Goal: Use online tool/utility: Utilize a website feature to perform a specific function

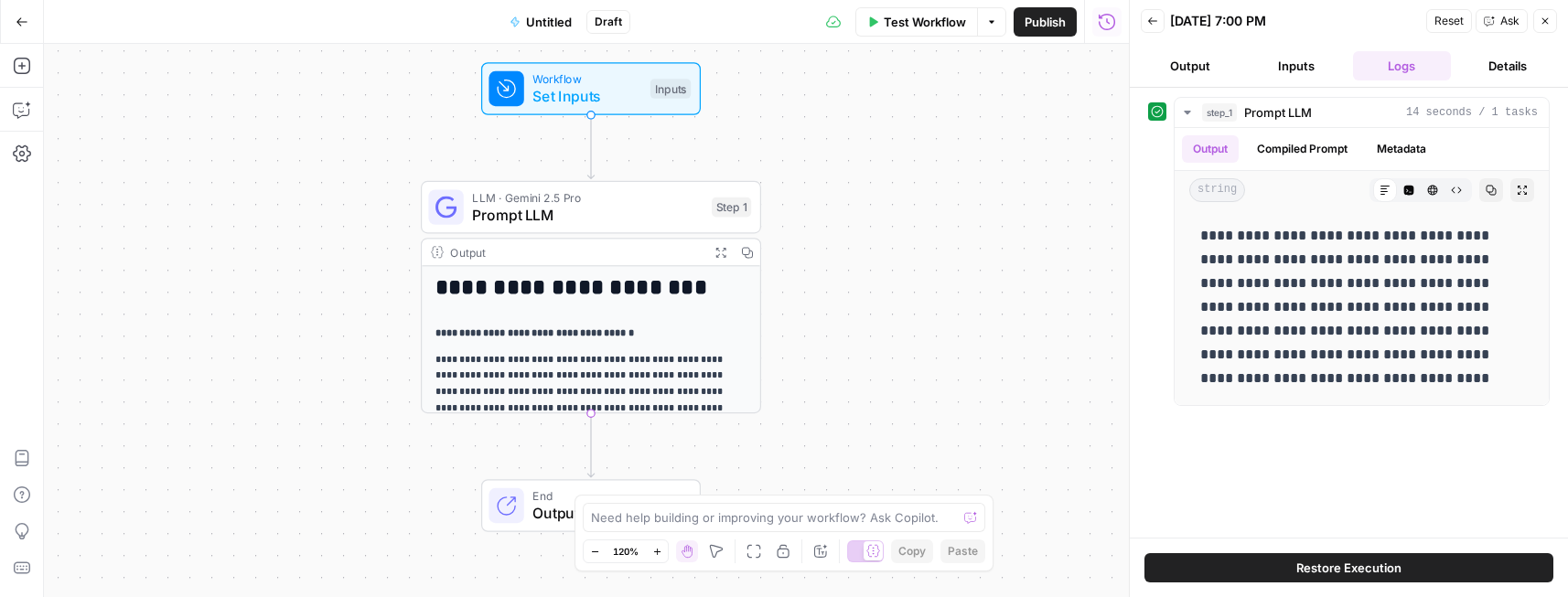
click at [15, 25] on icon "button" at bounding box center [22, 22] width 13 height 13
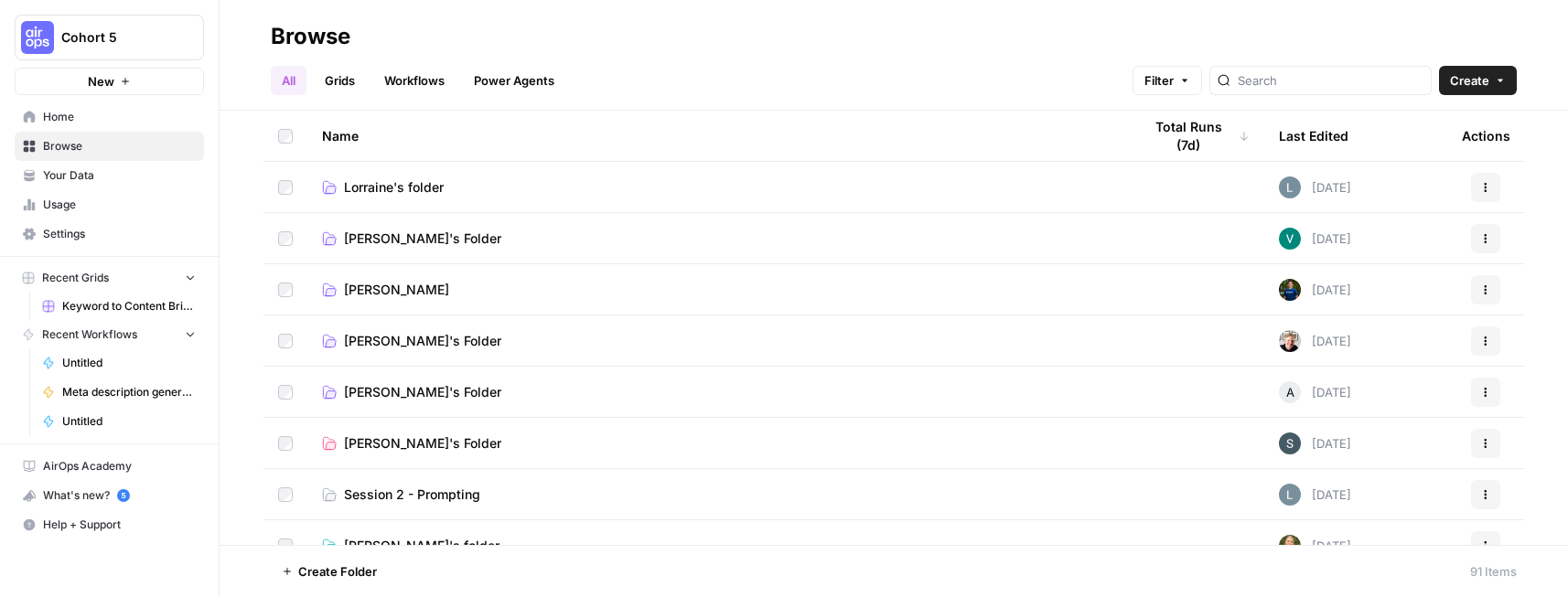
click at [131, 188] on link "Your Data" at bounding box center [109, 175] width 190 height 29
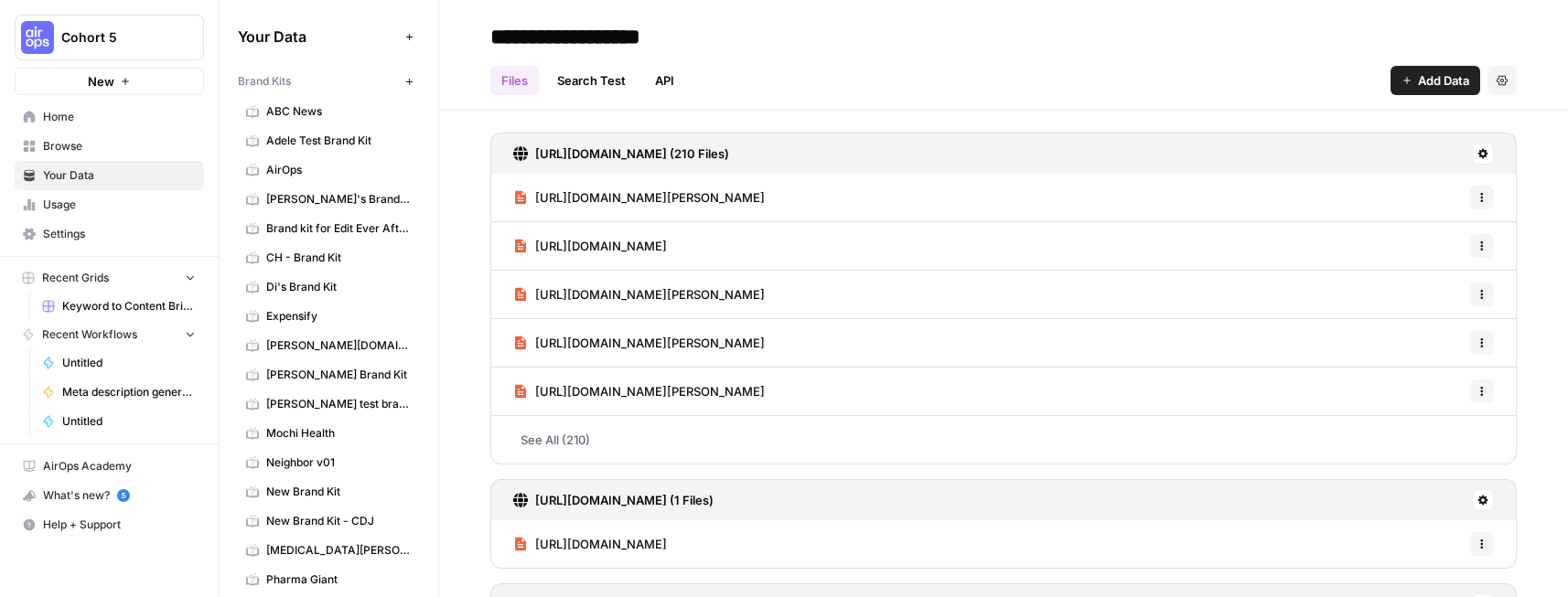
click at [344, 162] on span "AirOps" at bounding box center [338, 170] width 145 height 16
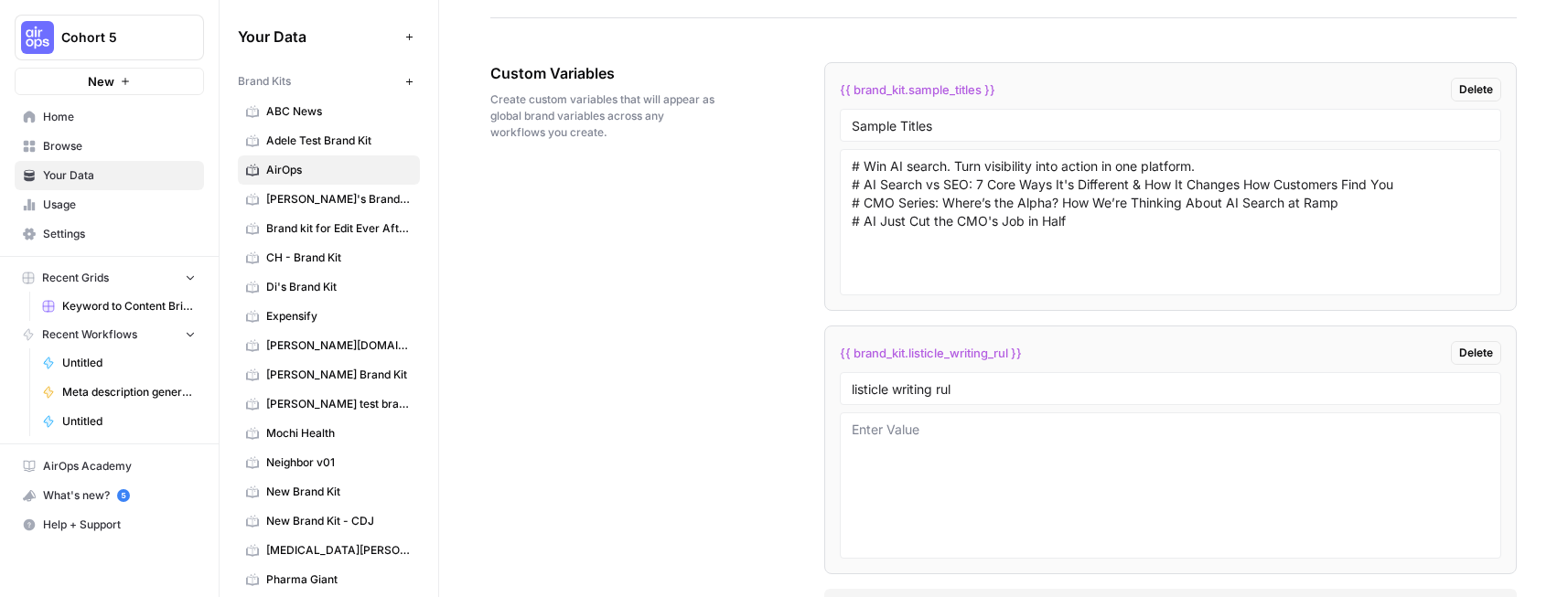
scroll to position [2964, 0]
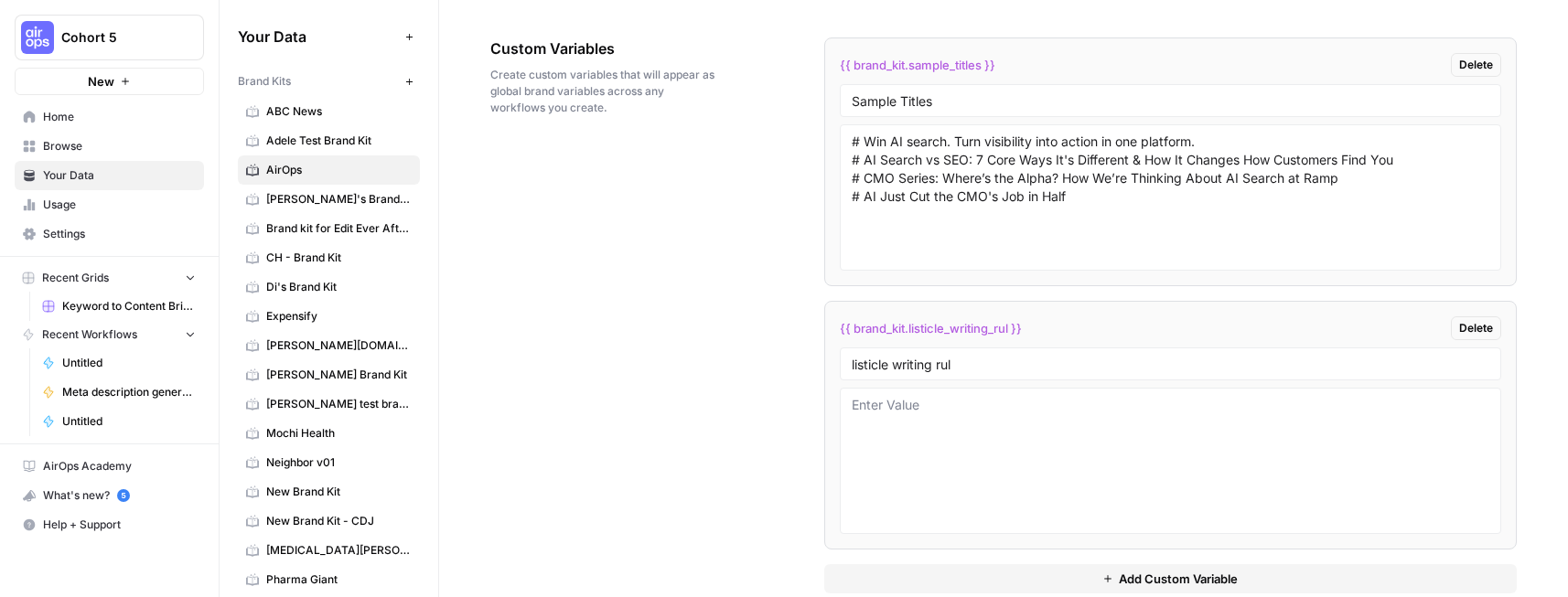
click at [97, 152] on span "Browse" at bounding box center [119, 146] width 153 height 16
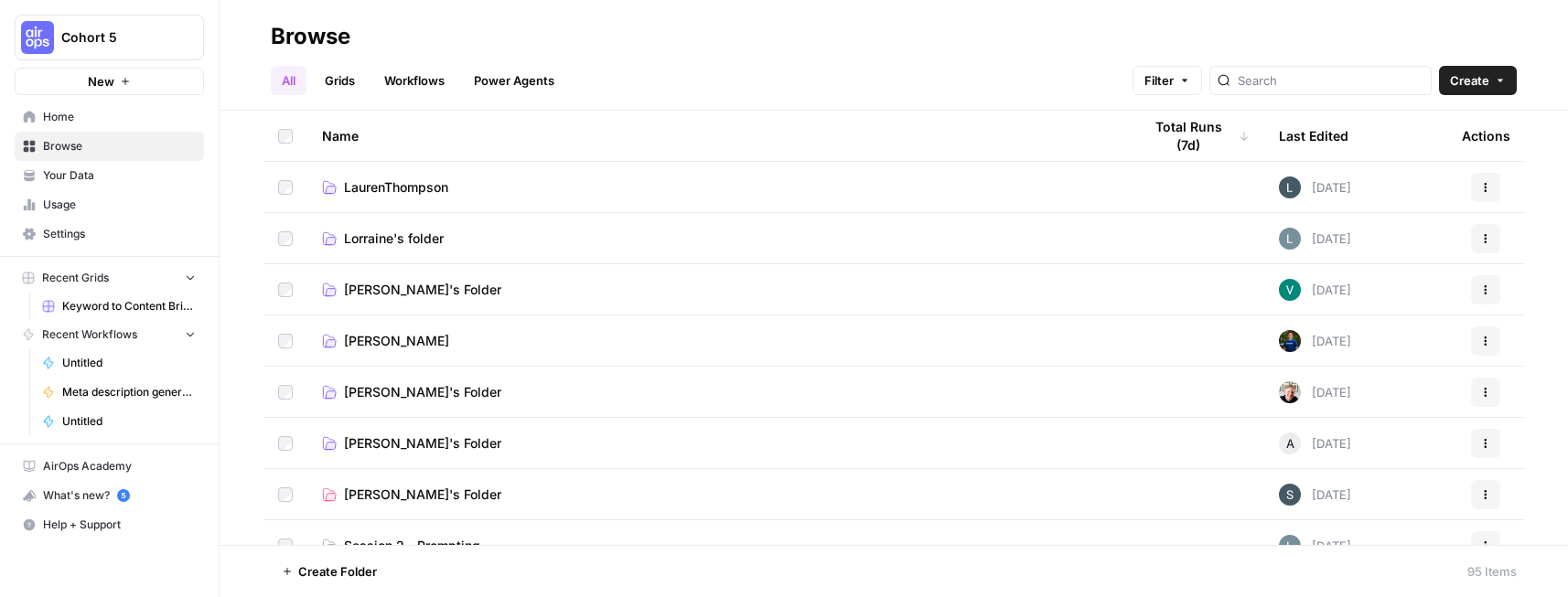
click at [340, 88] on link "Grids" at bounding box center [339, 80] width 52 height 29
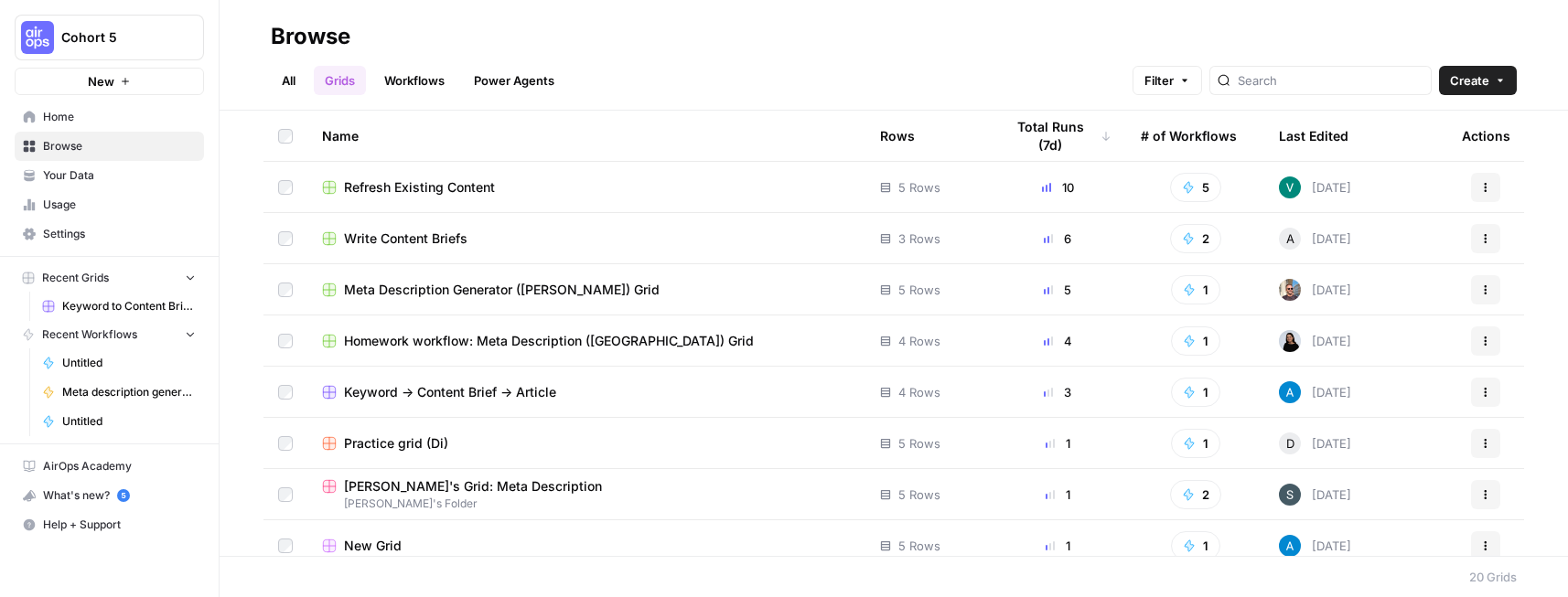
click at [568, 403] on td "Keyword -> Content Brief -> Article" at bounding box center [586, 391] width 558 height 50
click at [529, 385] on span "Keyword -> Content Brief -> Article" at bounding box center [450, 391] width 212 height 18
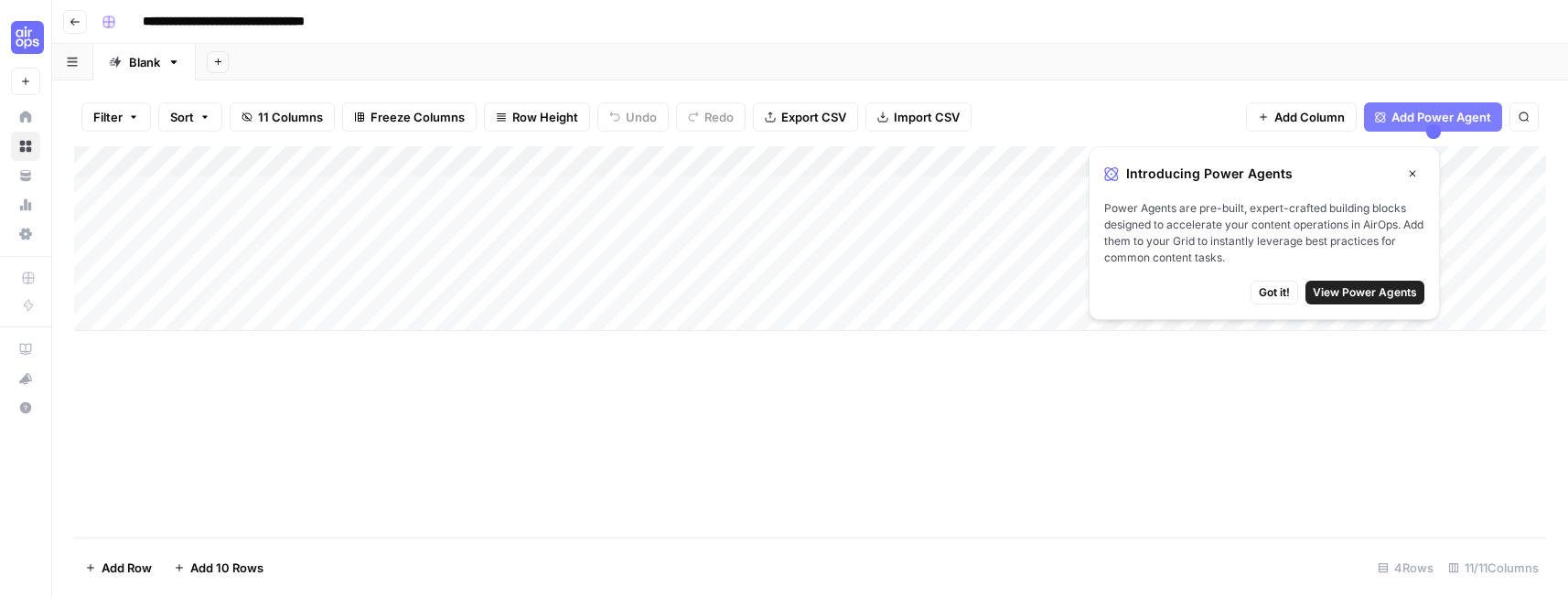
click at [1419, 108] on span "Add Power Agent" at bounding box center [1441, 117] width 100 height 18
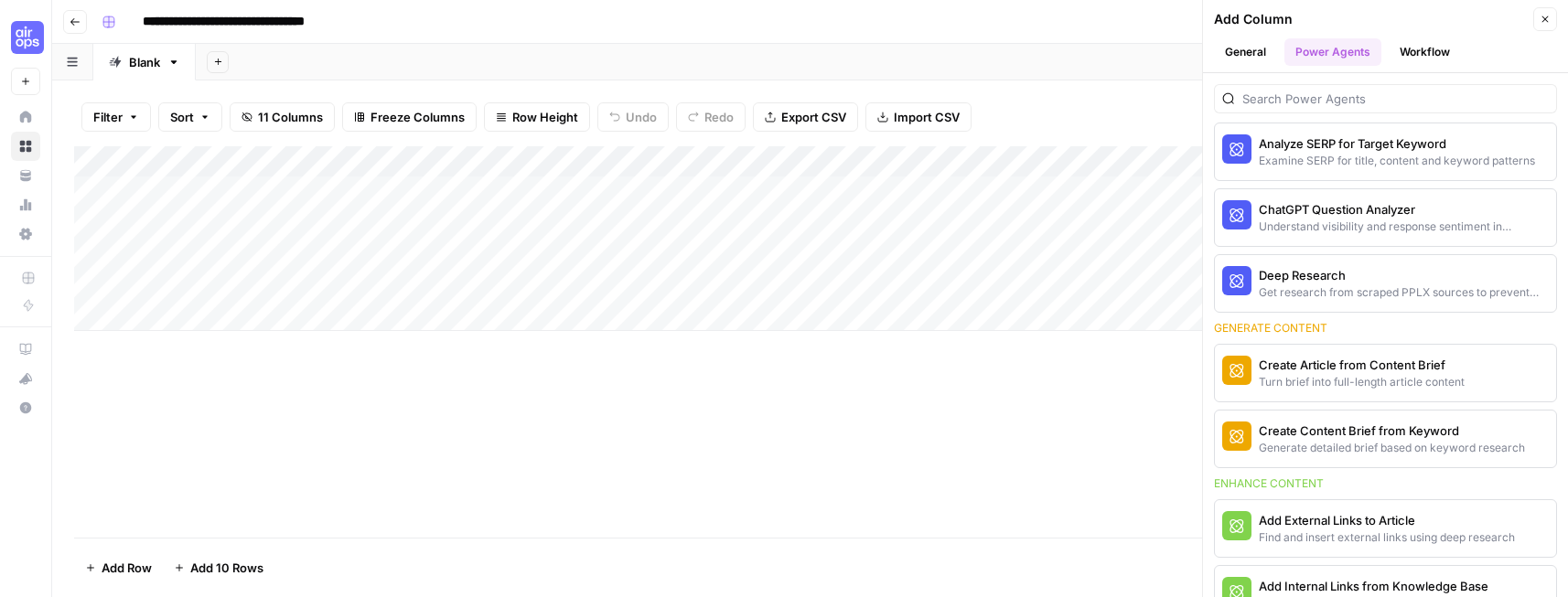
scroll to position [94, 0]
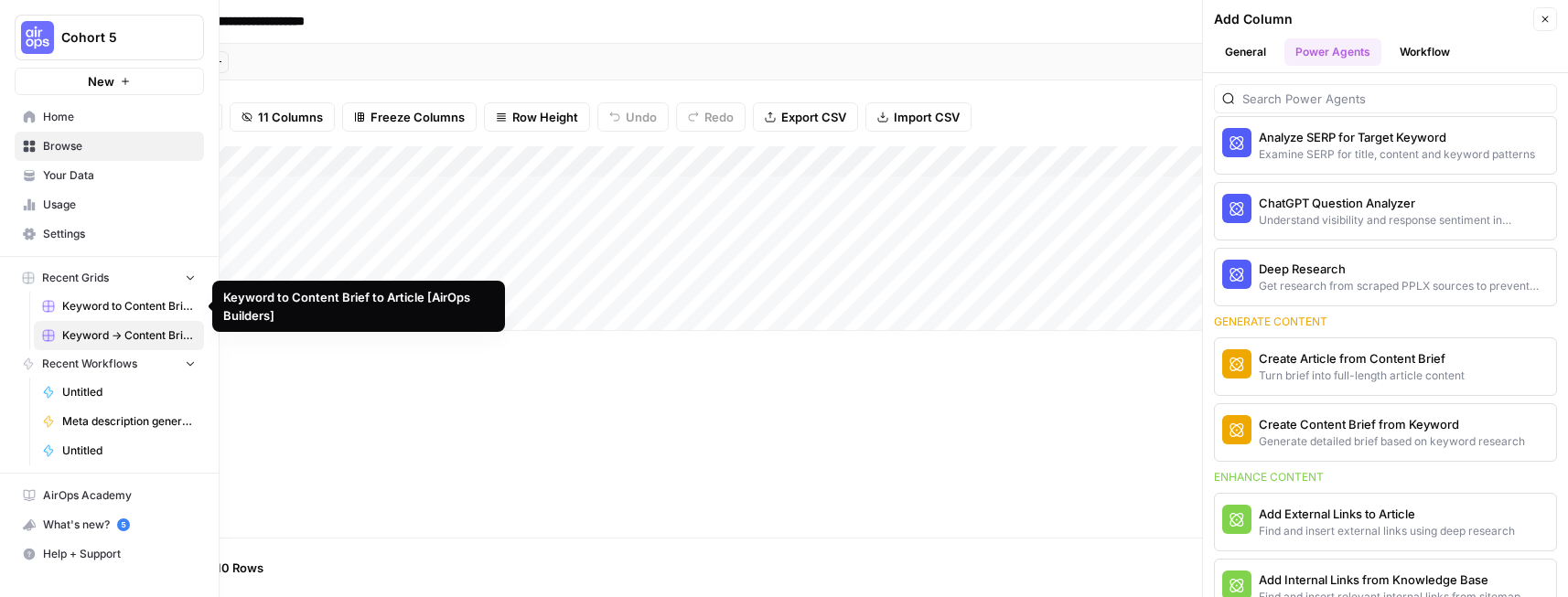
click at [106, 319] on link "Keyword to Content Brief to Article [AirOps Builders]" at bounding box center [119, 306] width 171 height 29
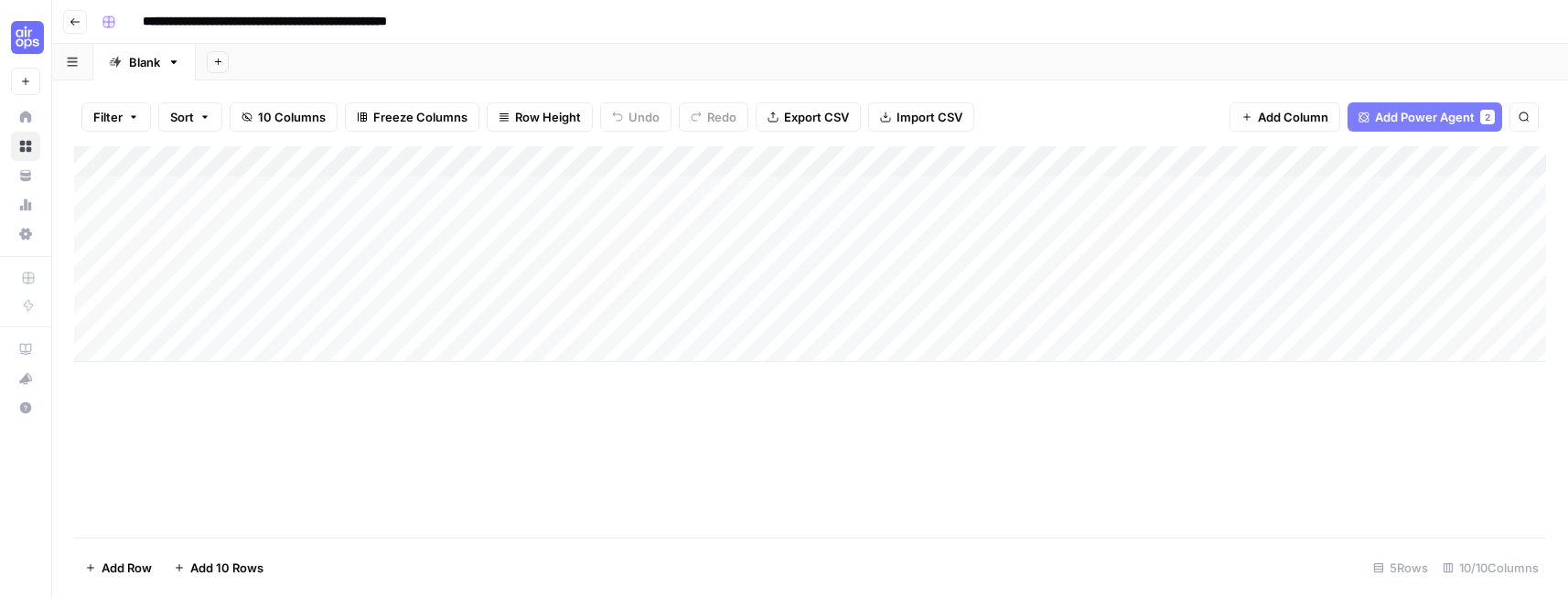
click at [1420, 117] on span "Add Power Agent" at bounding box center [1425, 117] width 100 height 18
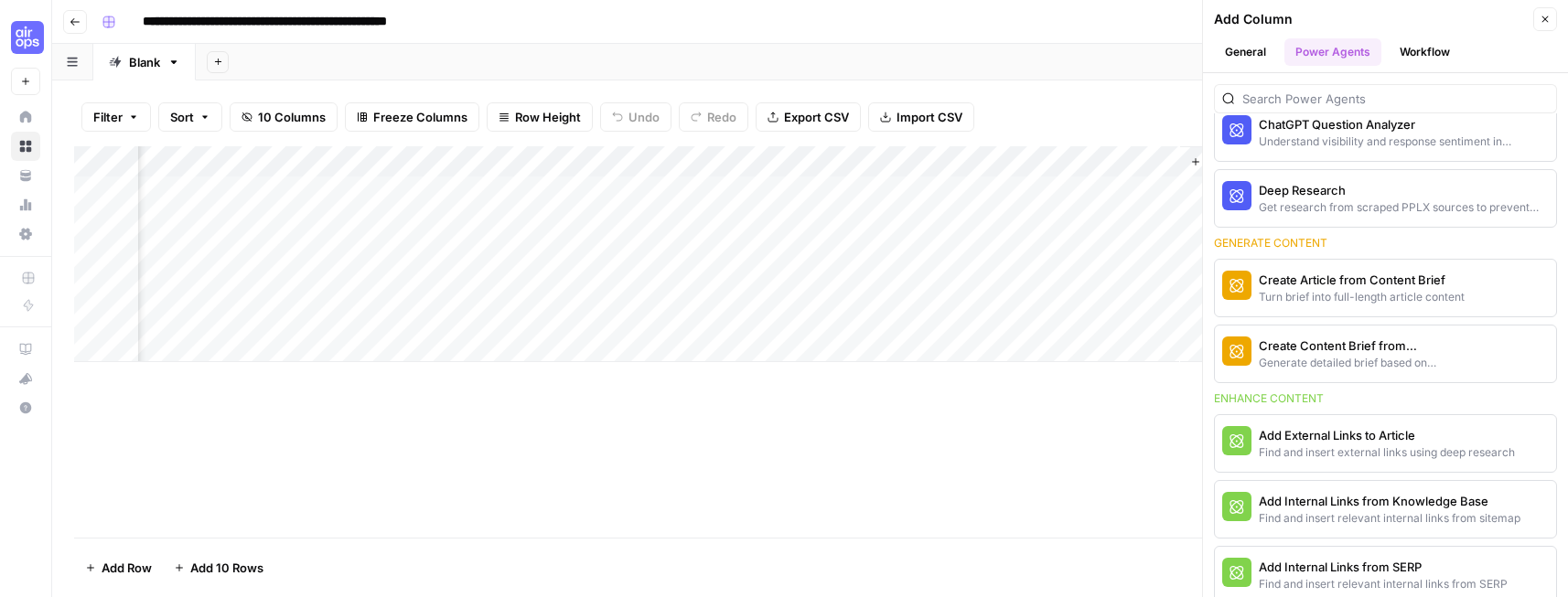
scroll to position [402, 0]
click at [1328, 339] on div "Create Content Brief from Keyword" at bounding box center [1355, 343] width 192 height 18
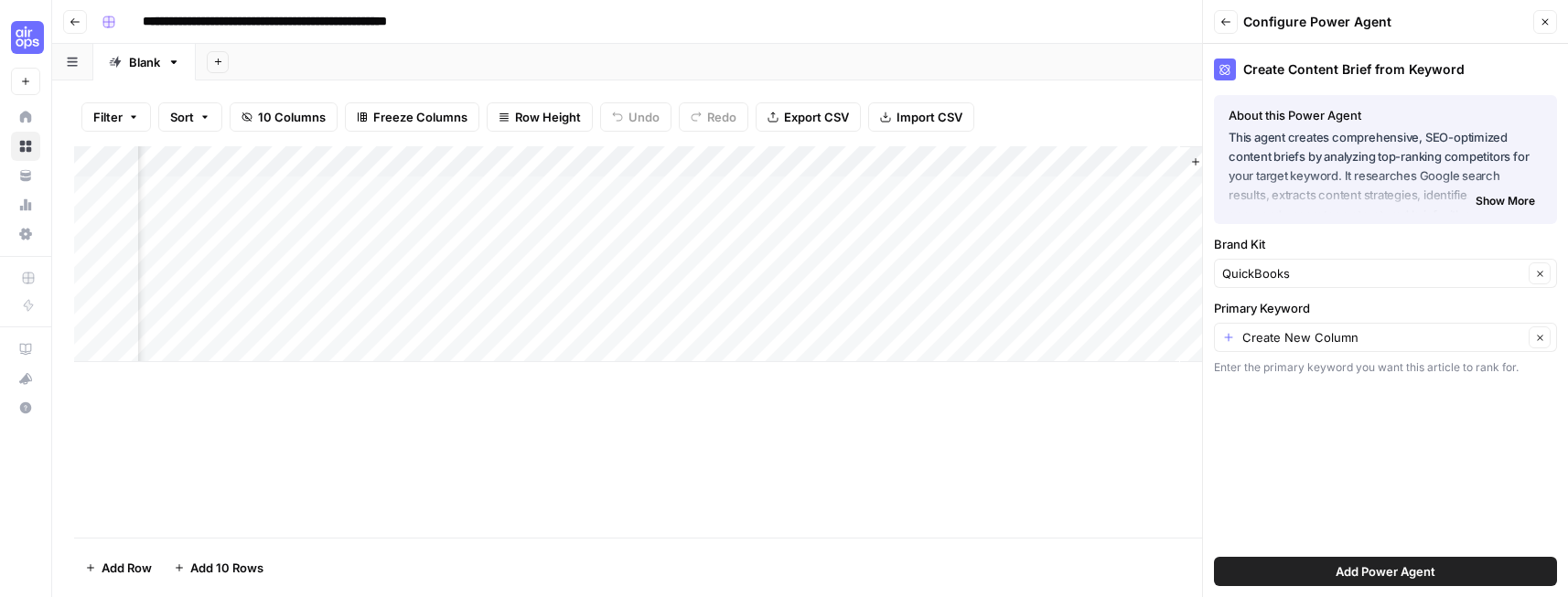
click at [1309, 286] on div "QuickBooks Clear" at bounding box center [1386, 273] width 343 height 29
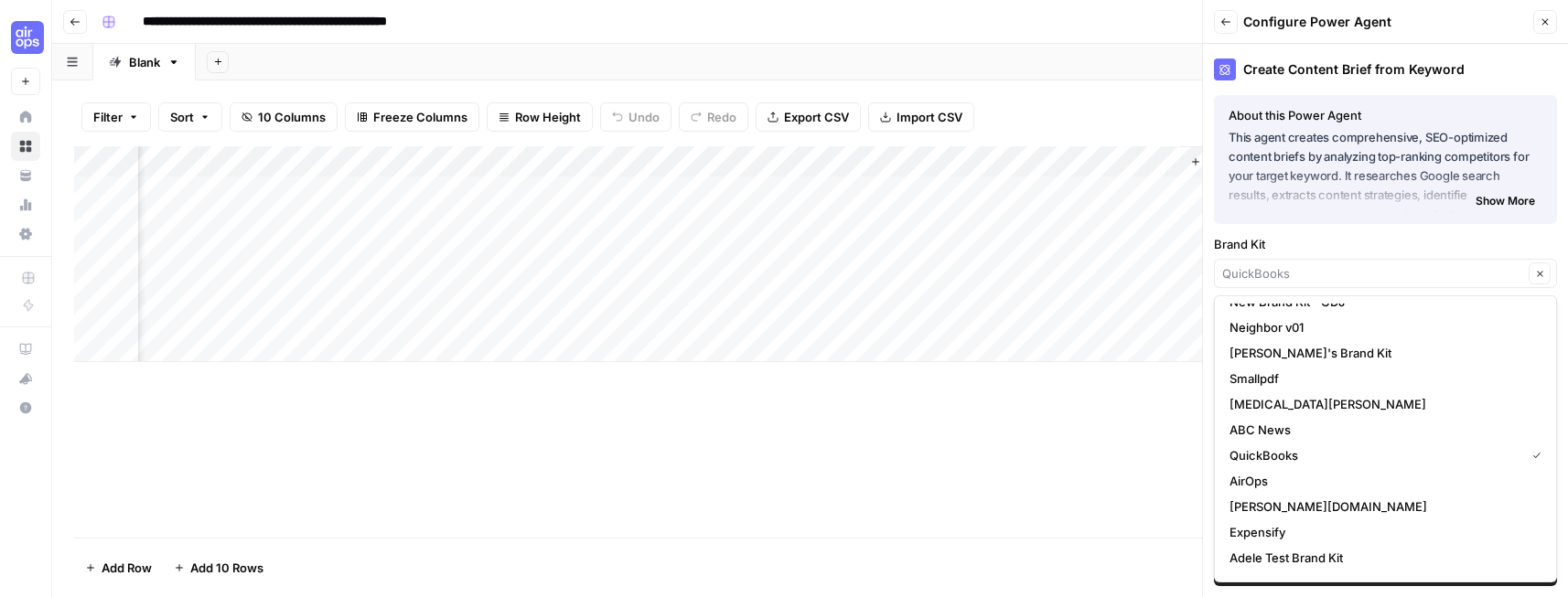
scroll to position [163, 0]
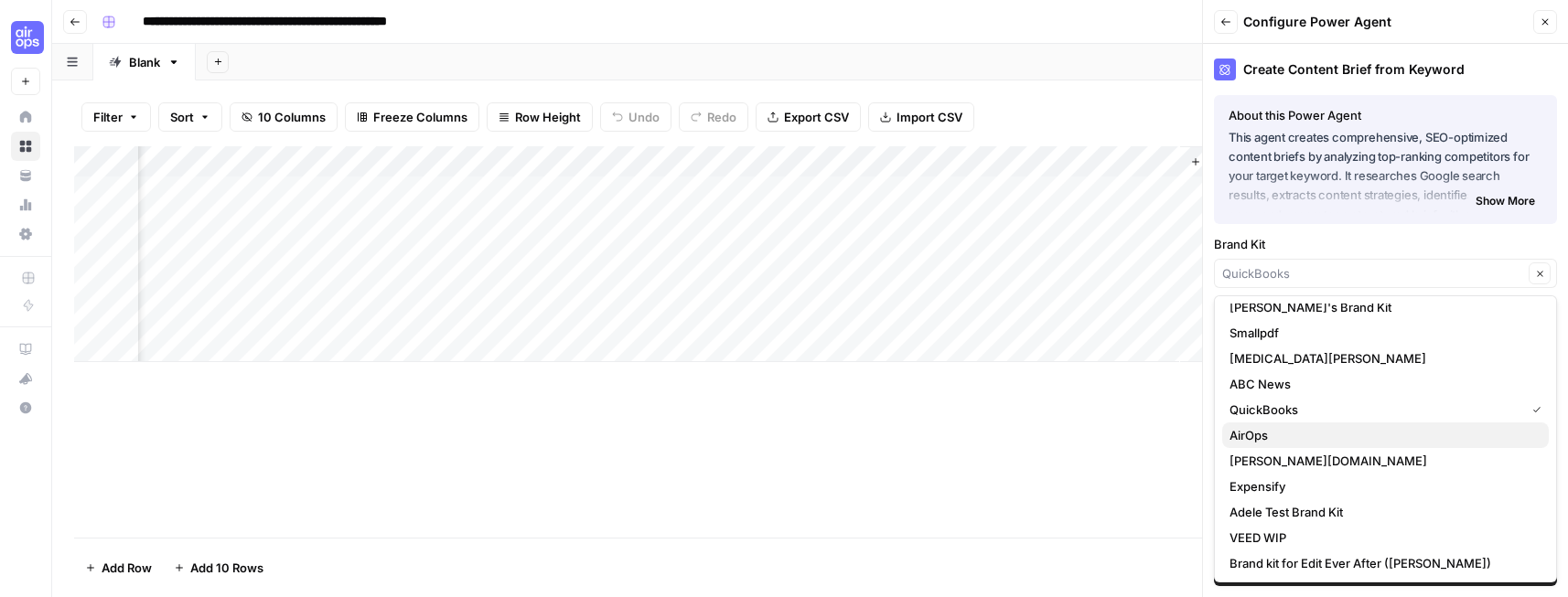
click at [1305, 440] on span "AirOps" at bounding box center [1381, 435] width 304 height 18
type input "AirOps"
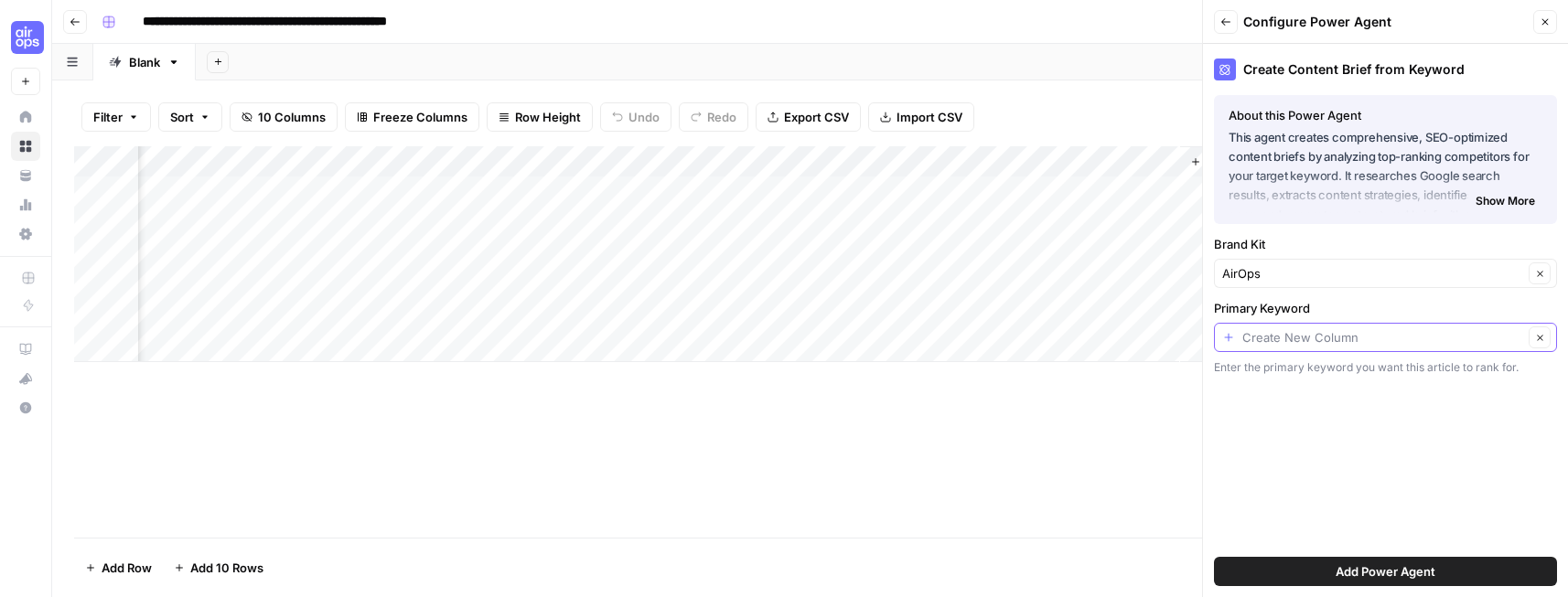
click at [1355, 337] on input "Primary Keyword" at bounding box center [1383, 337] width 281 height 18
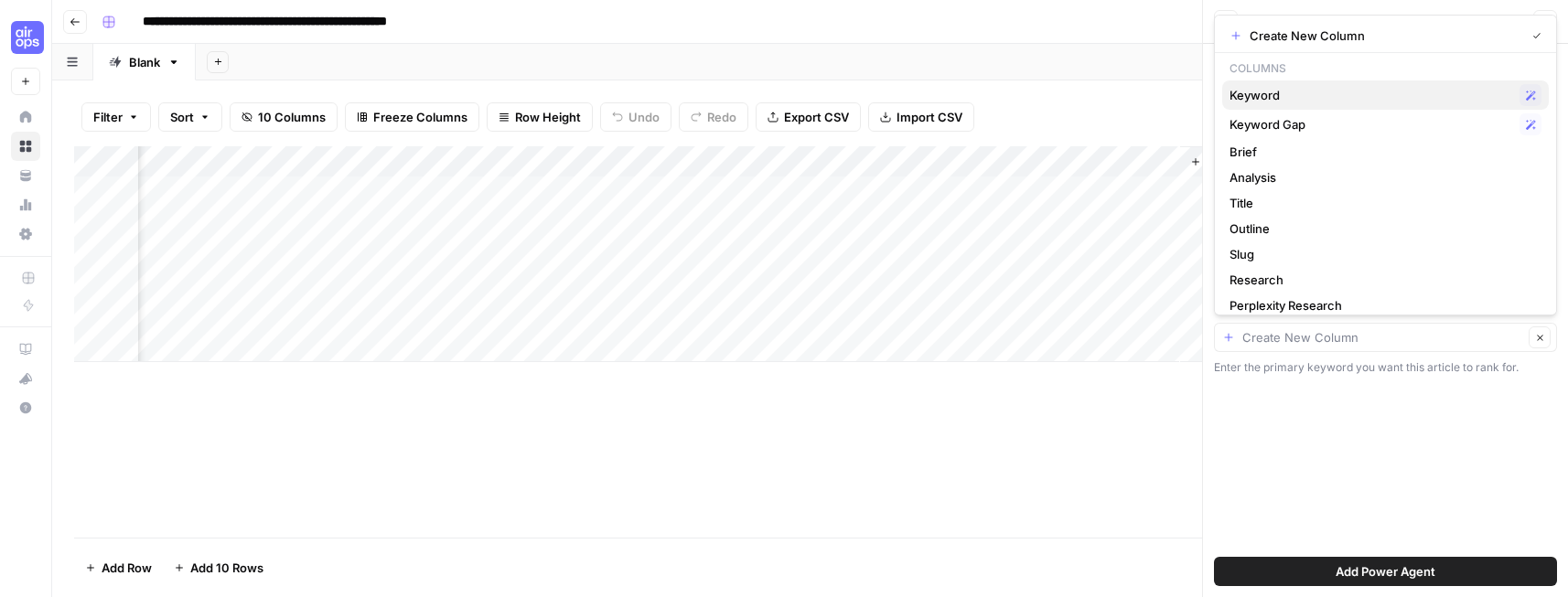
click at [1319, 94] on span "Keyword" at bounding box center [1371, 95] width 283 height 18
type input "Keyword"
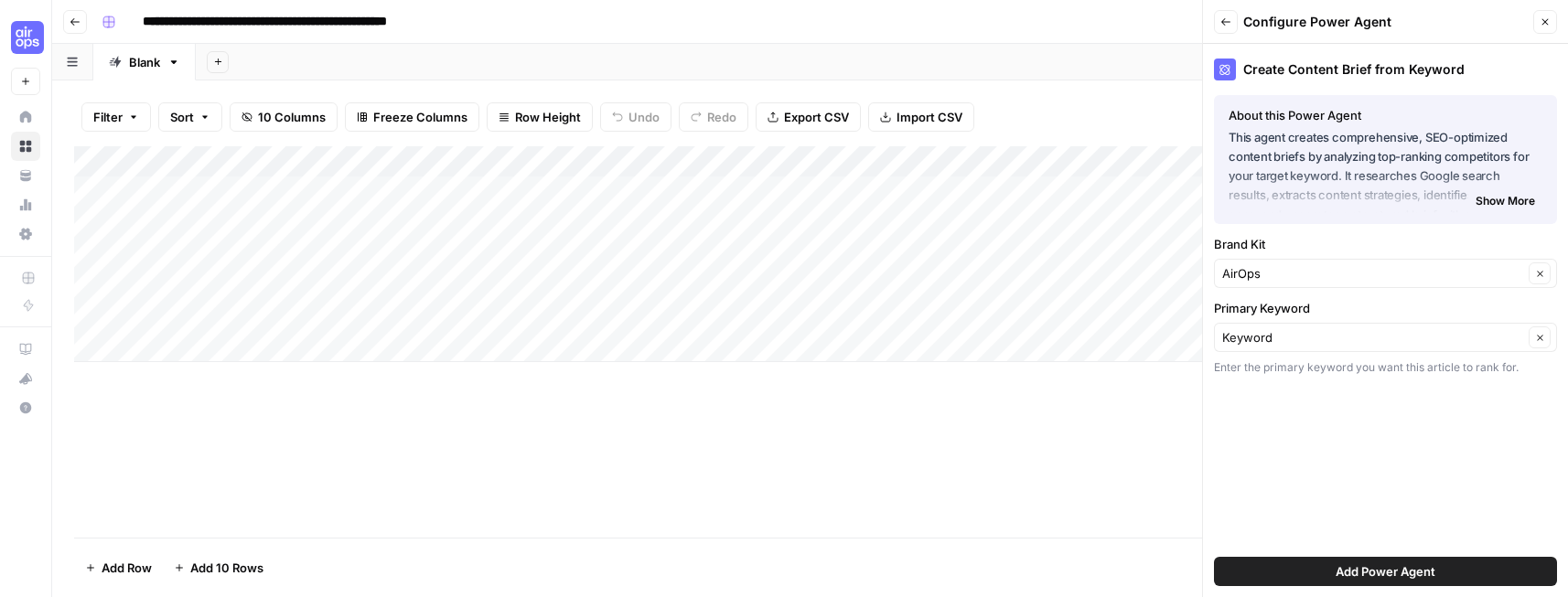
scroll to position [0, 0]
click at [573, 161] on div "Add Column" at bounding box center [810, 254] width 1472 height 216
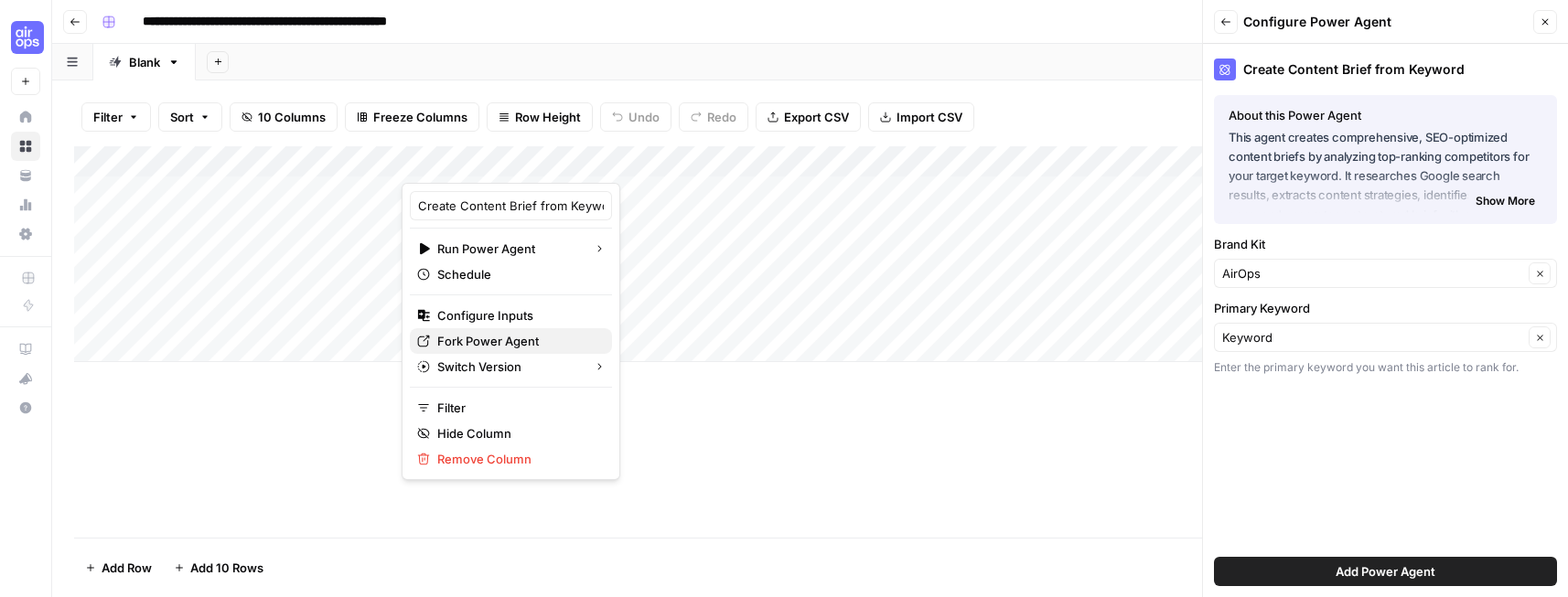
click at [486, 341] on span "Fork Power Agent" at bounding box center [517, 340] width 160 height 18
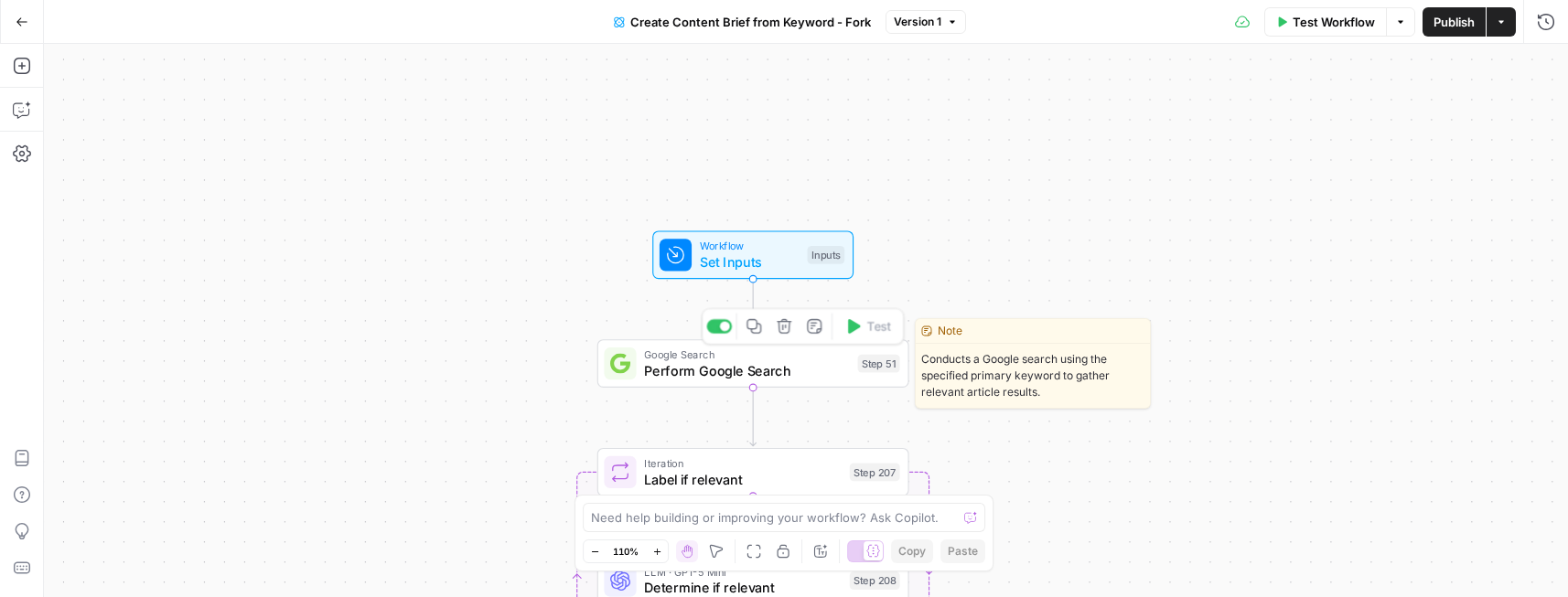
click at [794, 363] on span "Perform Google Search" at bounding box center [747, 370] width 205 height 20
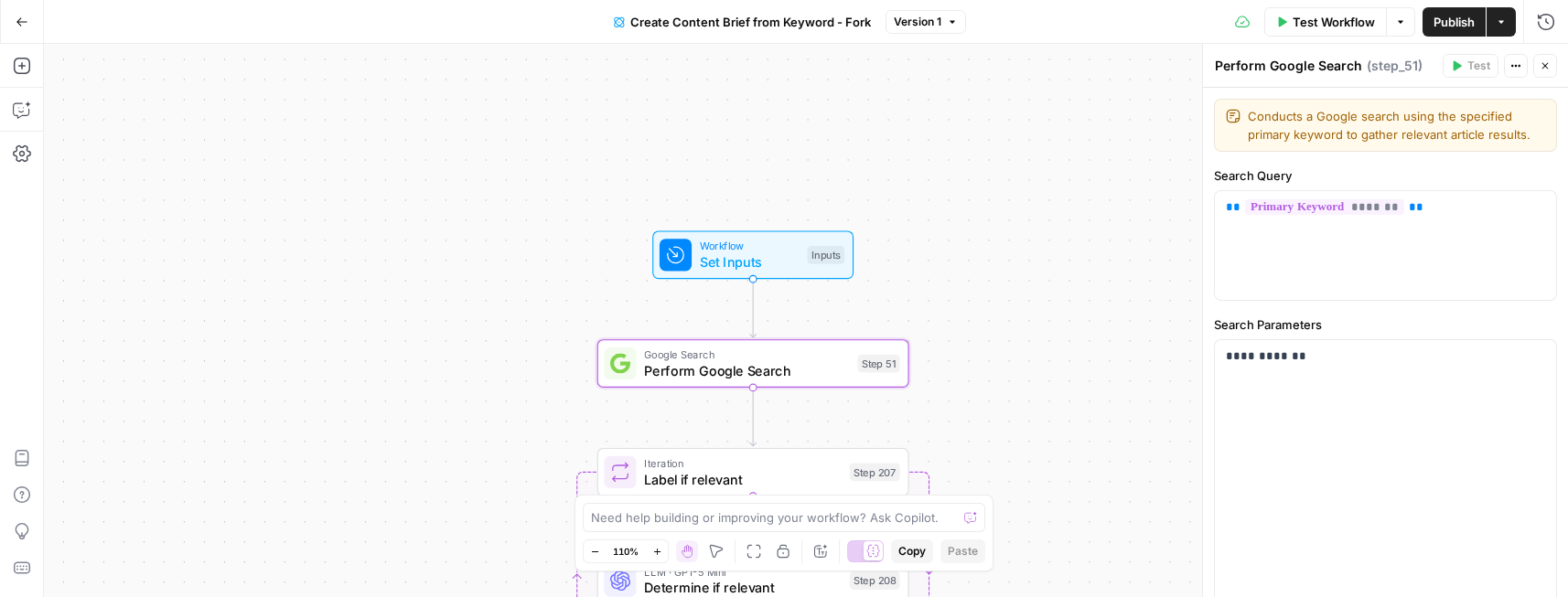
click at [1325, 34] on button "Test Workflow" at bounding box center [1325, 22] width 122 height 29
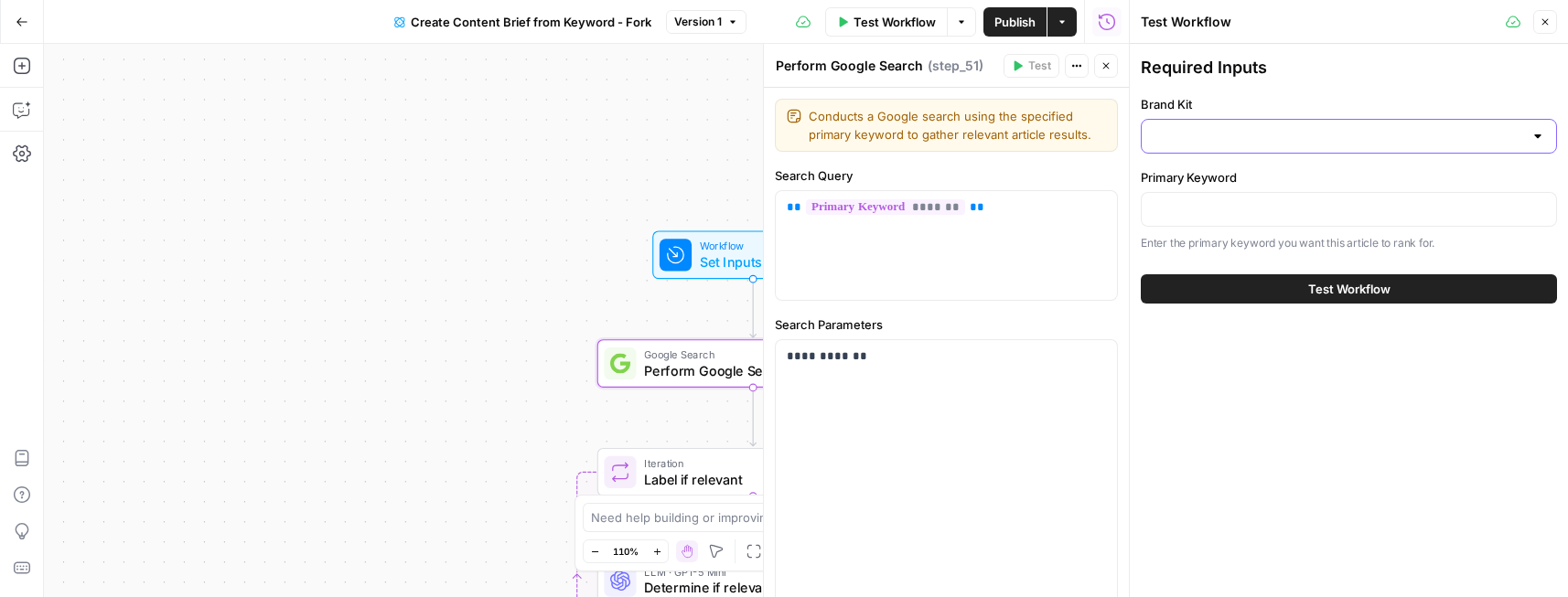
click at [1243, 143] on input "Brand Kit" at bounding box center [1338, 136] width 371 height 18
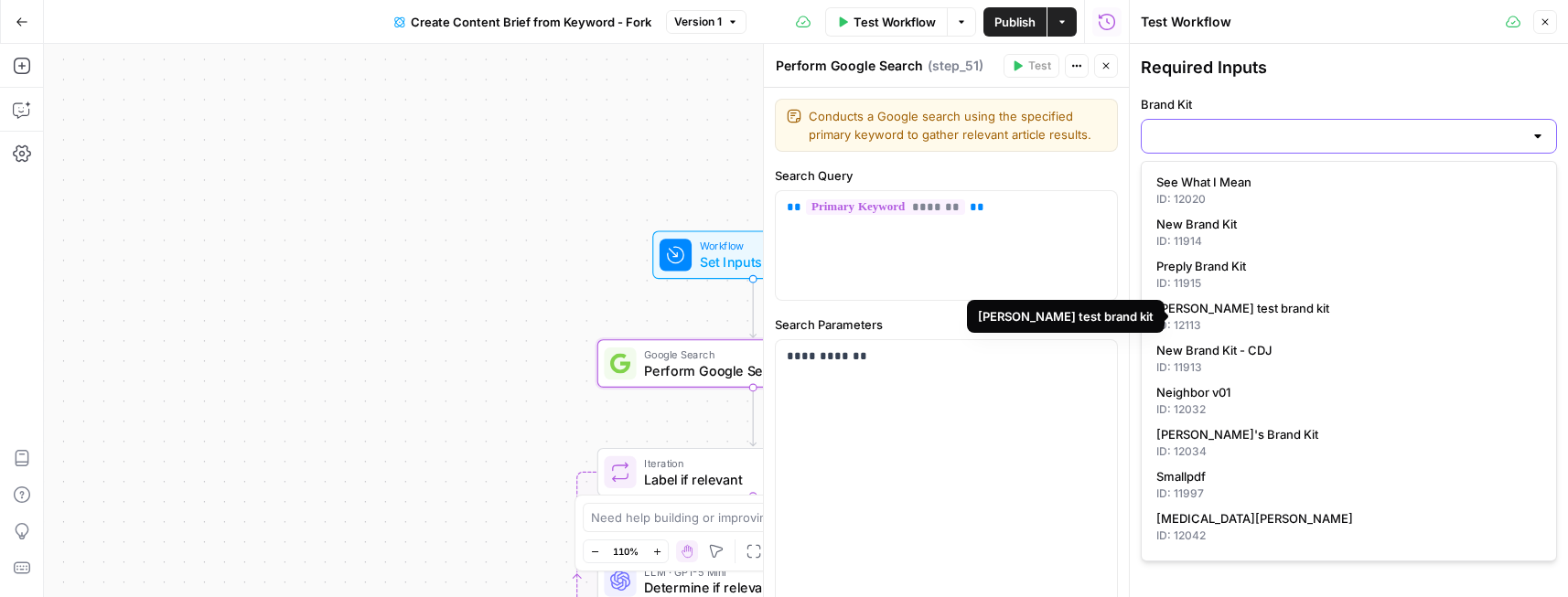
click at [1302, 145] on input "Brand Kit" at bounding box center [1338, 136] width 371 height 18
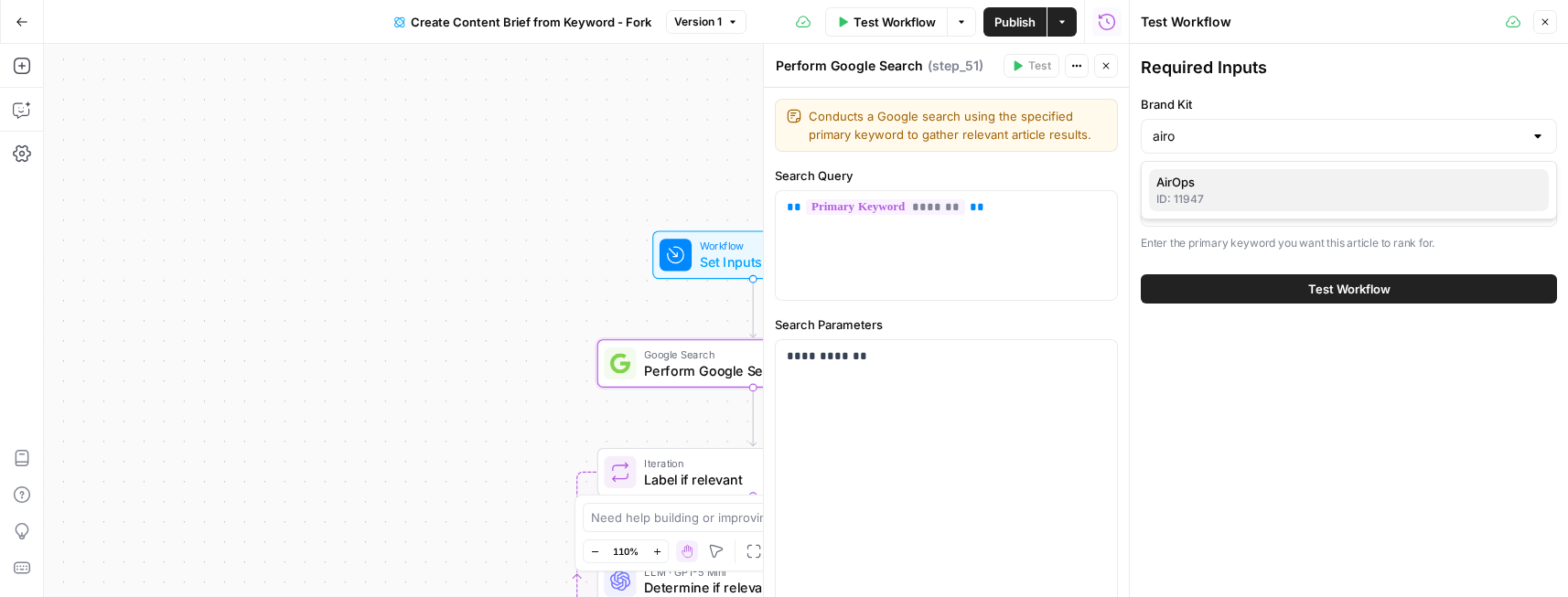
click at [1282, 203] on div "ID: 11947" at bounding box center [1349, 199] width 385 height 16
type input "AirOps"
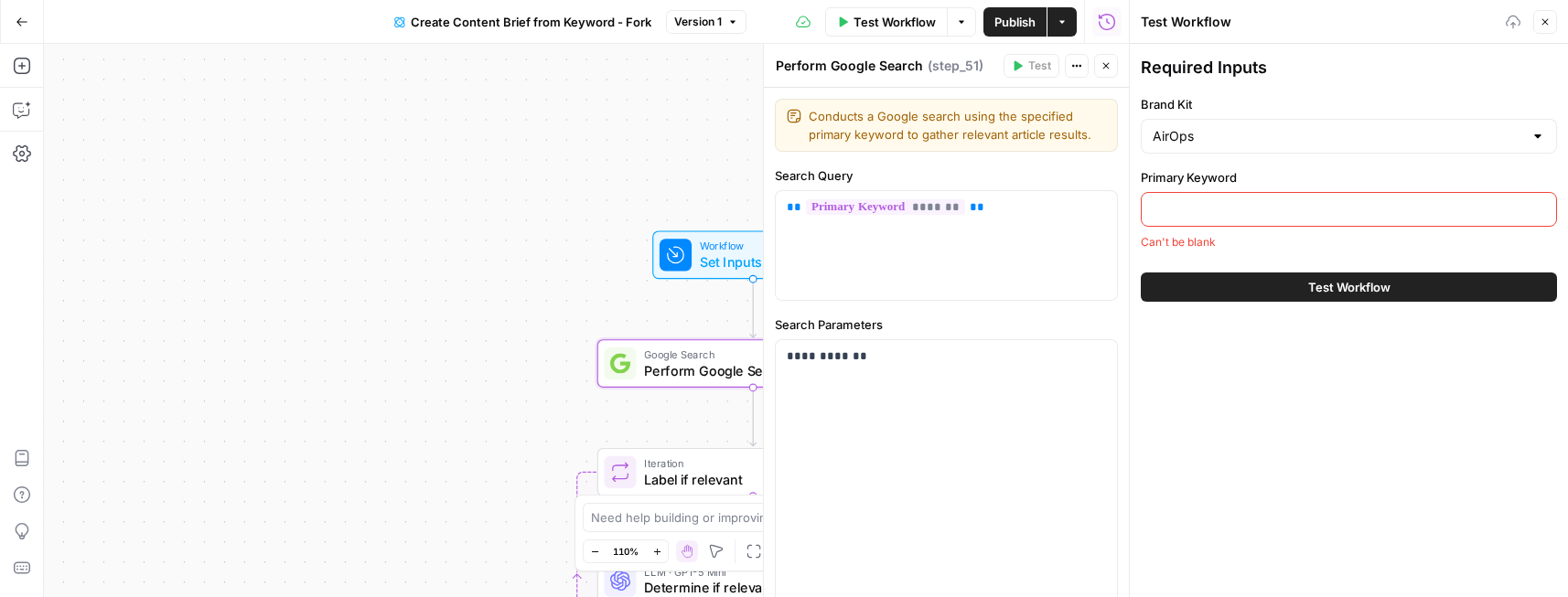
click at [1267, 209] on input "Primary Keyword" at bounding box center [1349, 208] width 392 height 18
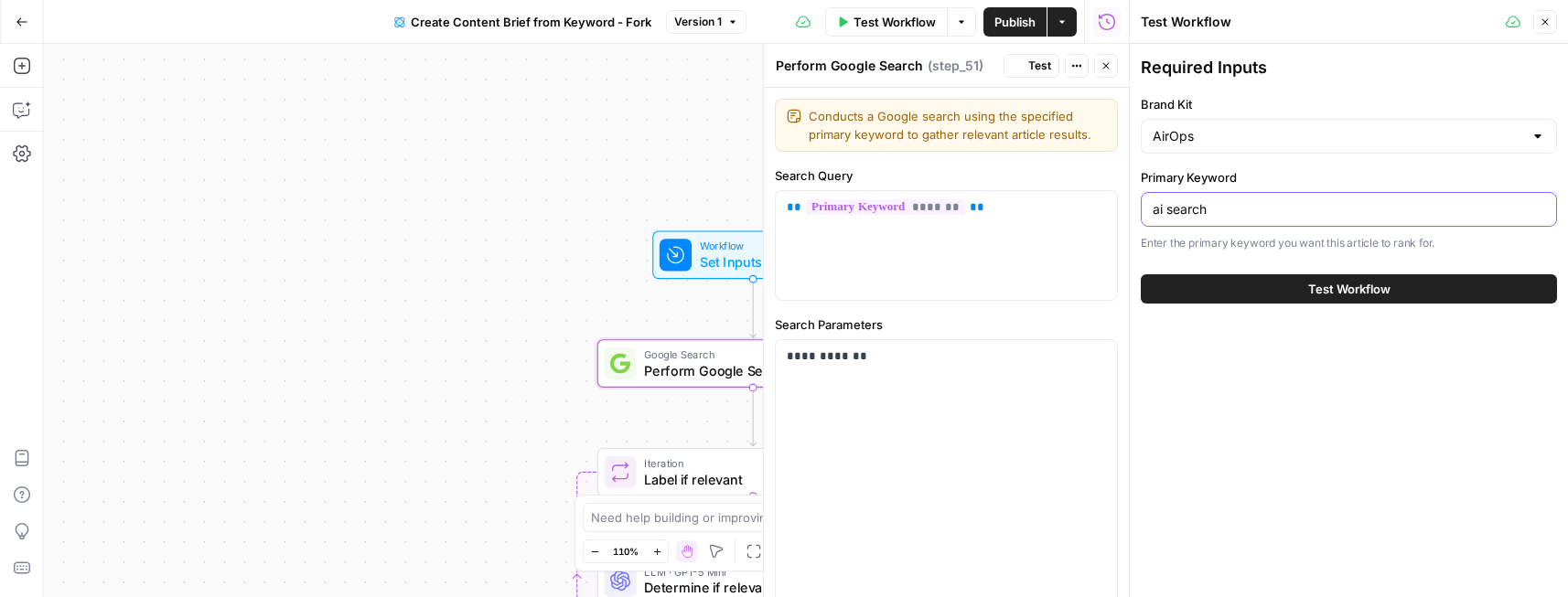
type input "ai search"
click at [1212, 291] on button "Test Workflow" at bounding box center [1349, 289] width 416 height 29
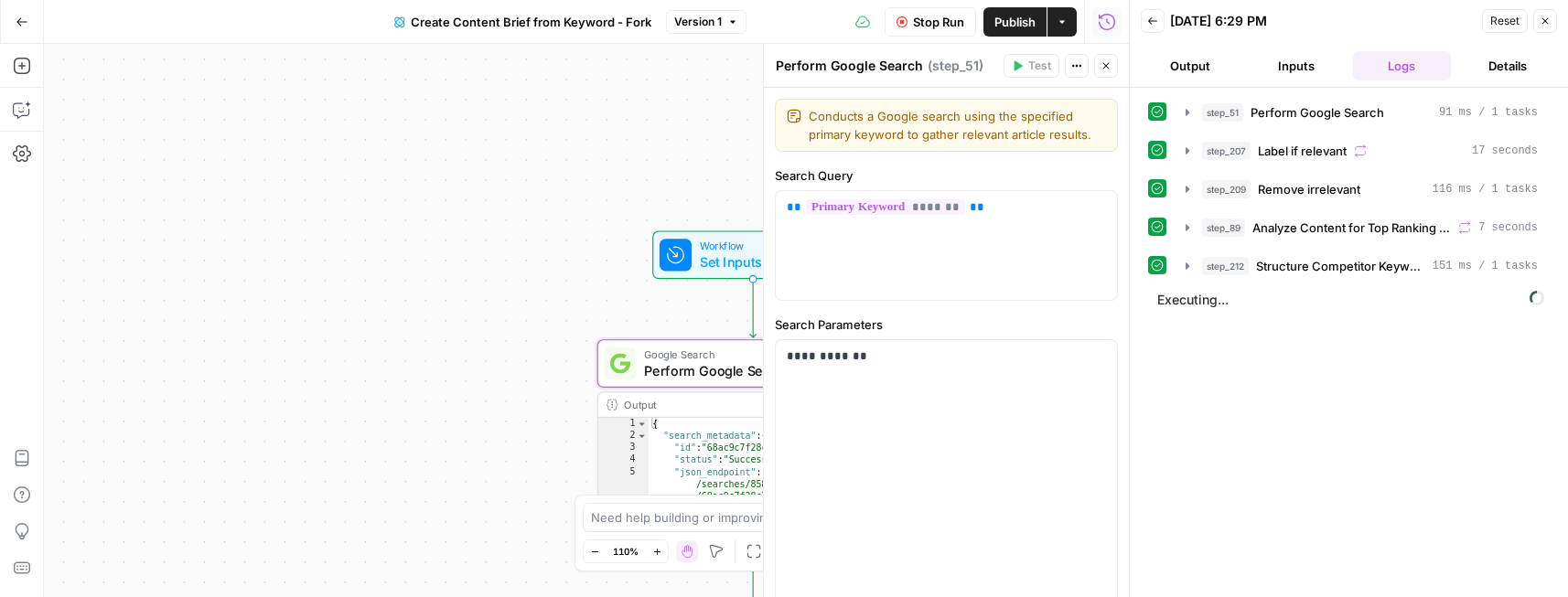
click at [1208, 65] on button "Output" at bounding box center [1191, 65] width 99 height 29
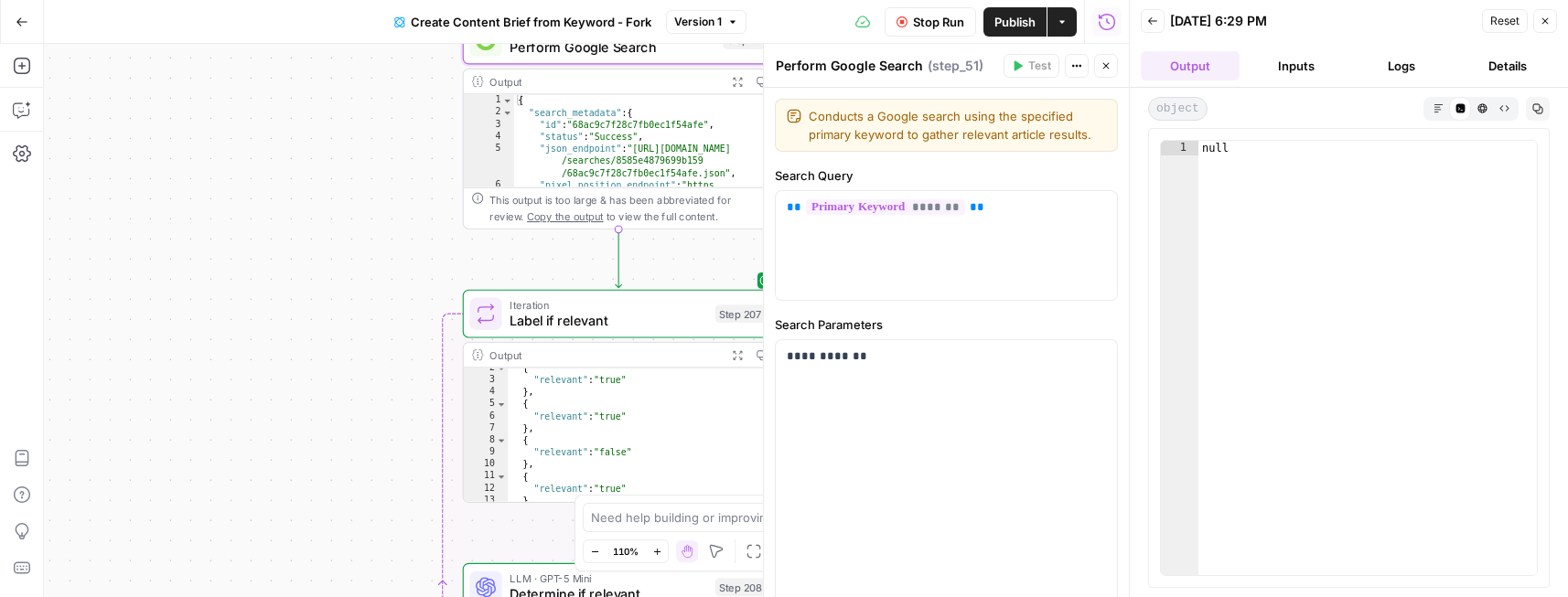
scroll to position [17, 0]
click at [1401, 62] on button "Logs" at bounding box center [1403, 65] width 99 height 29
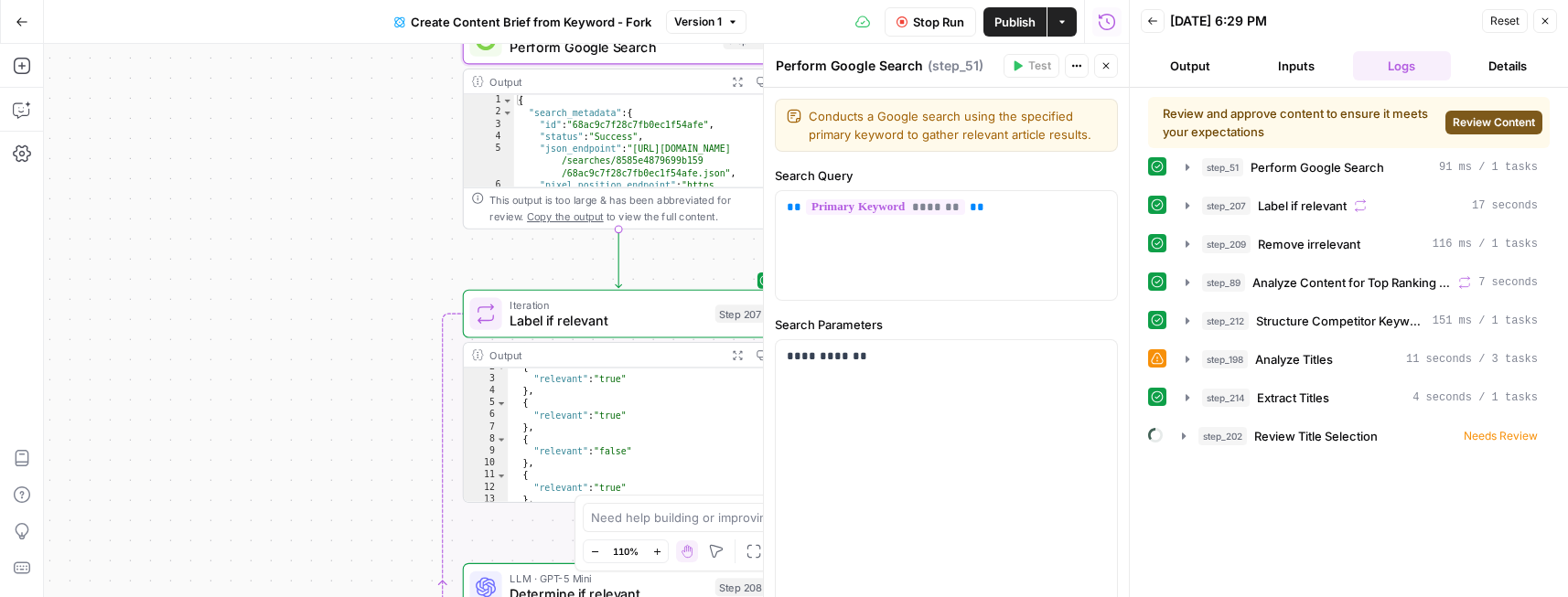
click at [1157, 362] on icon at bounding box center [1158, 359] width 13 height 13
click at [612, 301] on span "Iteration" at bounding box center [609, 304] width 197 height 16
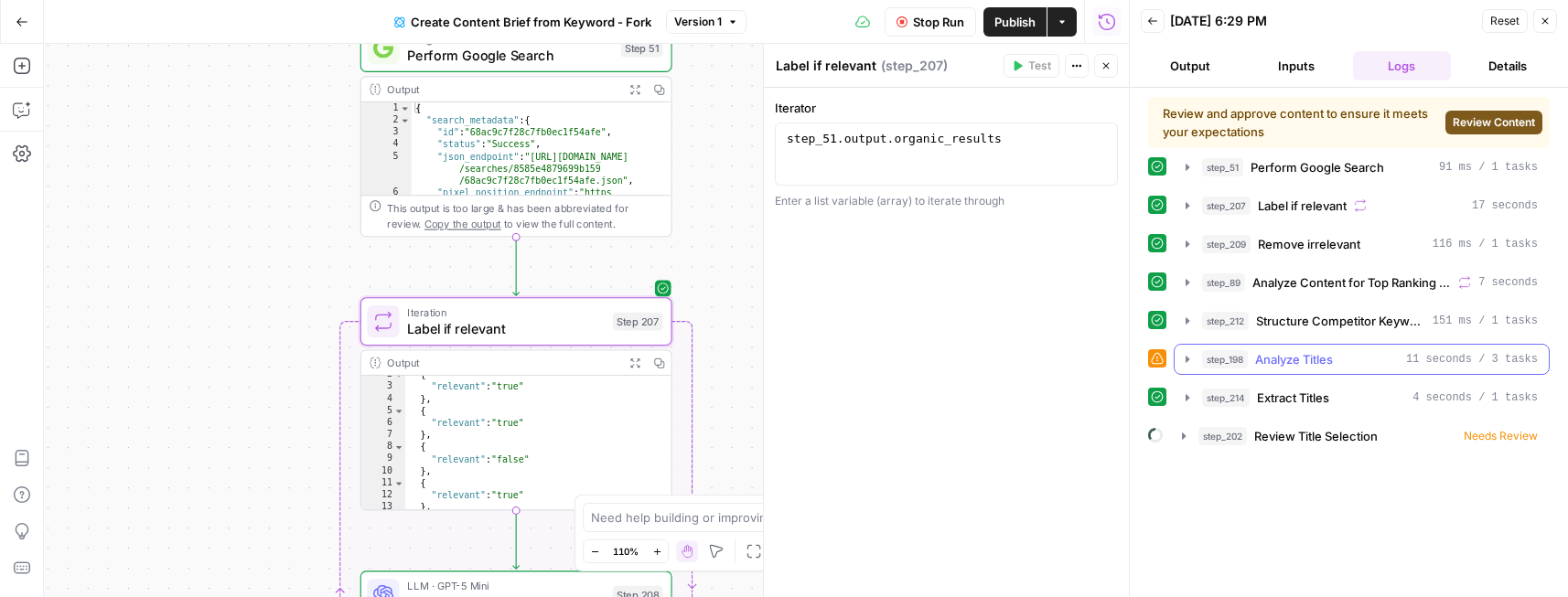
click at [1187, 360] on icon "button" at bounding box center [1188, 358] width 4 height 7
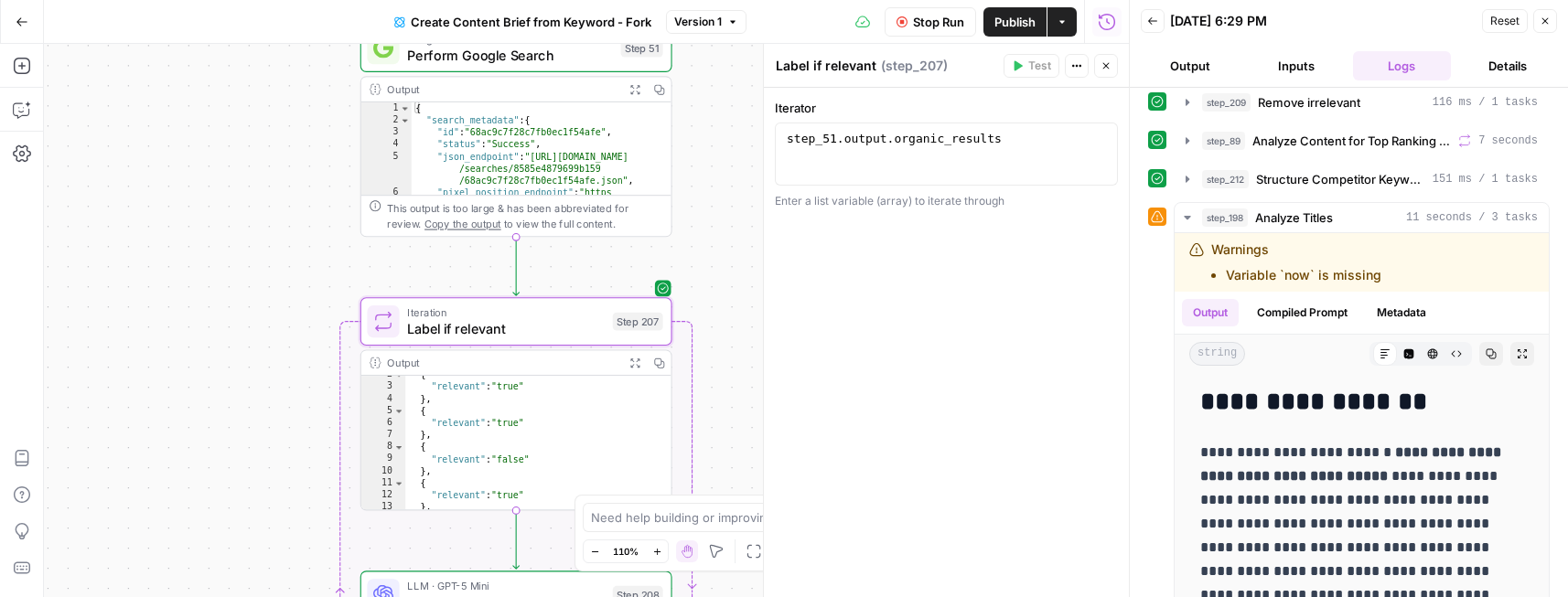
scroll to position [109, 0]
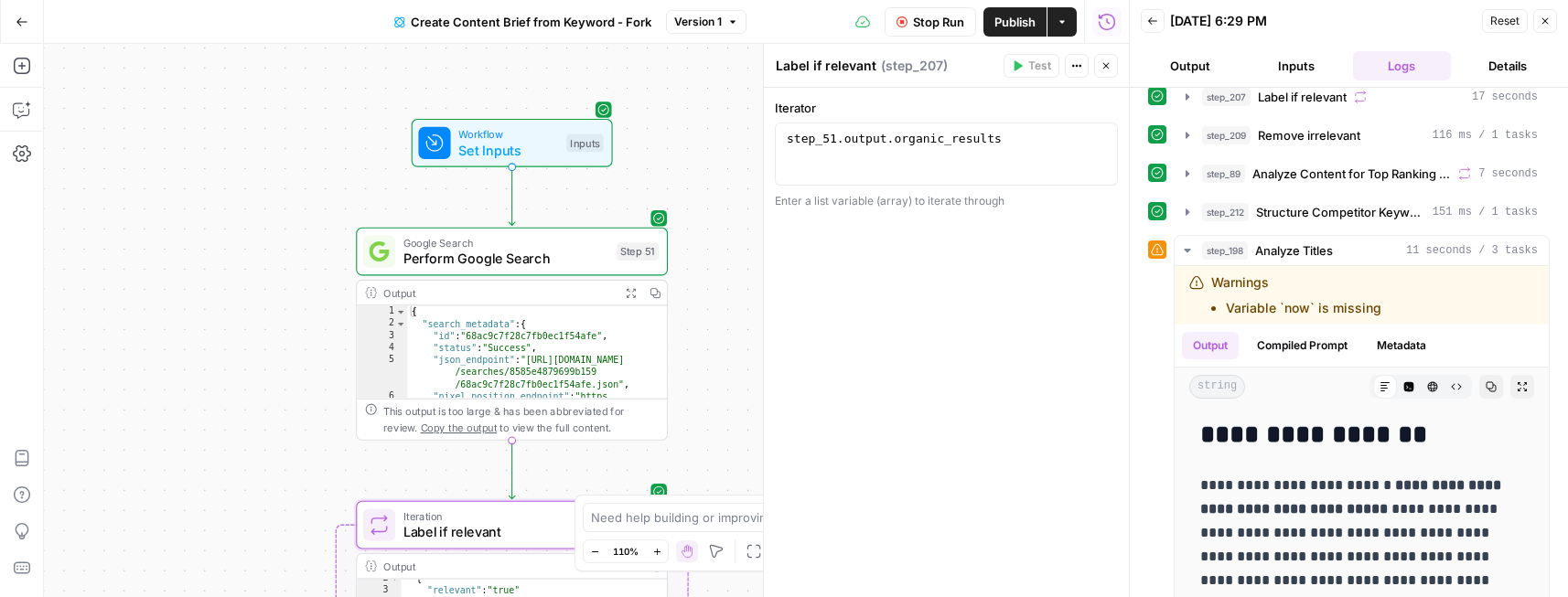
click at [1213, 60] on button "Output" at bounding box center [1191, 65] width 99 height 29
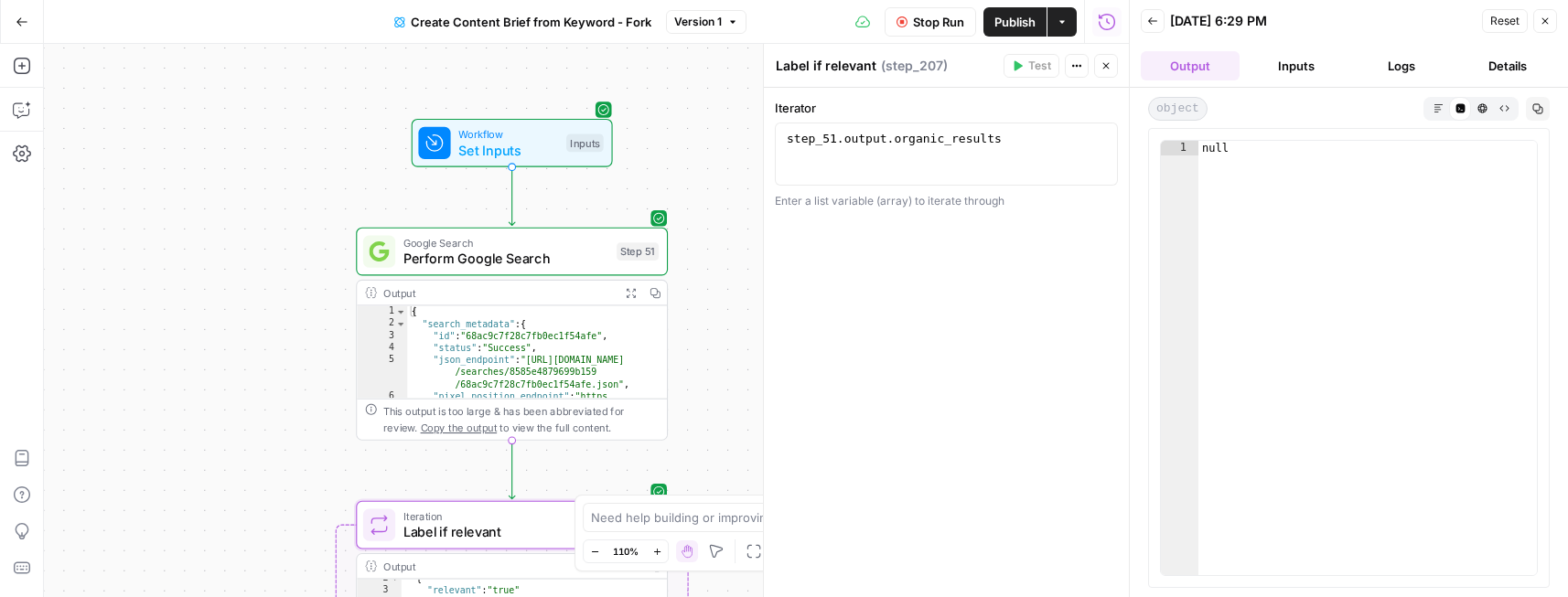
click at [1396, 69] on button "Logs" at bounding box center [1403, 65] width 99 height 29
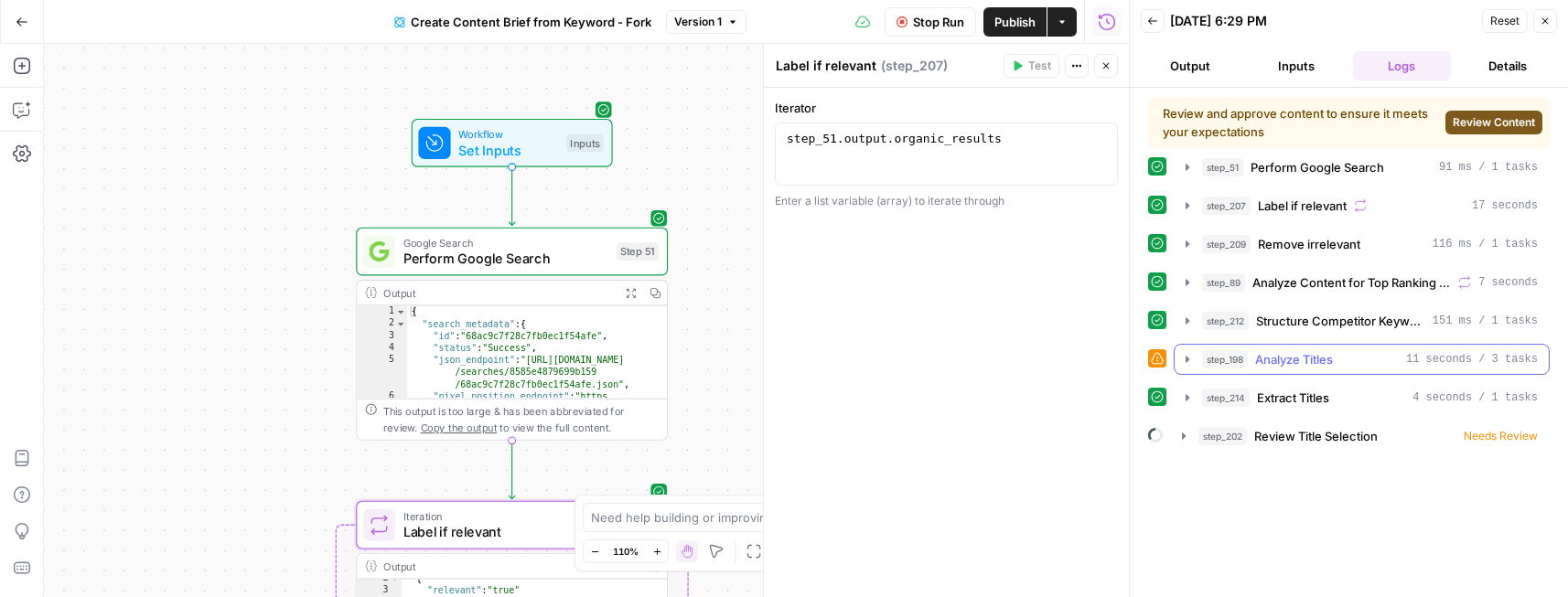
click at [1188, 360] on icon "button" at bounding box center [1188, 358] width 4 height 7
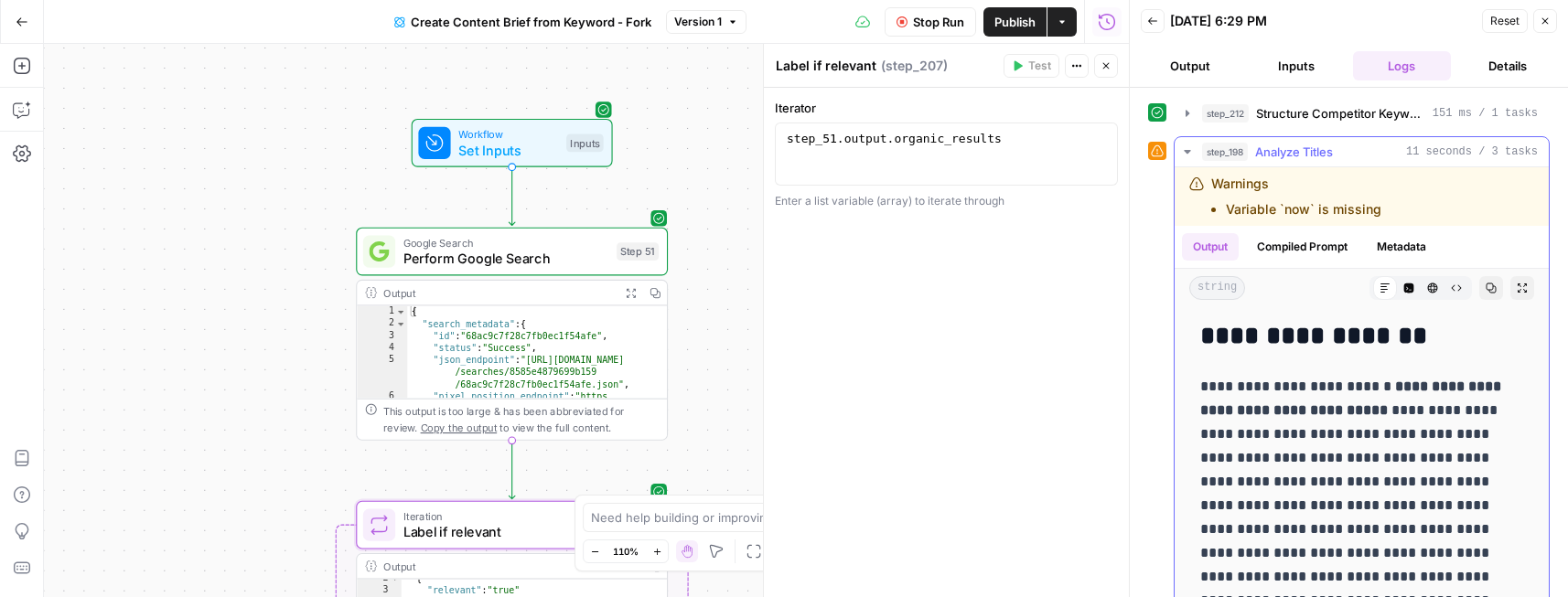
scroll to position [248, 0]
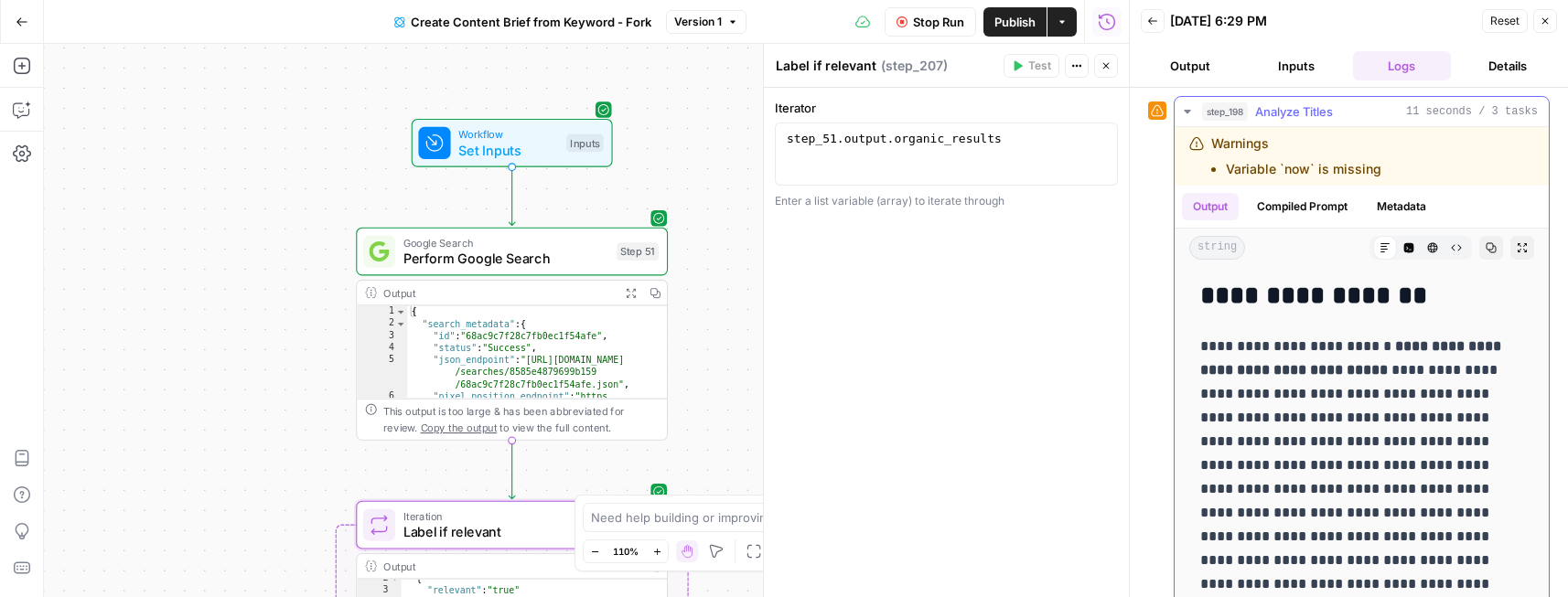
click at [1282, 208] on button "Compiled Prompt" at bounding box center [1303, 207] width 113 height 27
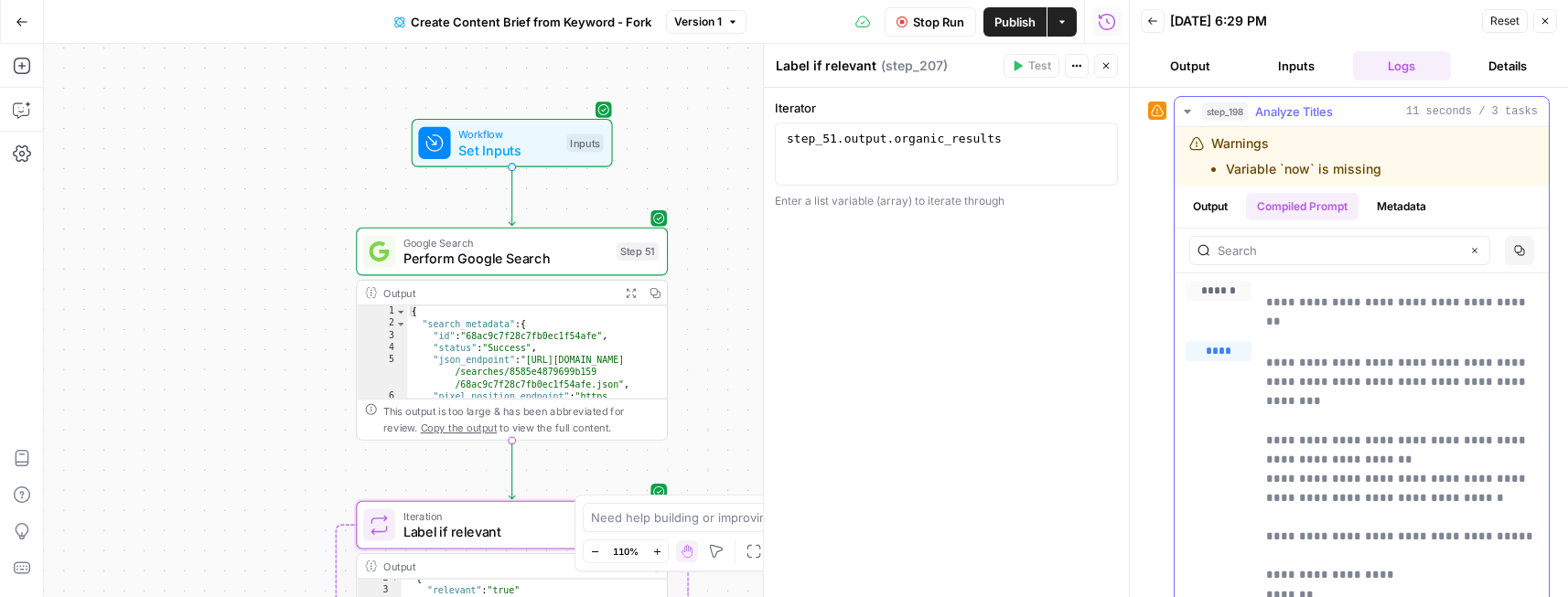
click at [1204, 209] on button "Output" at bounding box center [1211, 207] width 57 height 27
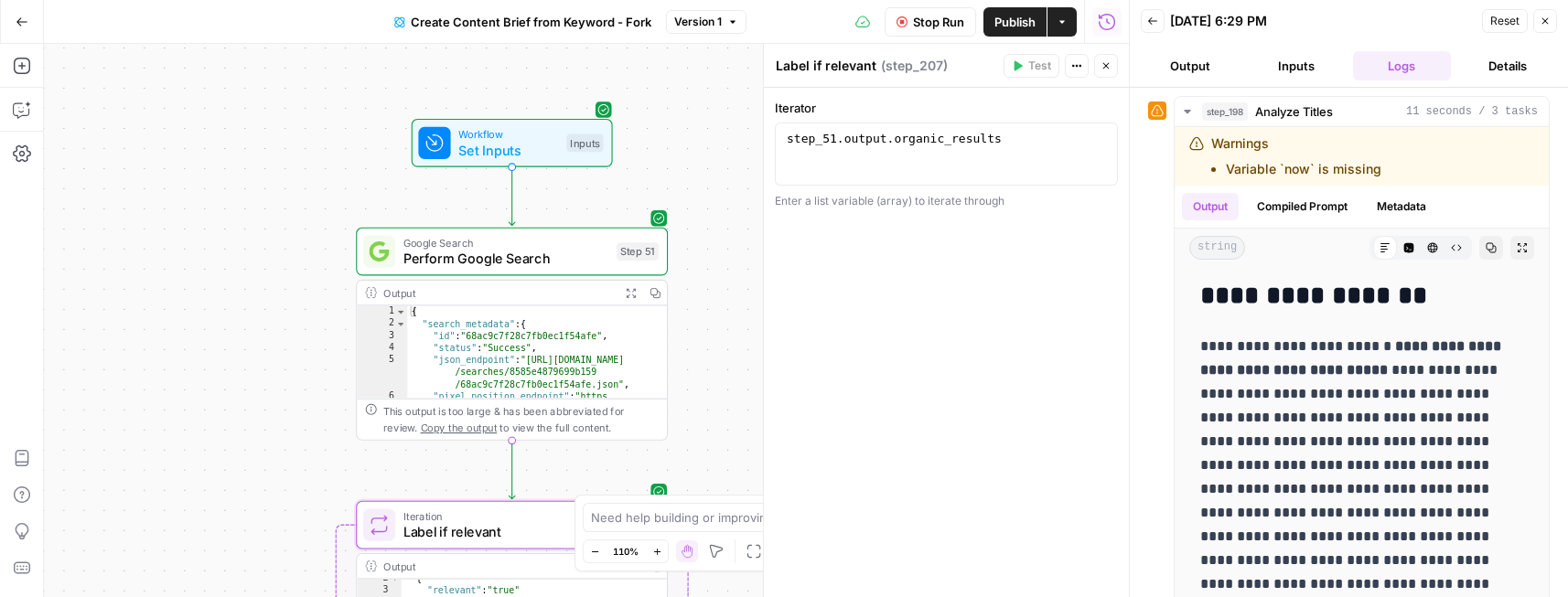
click at [1198, 70] on button "Output" at bounding box center [1191, 65] width 99 height 29
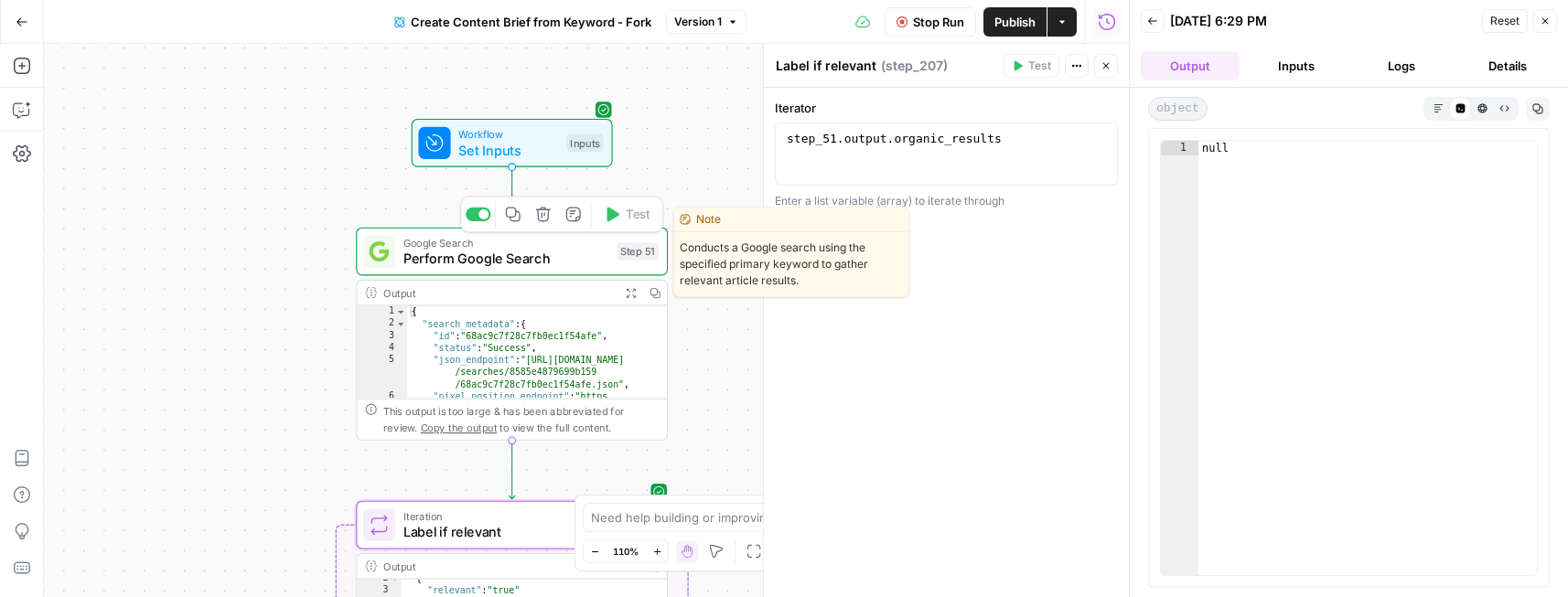
click at [534, 249] on span "Perform Google Search" at bounding box center [506, 259] width 205 height 20
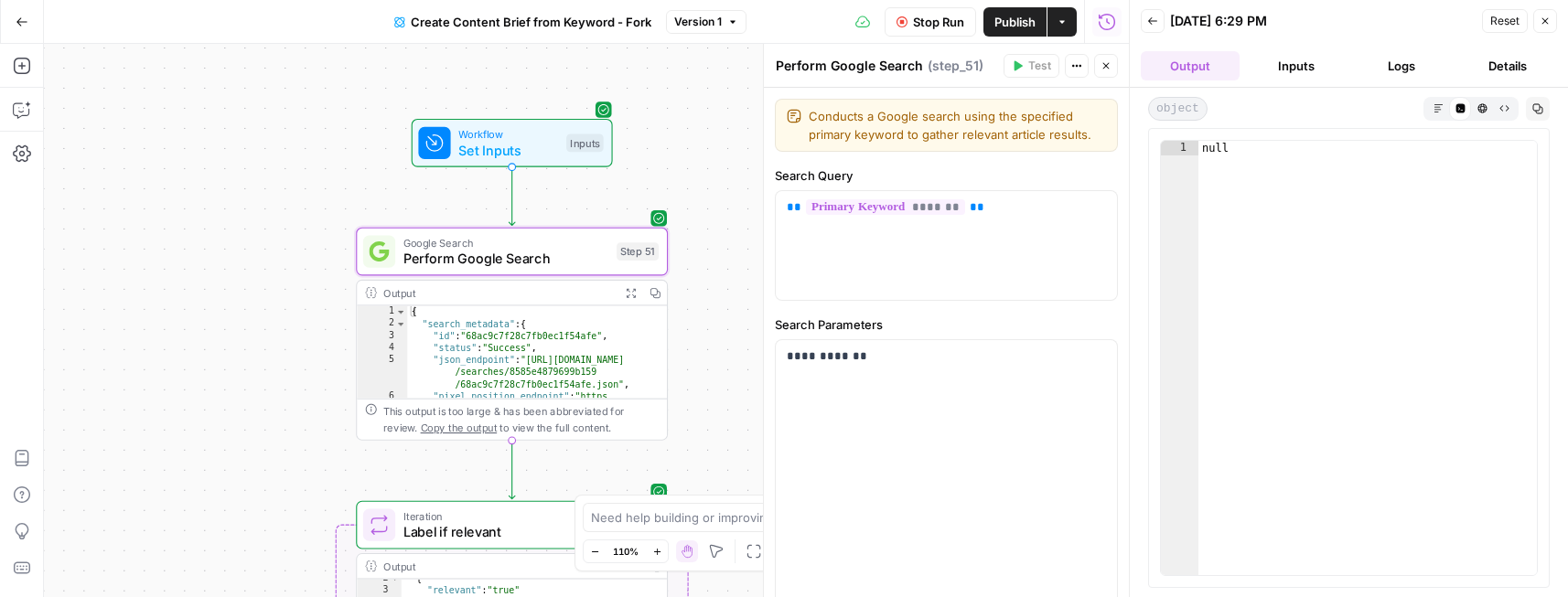
click at [1278, 54] on button "Inputs" at bounding box center [1297, 65] width 99 height 29
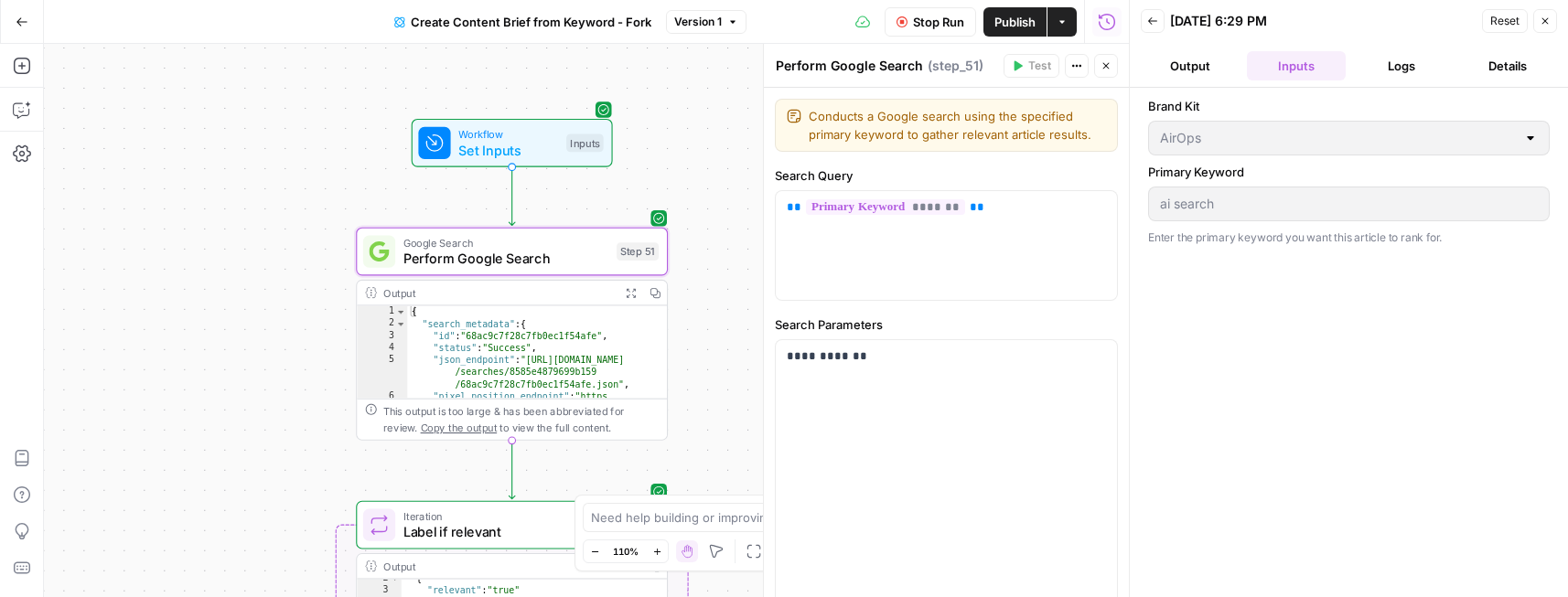
click at [1407, 76] on button "Logs" at bounding box center [1403, 65] width 99 height 29
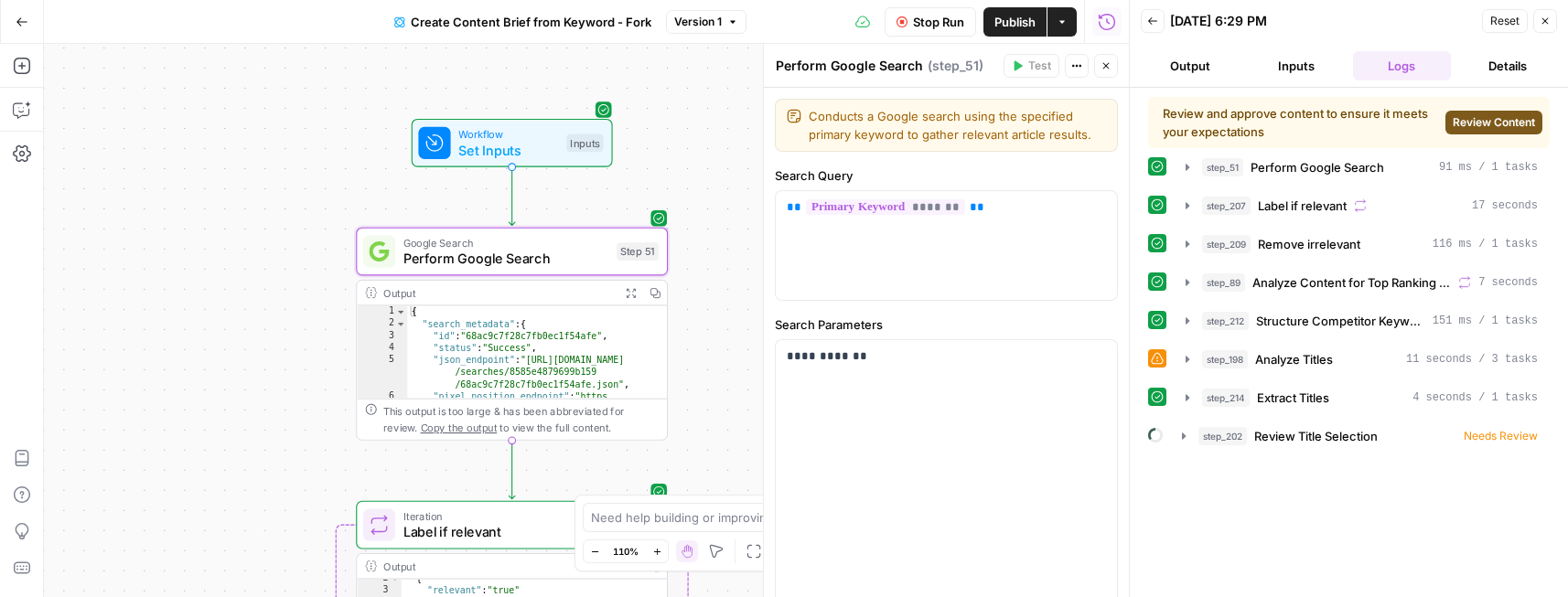
click at [1158, 27] on button "Back" at bounding box center [1153, 21] width 24 height 24
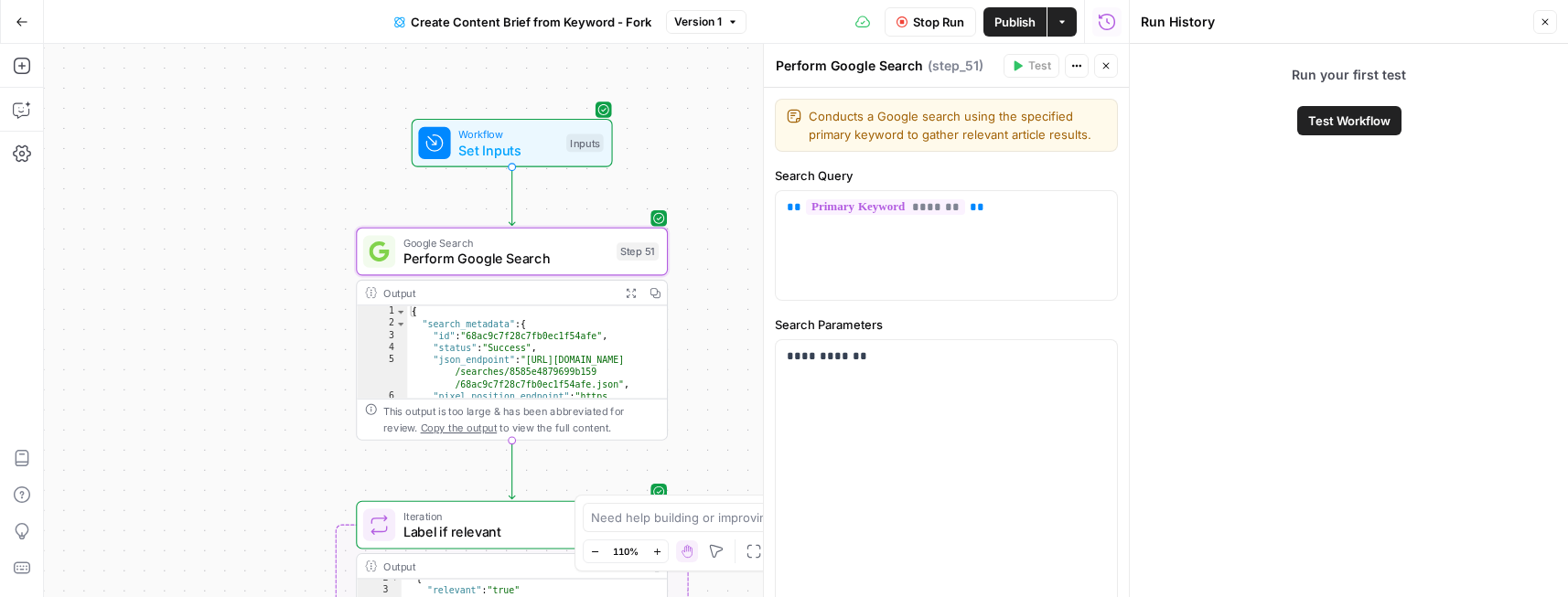
click at [1550, 22] on span "Close" at bounding box center [1550, 22] width 1 height 1
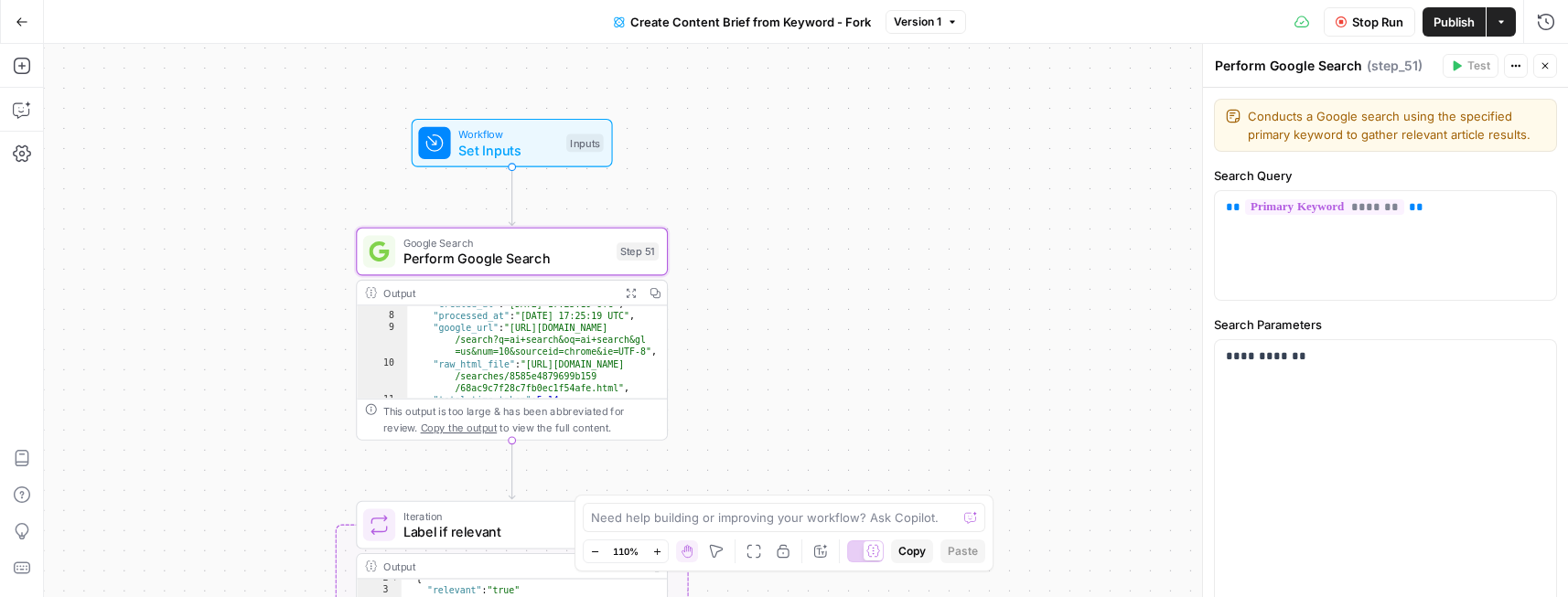
scroll to position [139, 0]
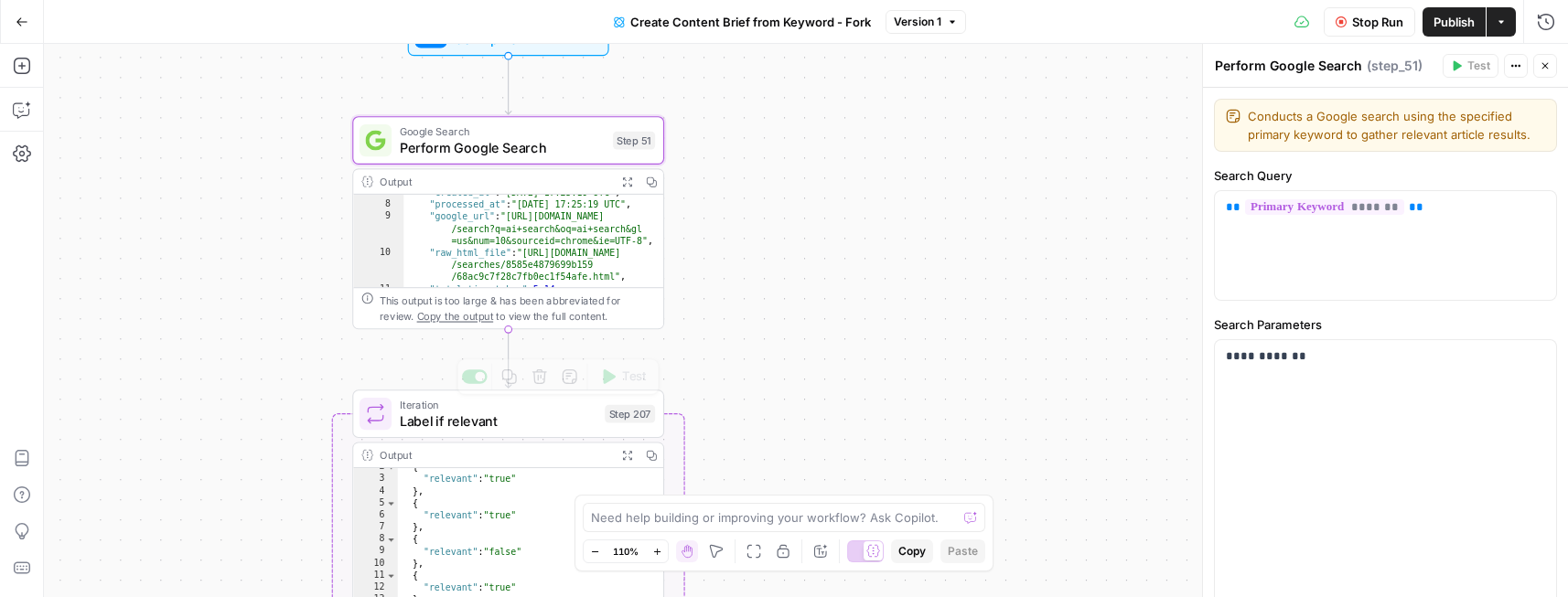
click at [514, 423] on span "Label if relevant" at bounding box center [499, 420] width 197 height 20
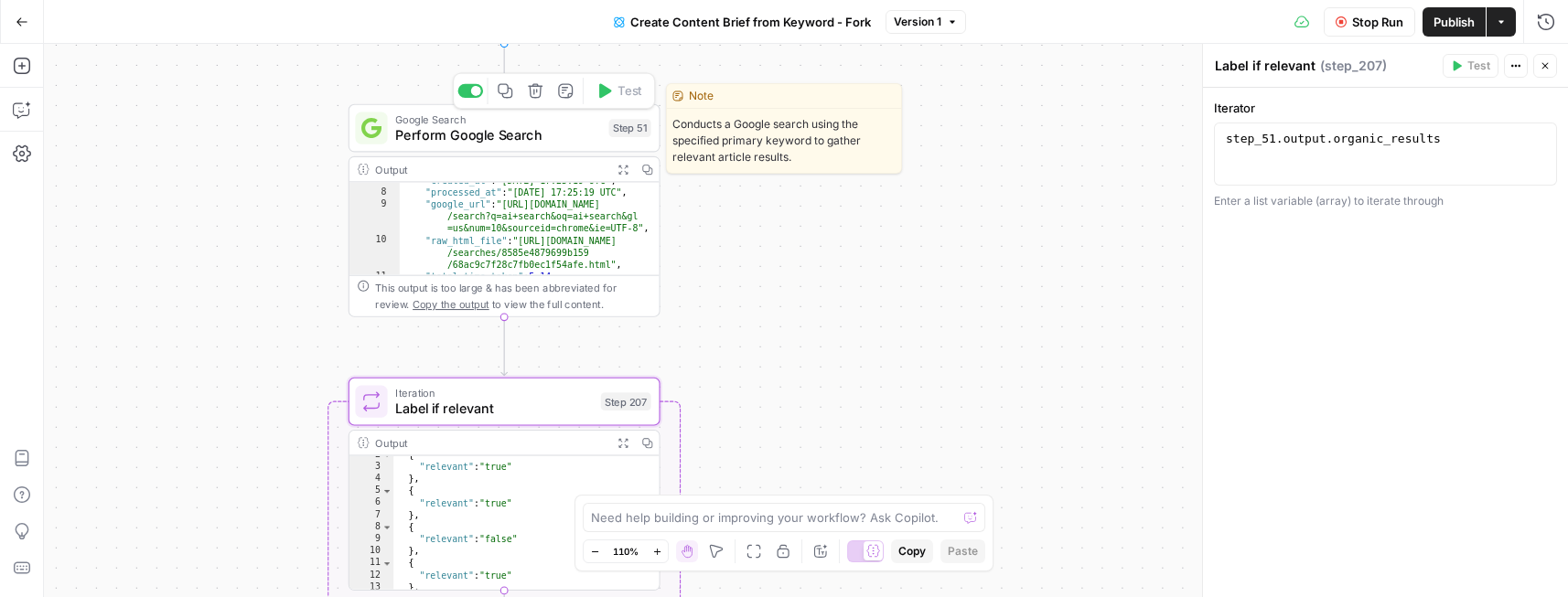
click at [539, 130] on span "Perform Google Search" at bounding box center [498, 135] width 205 height 20
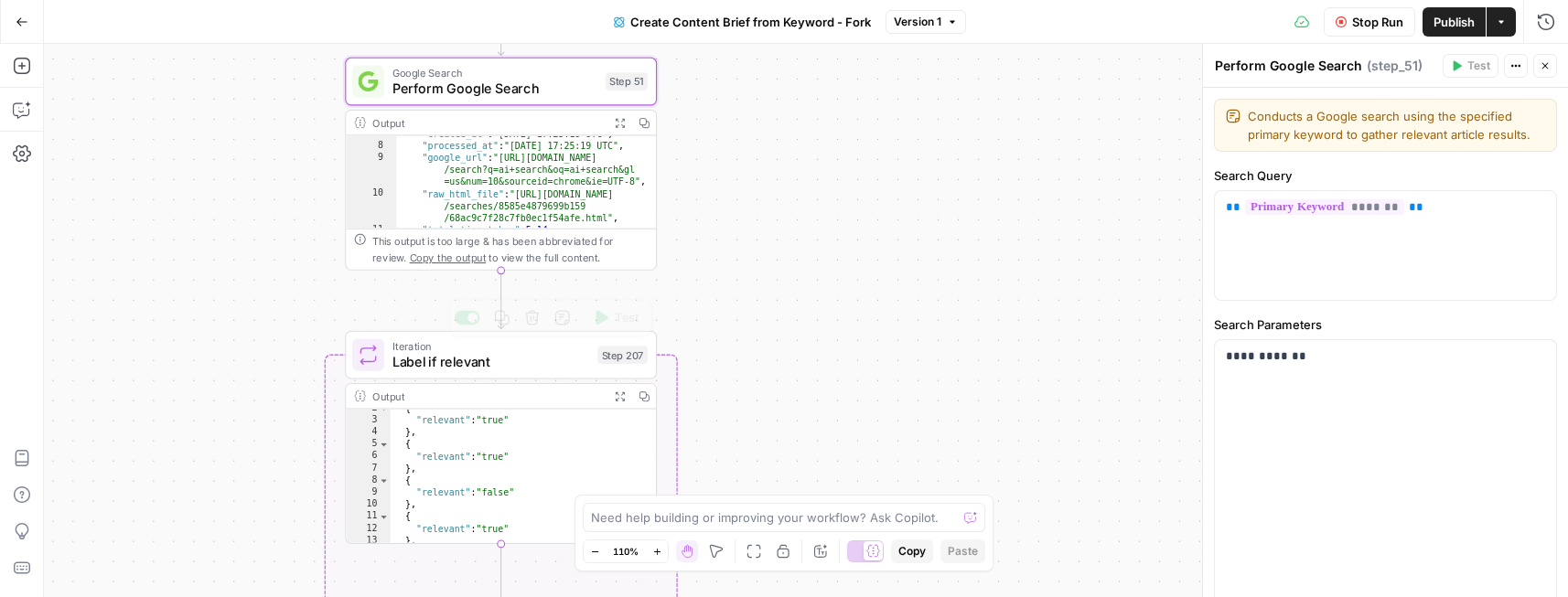
click at [501, 357] on span "Label if relevant" at bounding box center [491, 362] width 197 height 20
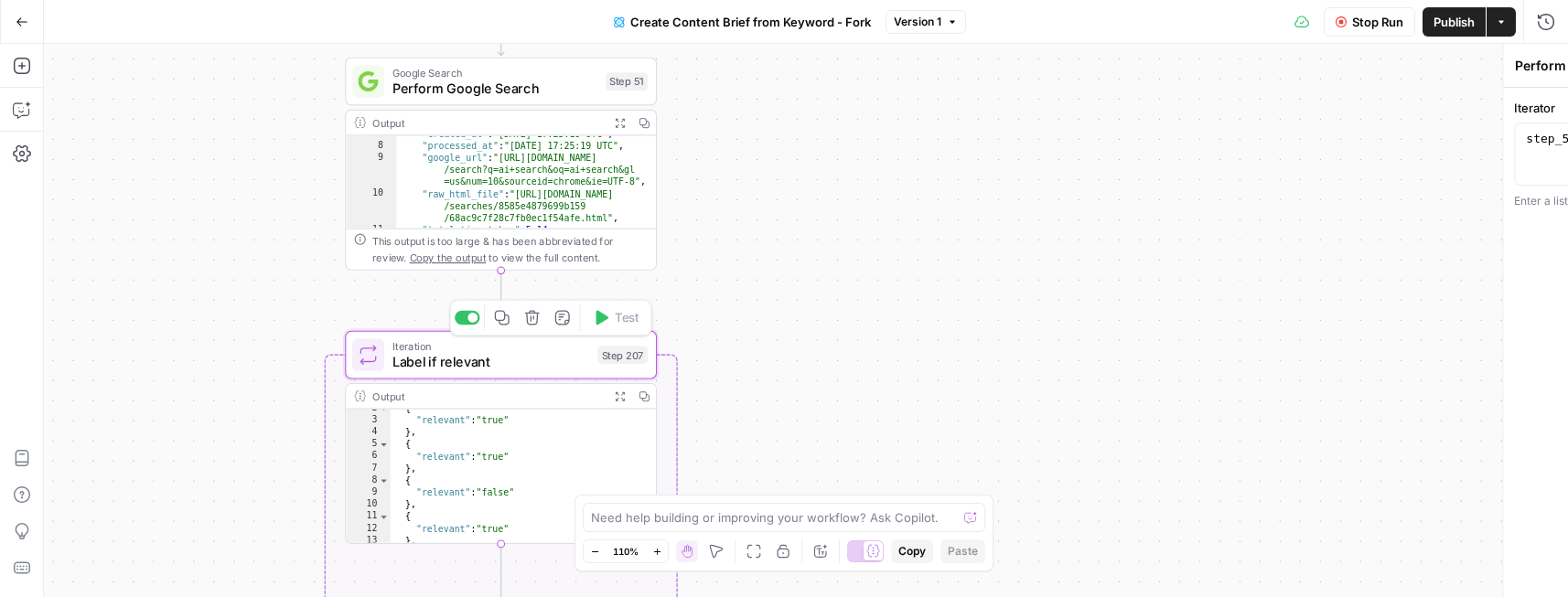
type textarea "Label if relevant"
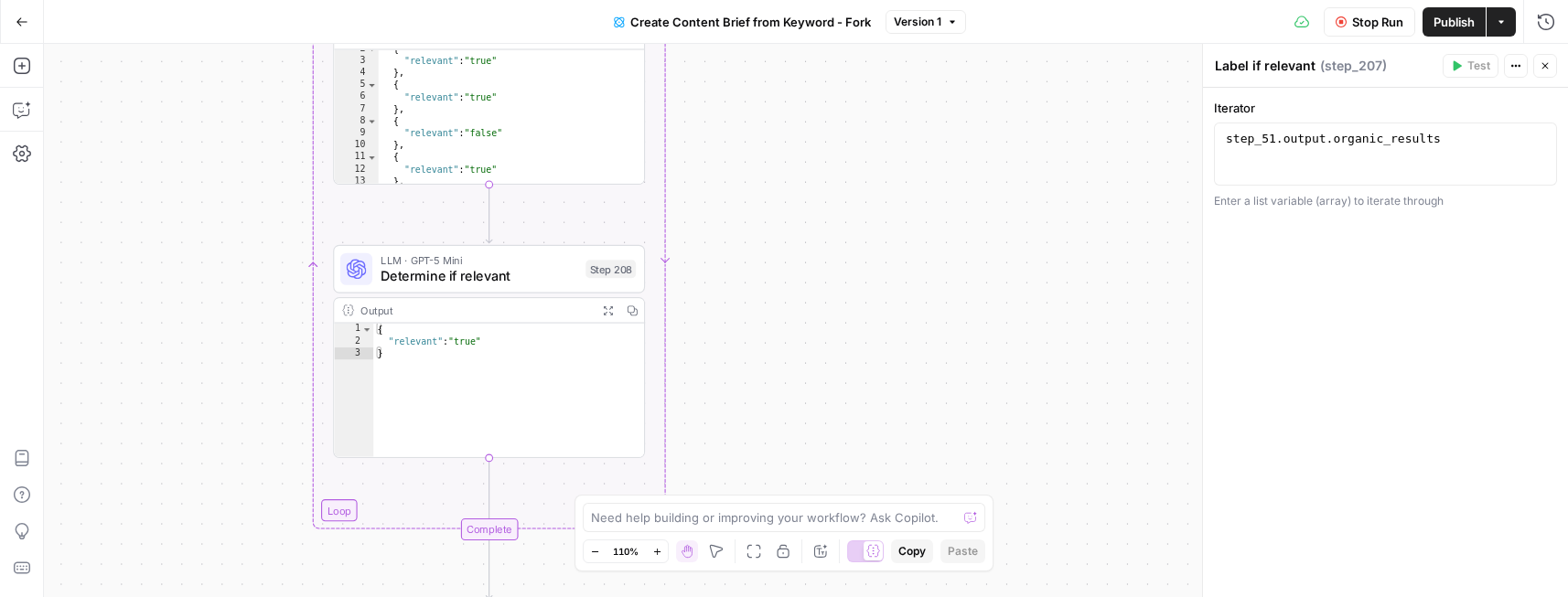
click at [558, 262] on span "LLM · GPT-5 Mini" at bounding box center [480, 260] width 197 height 16
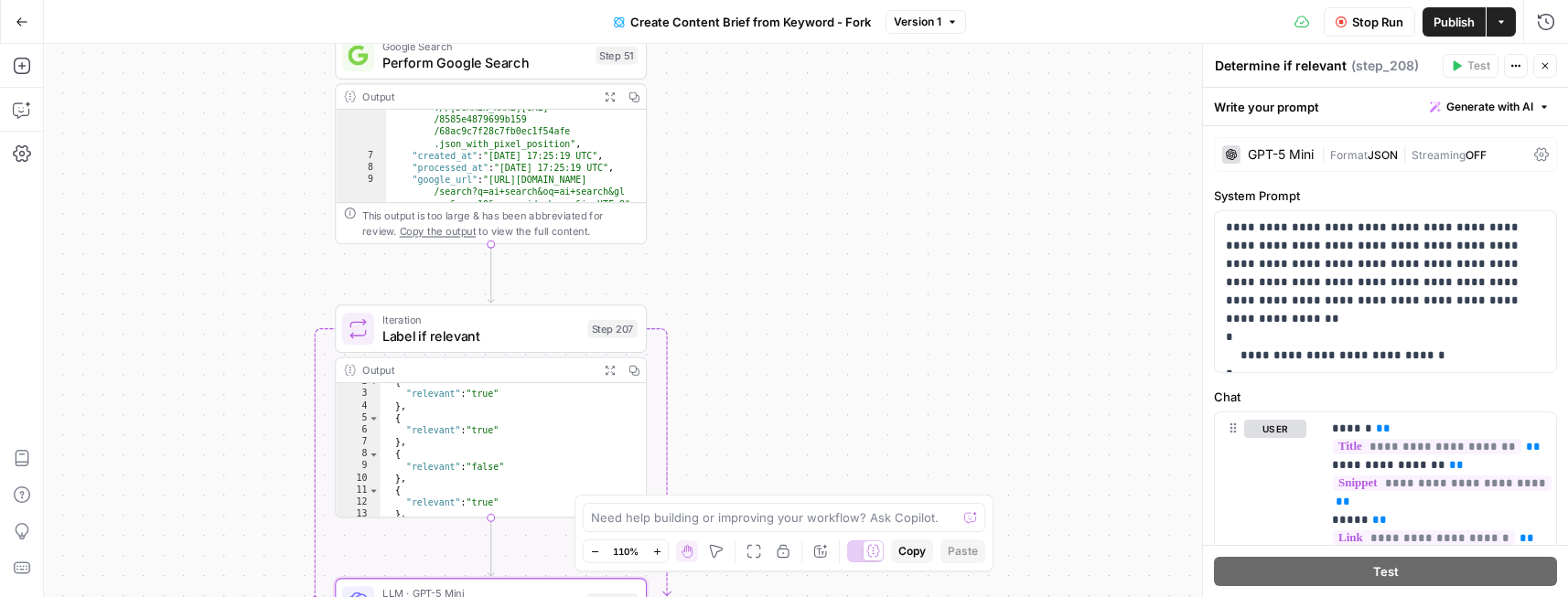
scroll to position [66, 0]
click at [530, 61] on span "Perform Google Search" at bounding box center [484, 62] width 205 height 20
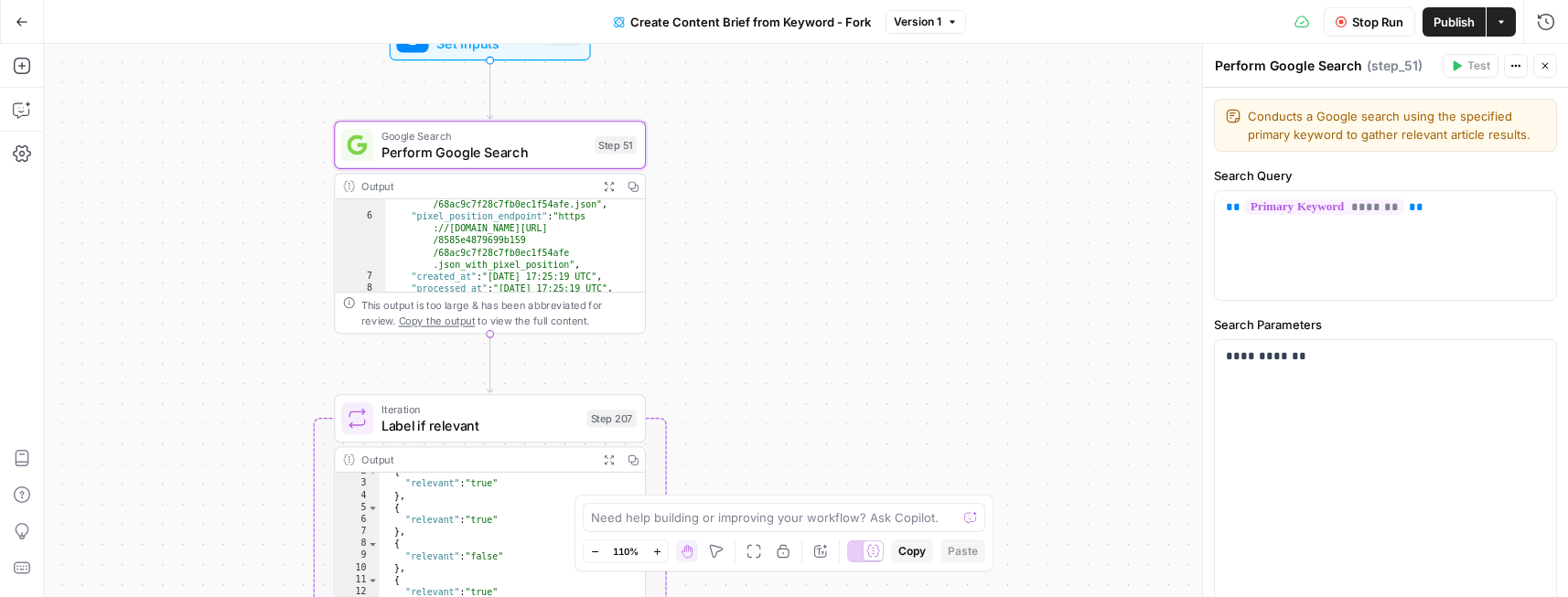
click at [537, 149] on span "Perform Google Search" at bounding box center [483, 152] width 205 height 20
click at [1511, 64] on icon "button" at bounding box center [1517, 66] width 11 height 11
click at [1293, 142] on textarea "Conducts a Google search using the specified primary keyword to gather relevant…" at bounding box center [1397, 125] width 298 height 37
click at [1332, 120] on textarea "Conducts a Google search using the specified primary keyword to gather relevant…" at bounding box center [1397, 125] width 298 height 37
click at [1325, 334] on div "**********" at bounding box center [1386, 480] width 343 height 330
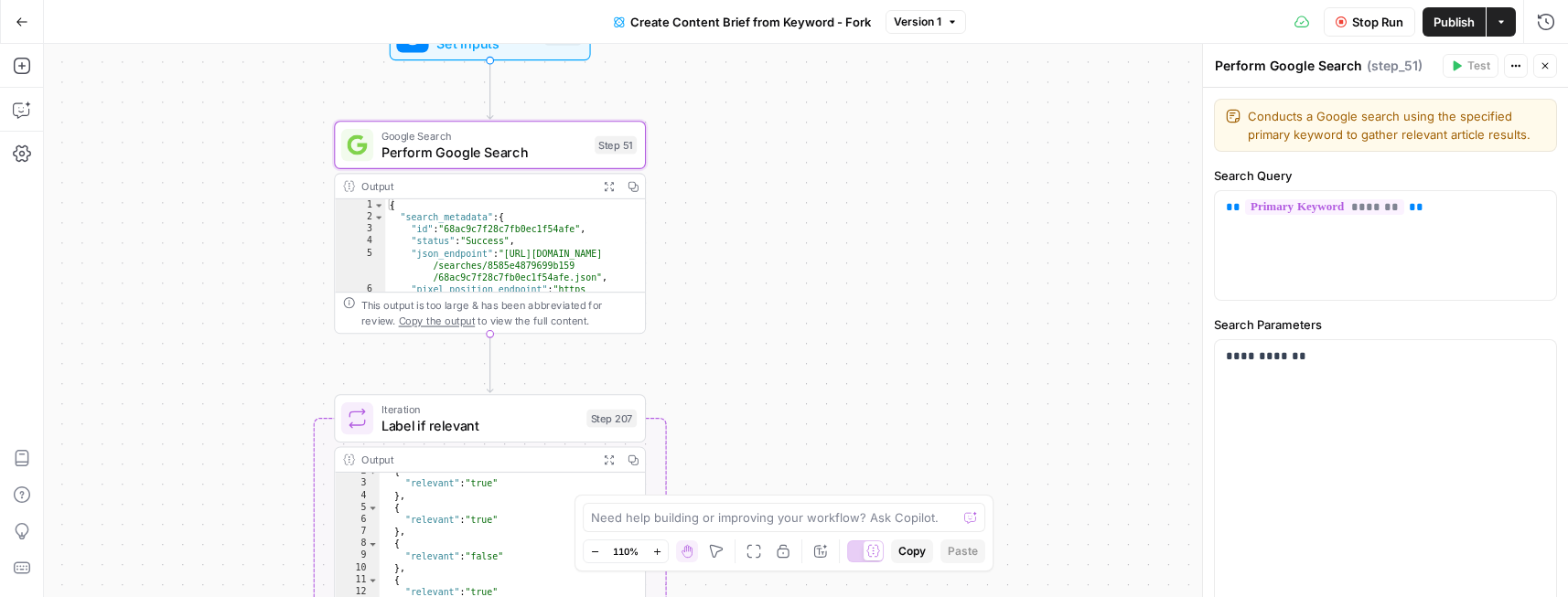
scroll to position [0, 0]
type textarea "**********"
click at [513, 262] on div "{ "search_metadata" : { "id" : "68ac9c7f28c7fb0ec1f54afe" , "status" : "Success…" at bounding box center [515, 281] width 260 height 165
click at [603, 306] on div "This output is too large & has been abbreviated for review. Copy the output to …" at bounding box center [499, 314] width 276 height 32
click at [490, 419] on span "Label if relevant" at bounding box center [480, 425] width 197 height 20
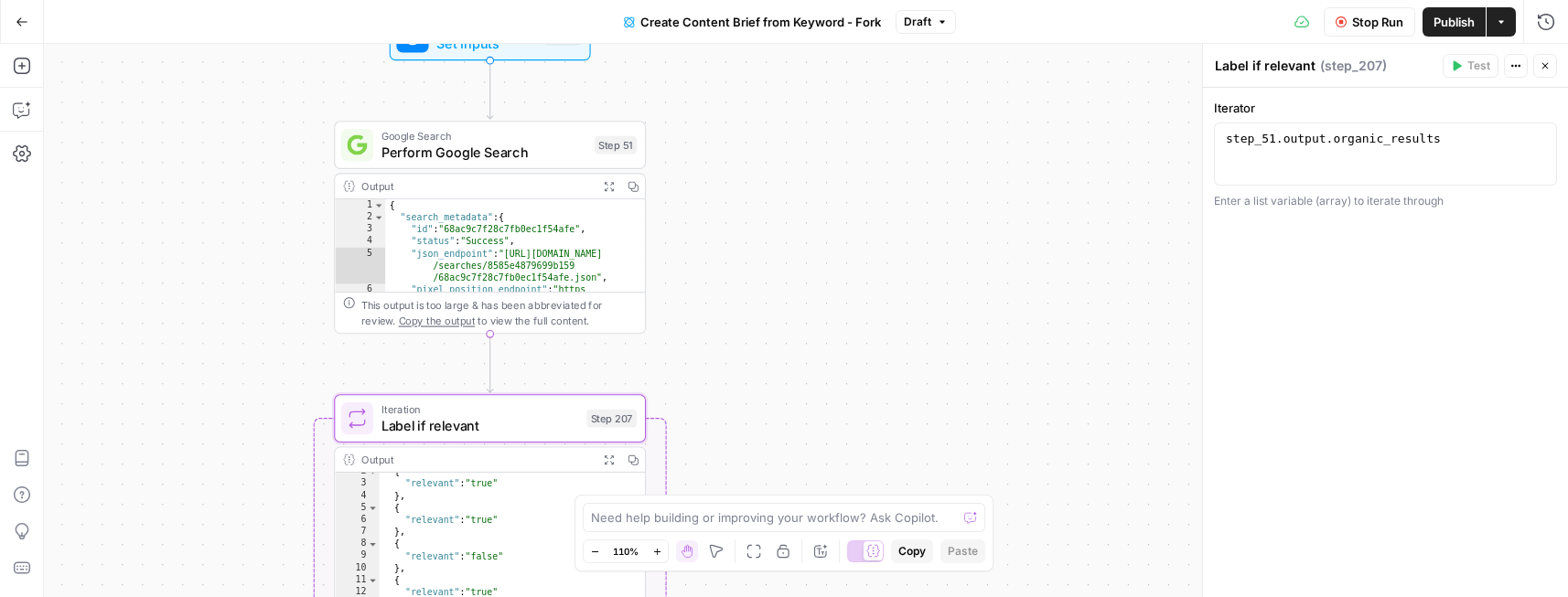
click at [489, 143] on span "Perform Google Search" at bounding box center [483, 152] width 205 height 20
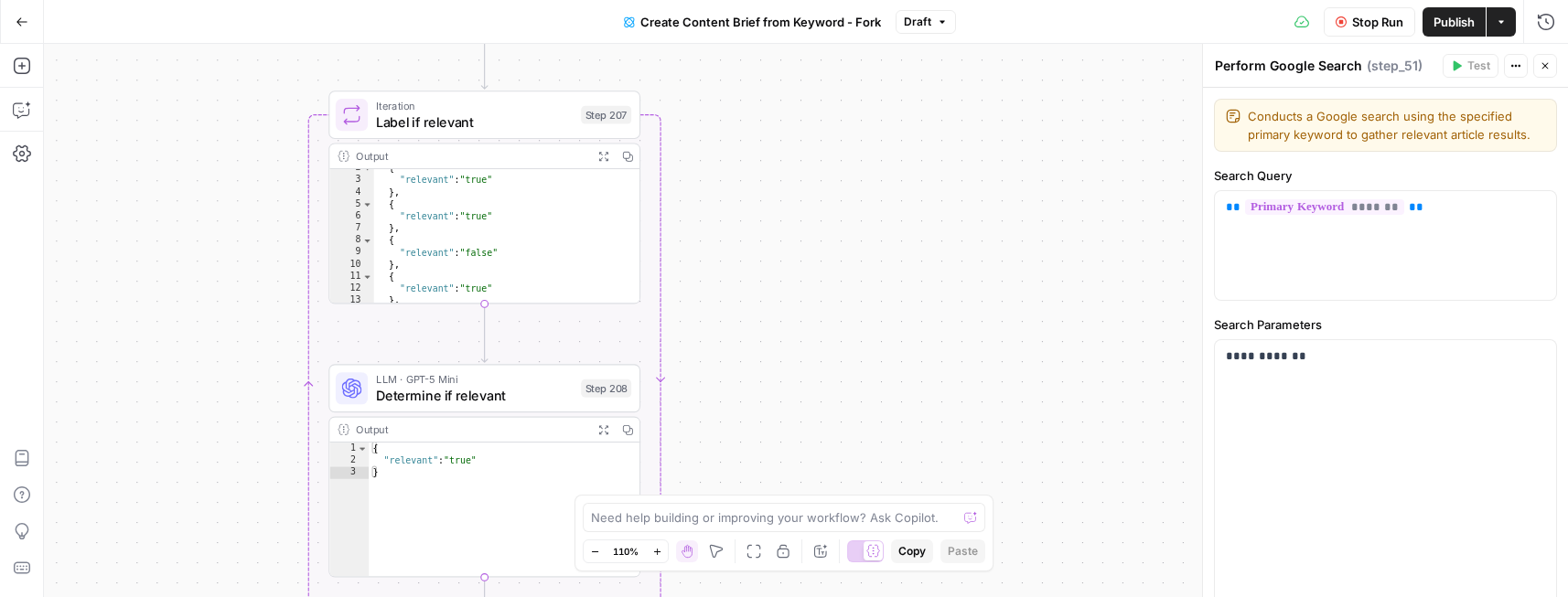
click at [495, 395] on span "Determine if relevant" at bounding box center [475, 394] width 197 height 20
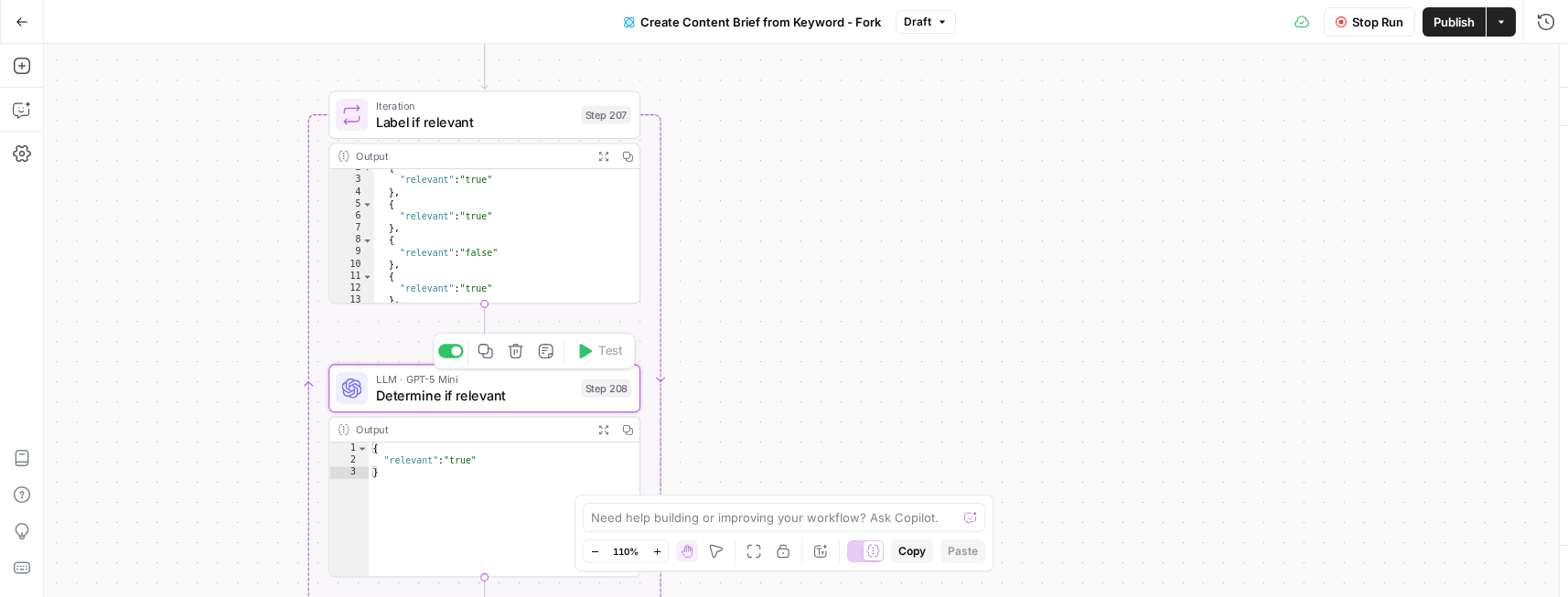
type textarea "Determine if relevant"
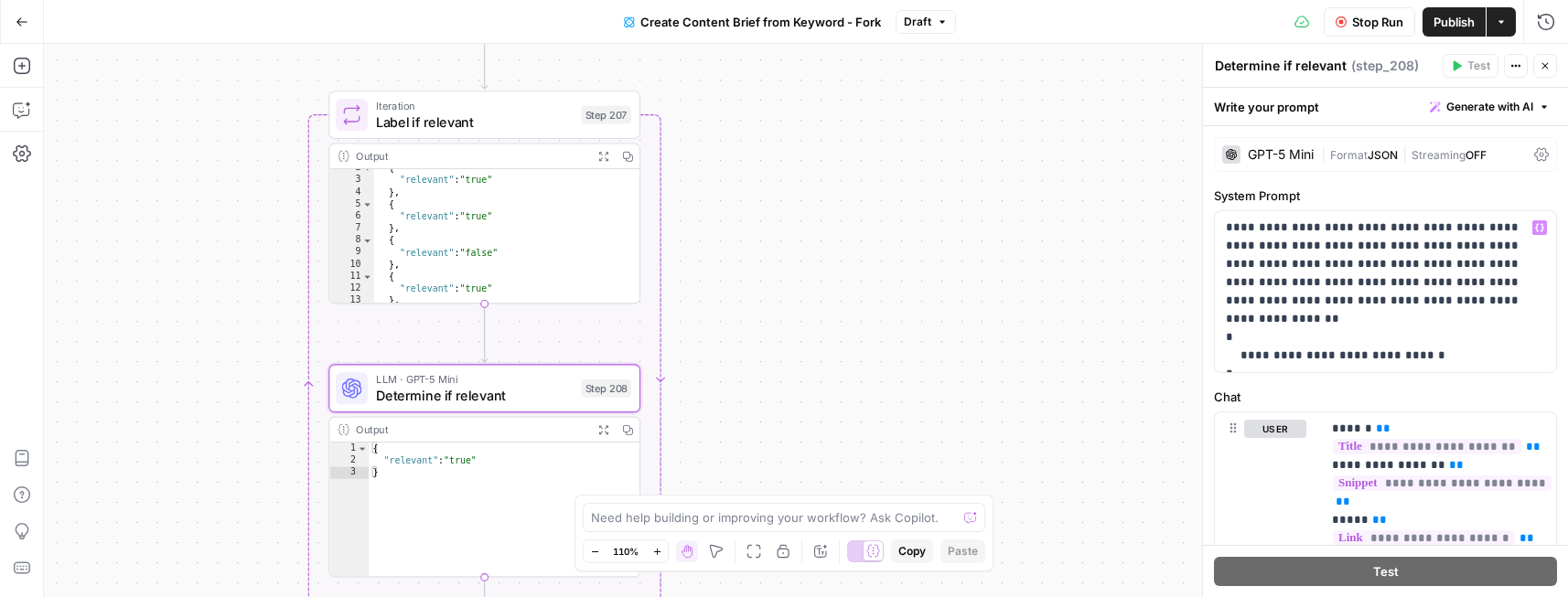
scroll to position [108, 0]
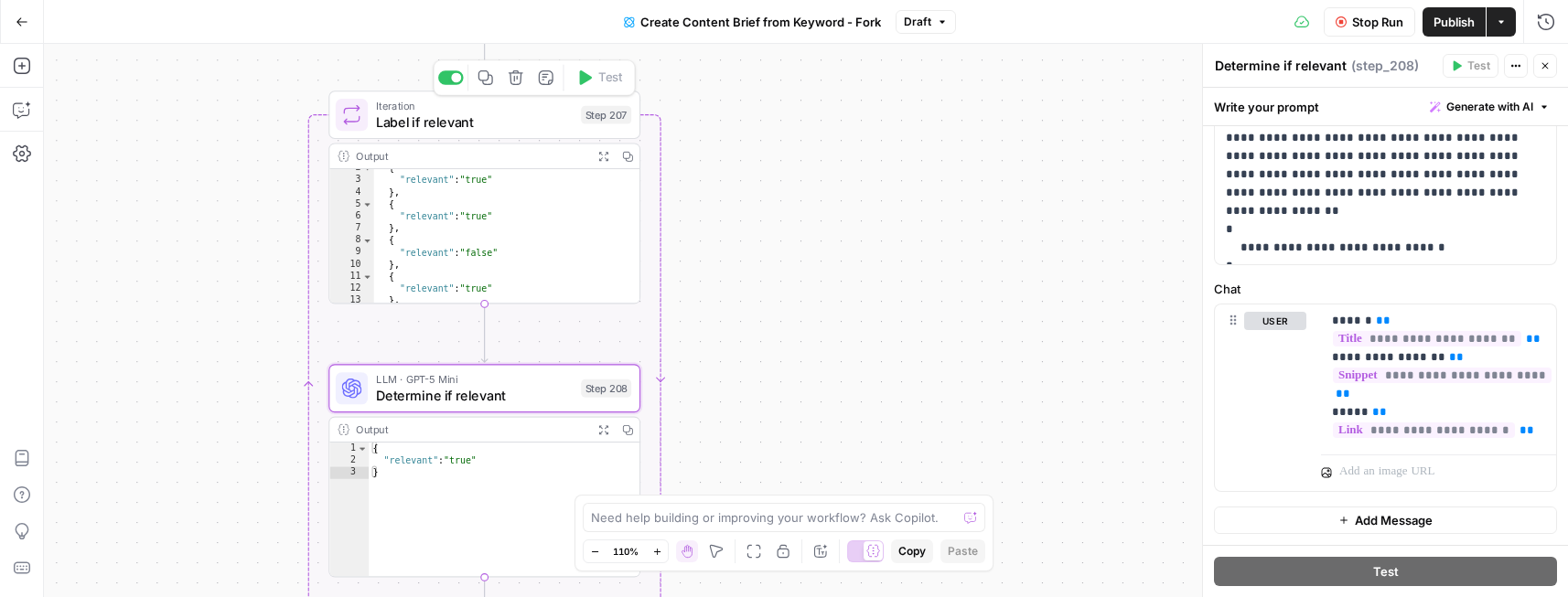
click at [592, 120] on div "Step 207" at bounding box center [606, 115] width 50 height 18
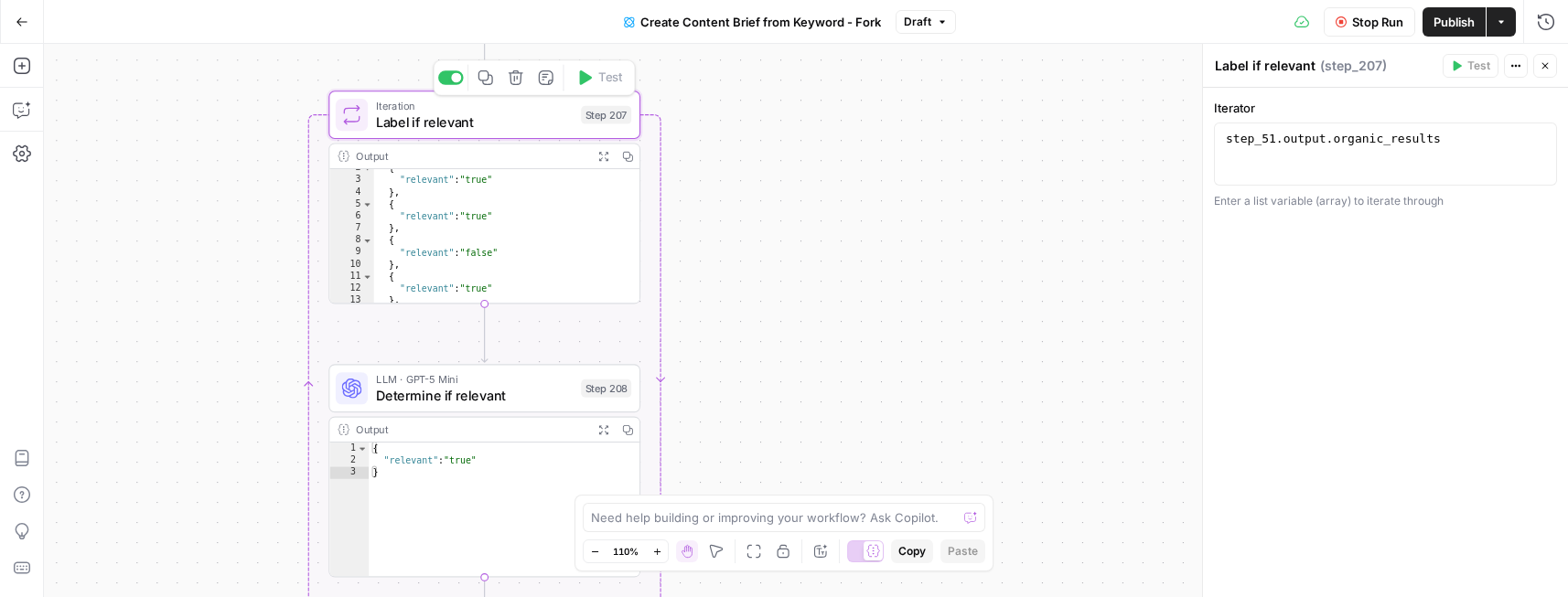
click at [606, 118] on div "Step 207" at bounding box center [606, 115] width 50 height 18
click at [618, 119] on div "Step 207" at bounding box center [606, 115] width 50 height 18
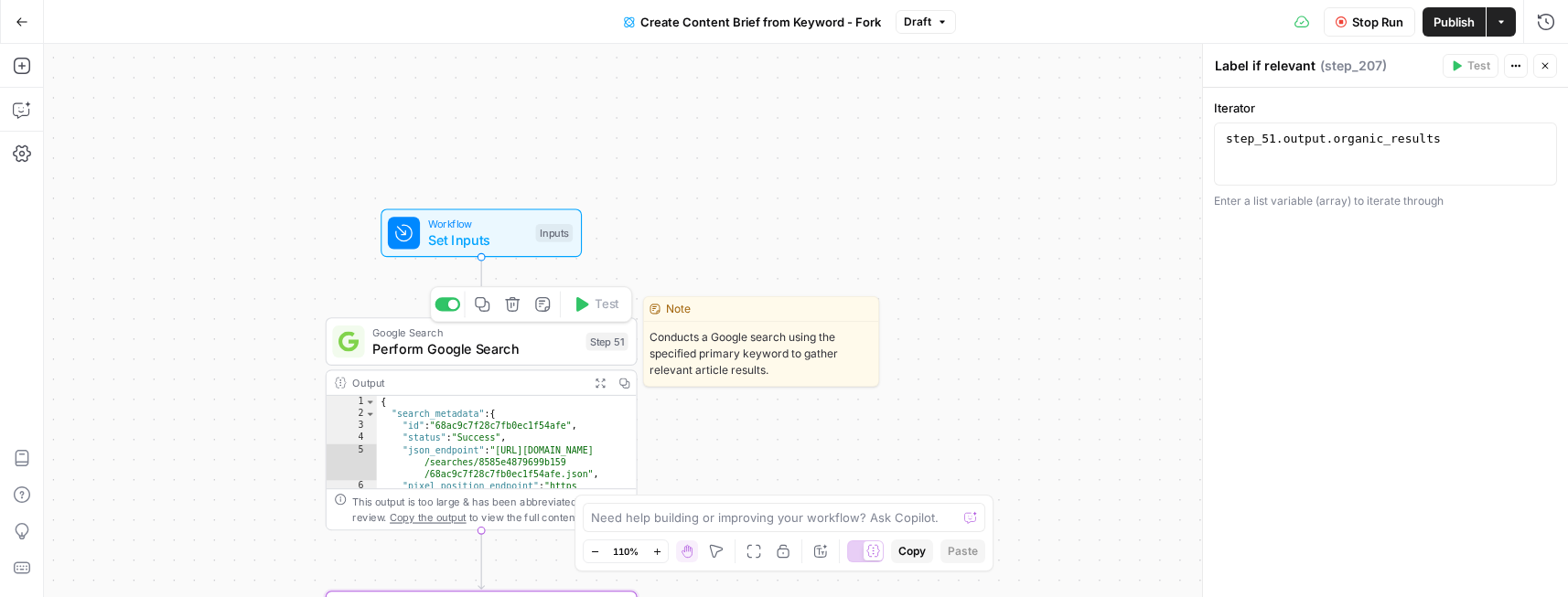
click at [558, 353] on span "Perform Google Search" at bounding box center [475, 348] width 205 height 20
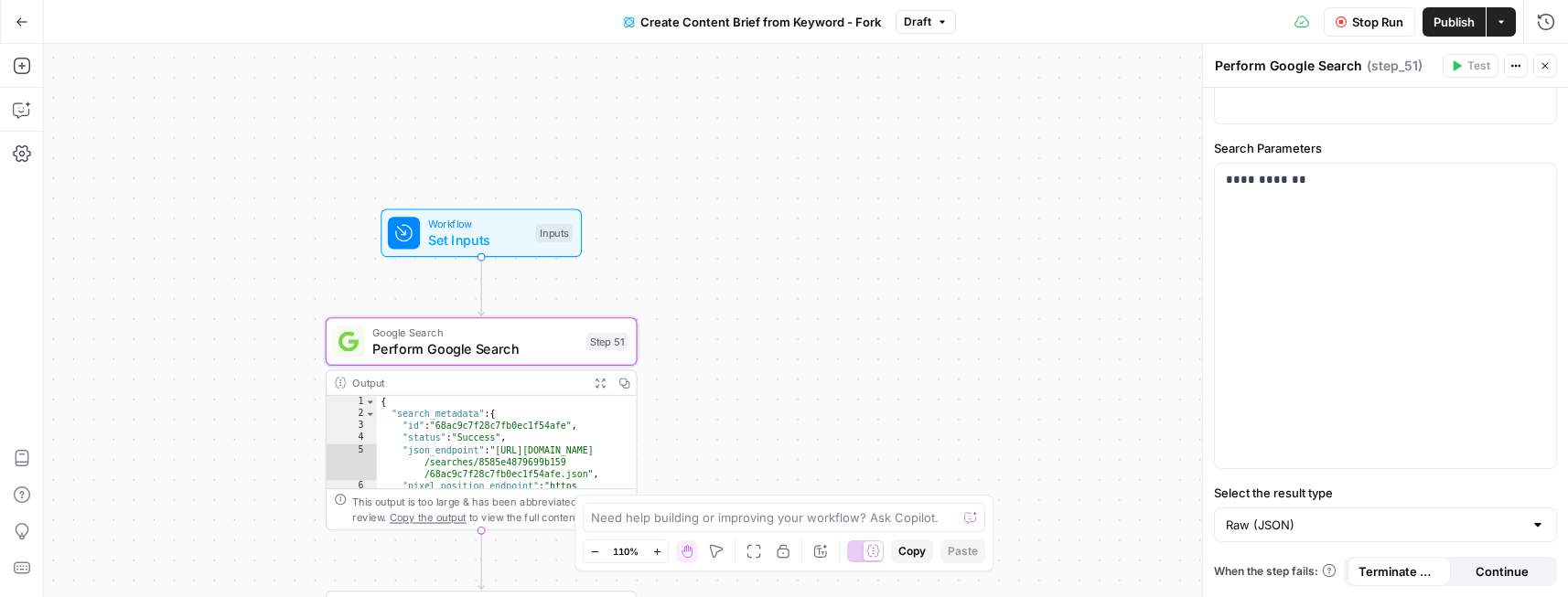
scroll to position [0, 0]
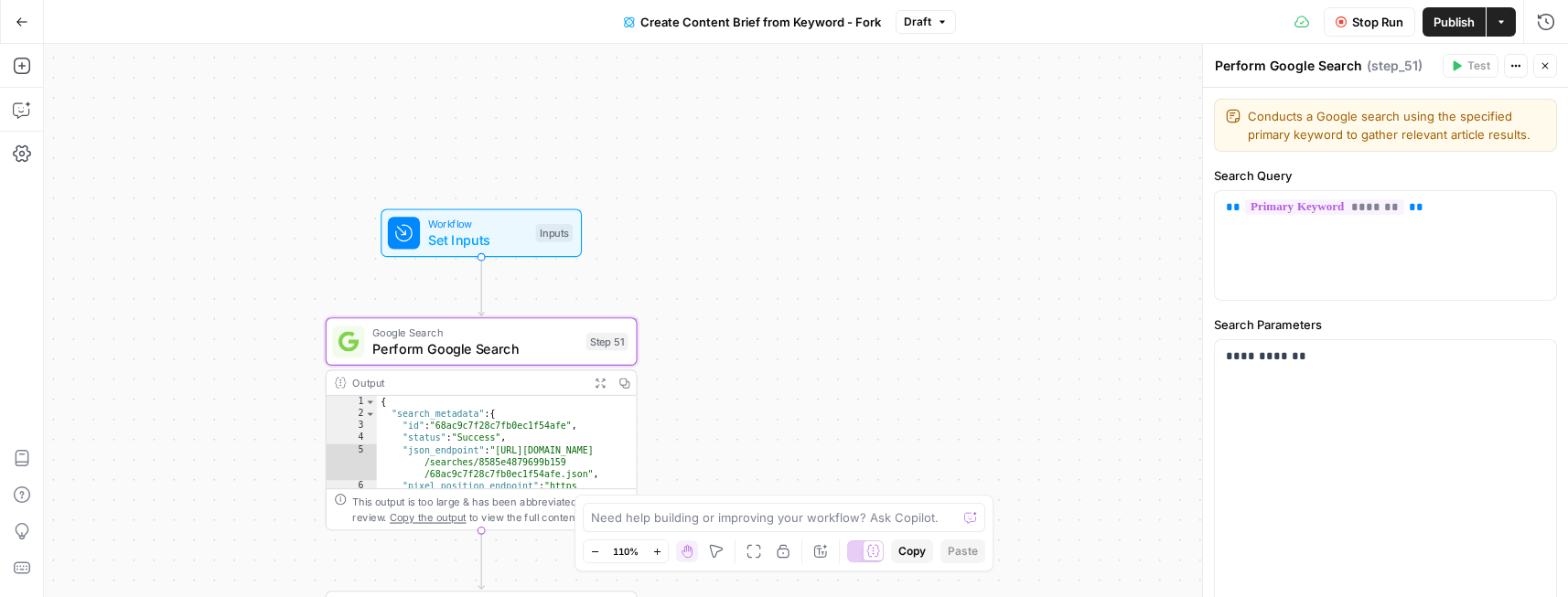
click at [1512, 70] on icon "button" at bounding box center [1517, 66] width 11 height 11
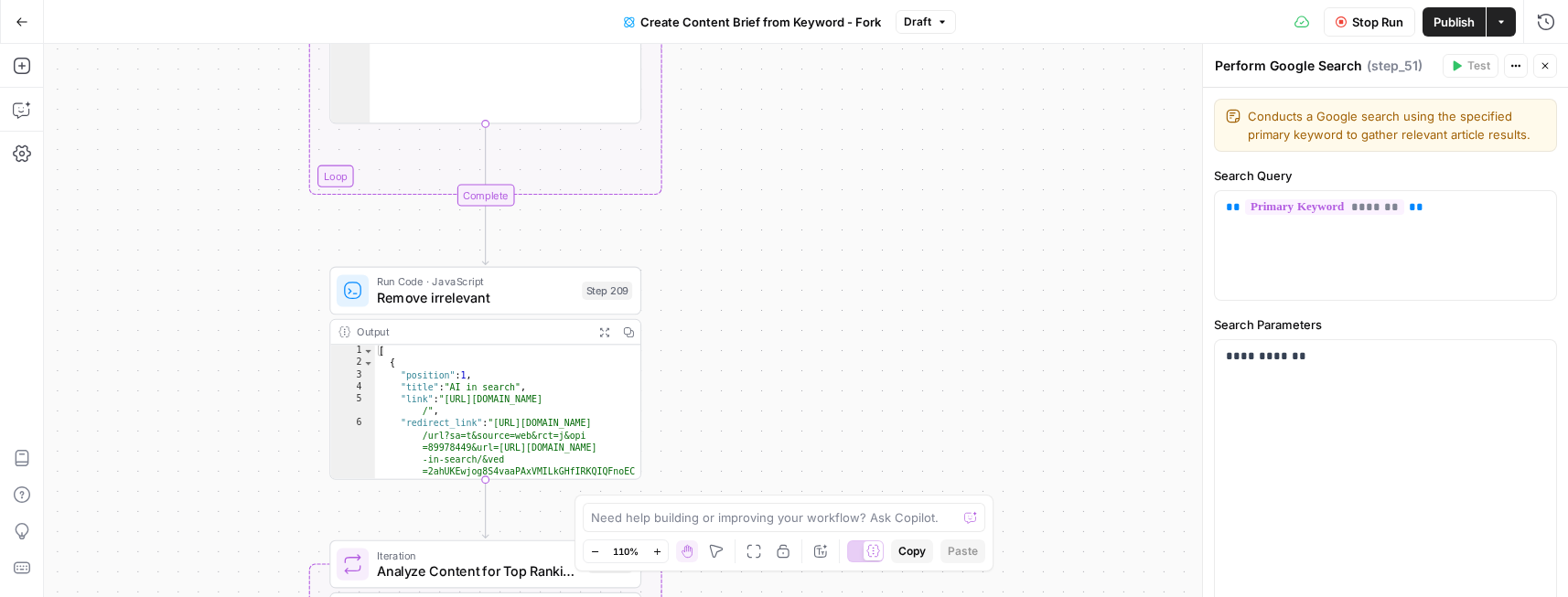
click at [609, 279] on div "Run Code · JavaScript Remove irrelevant Step 209 Copy step Delete step Add Note…" at bounding box center [484, 291] width 296 height 34
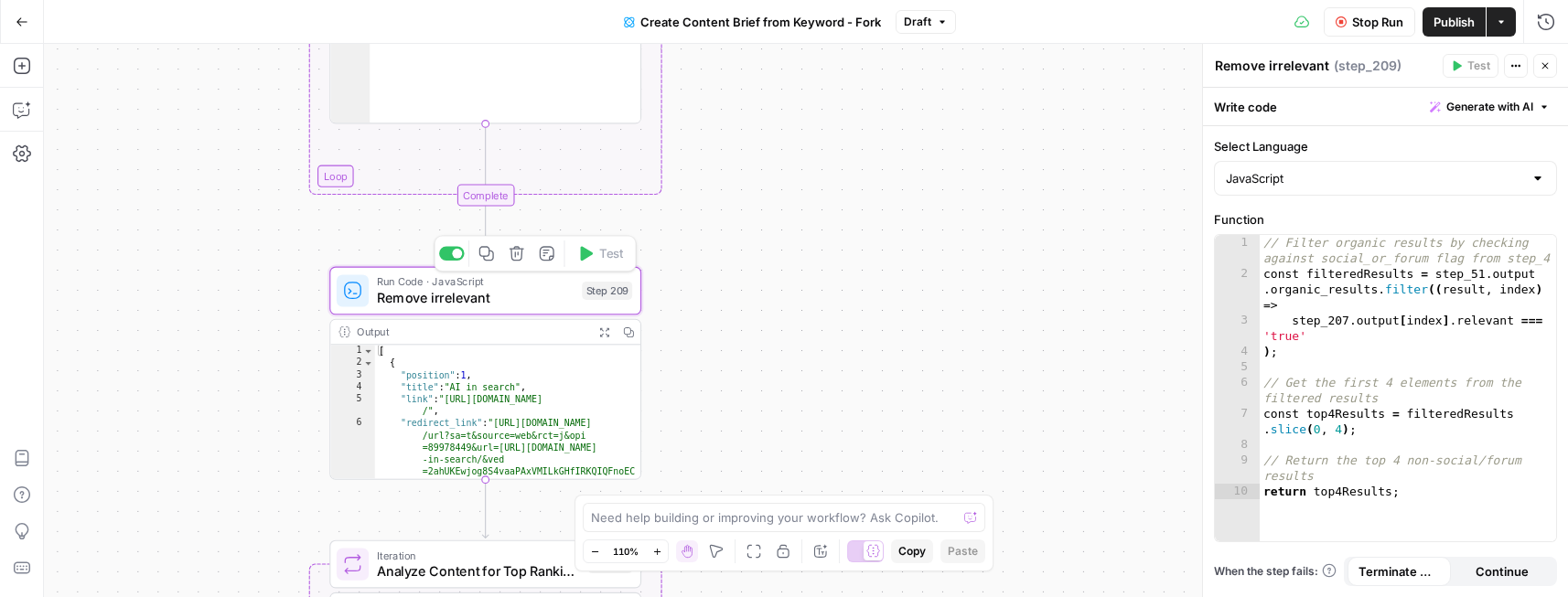
click at [603, 292] on div "Step 209" at bounding box center [607, 290] width 50 height 18
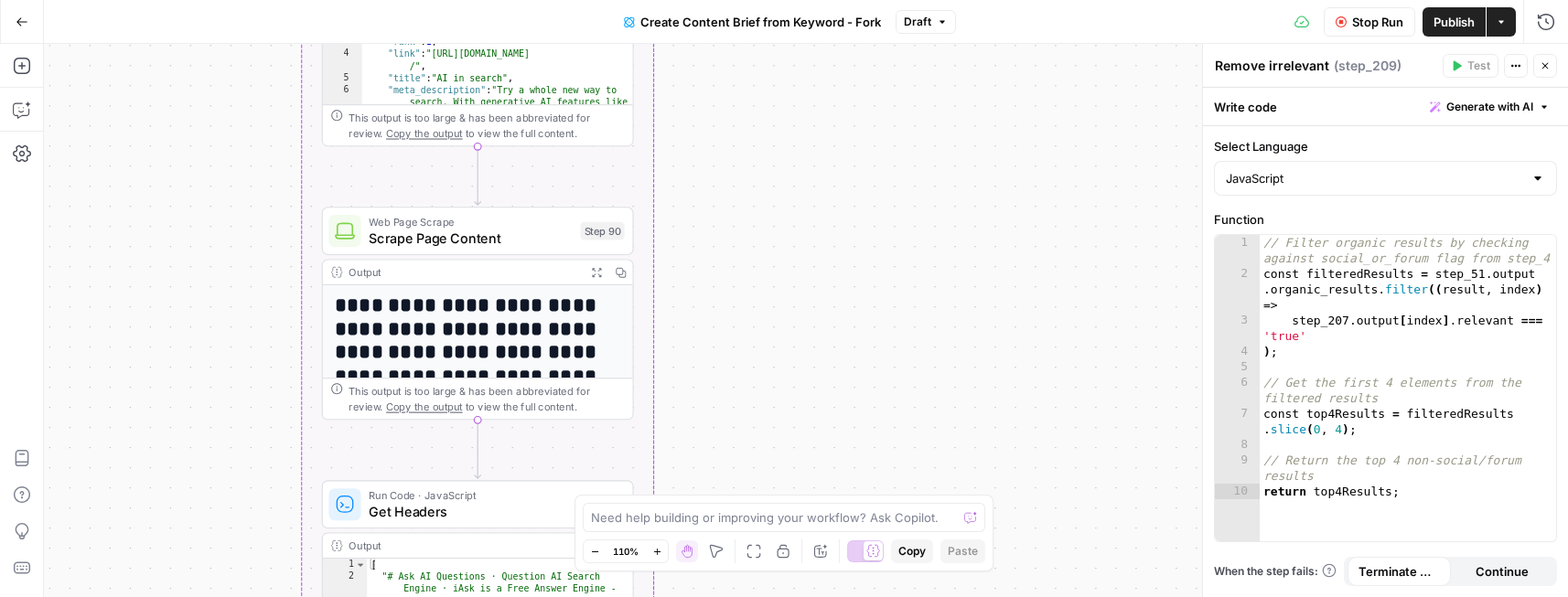
click at [510, 229] on span "Scrape Page Content" at bounding box center [470, 237] width 203 height 20
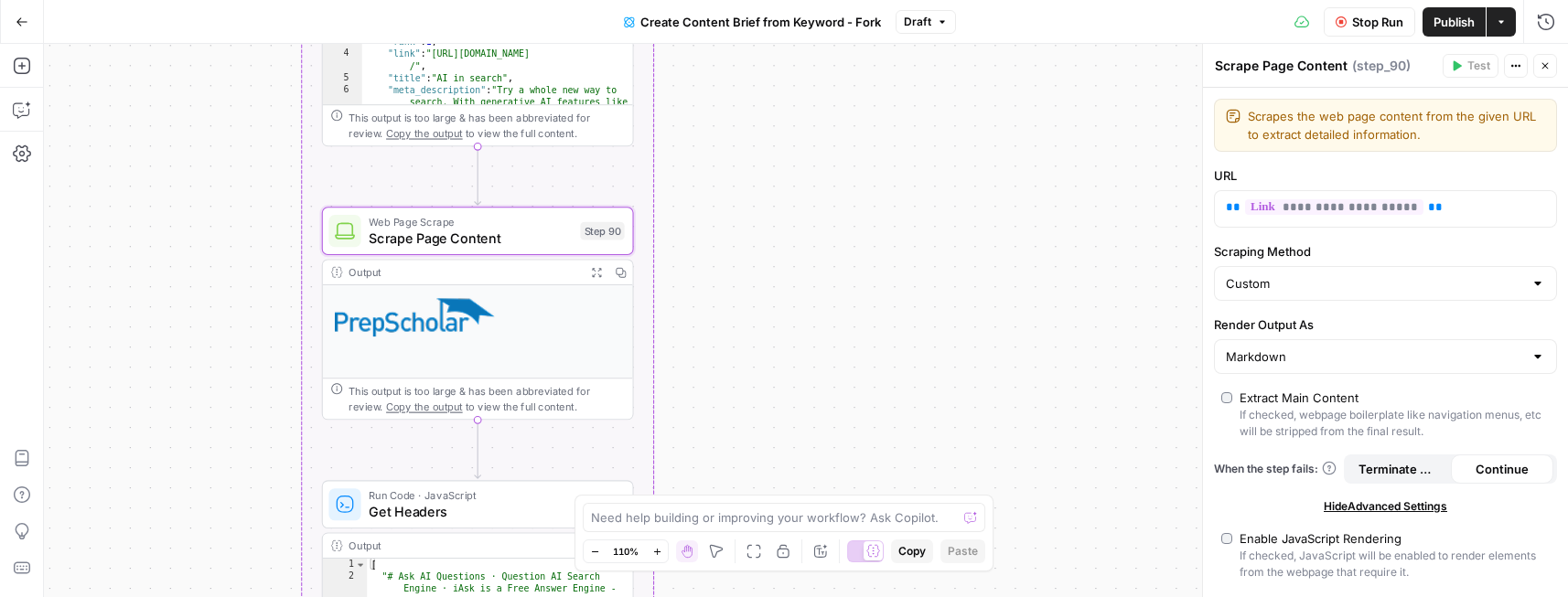
scroll to position [425, 0]
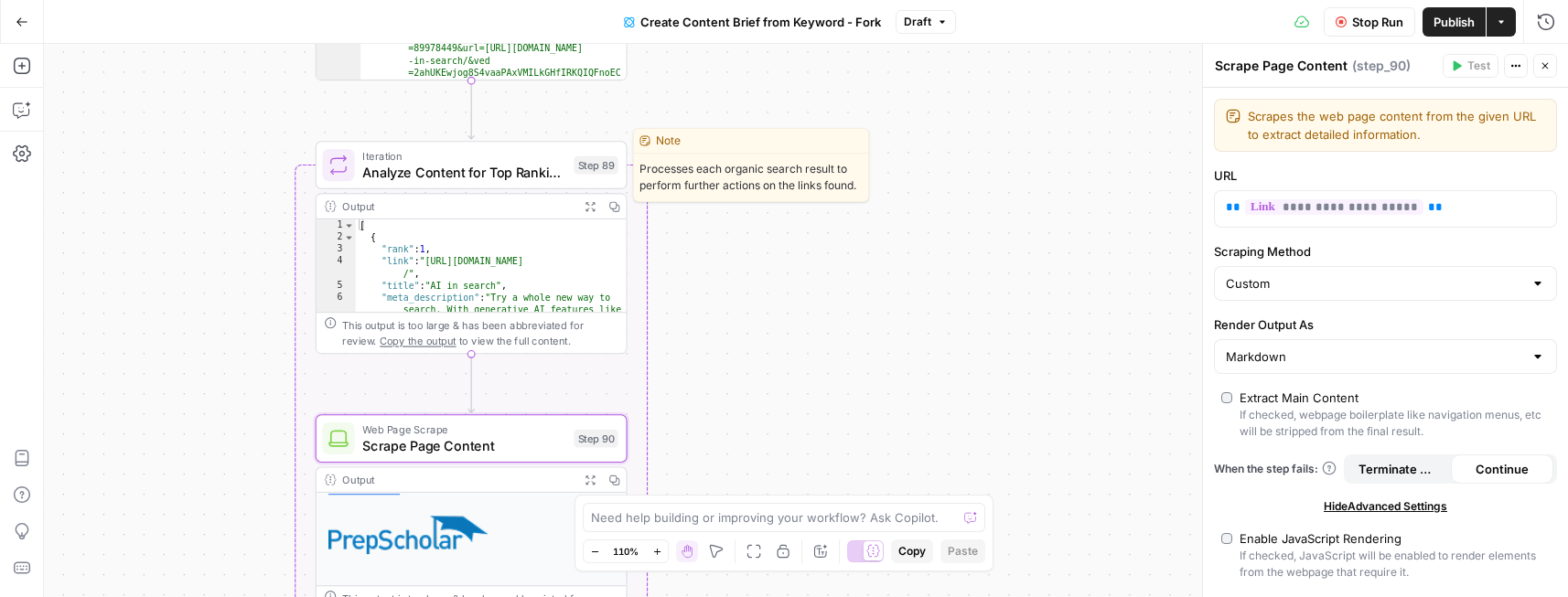
click at [499, 170] on span "Analyze Content for Top Ranking Pages" at bounding box center [464, 172] width 203 height 20
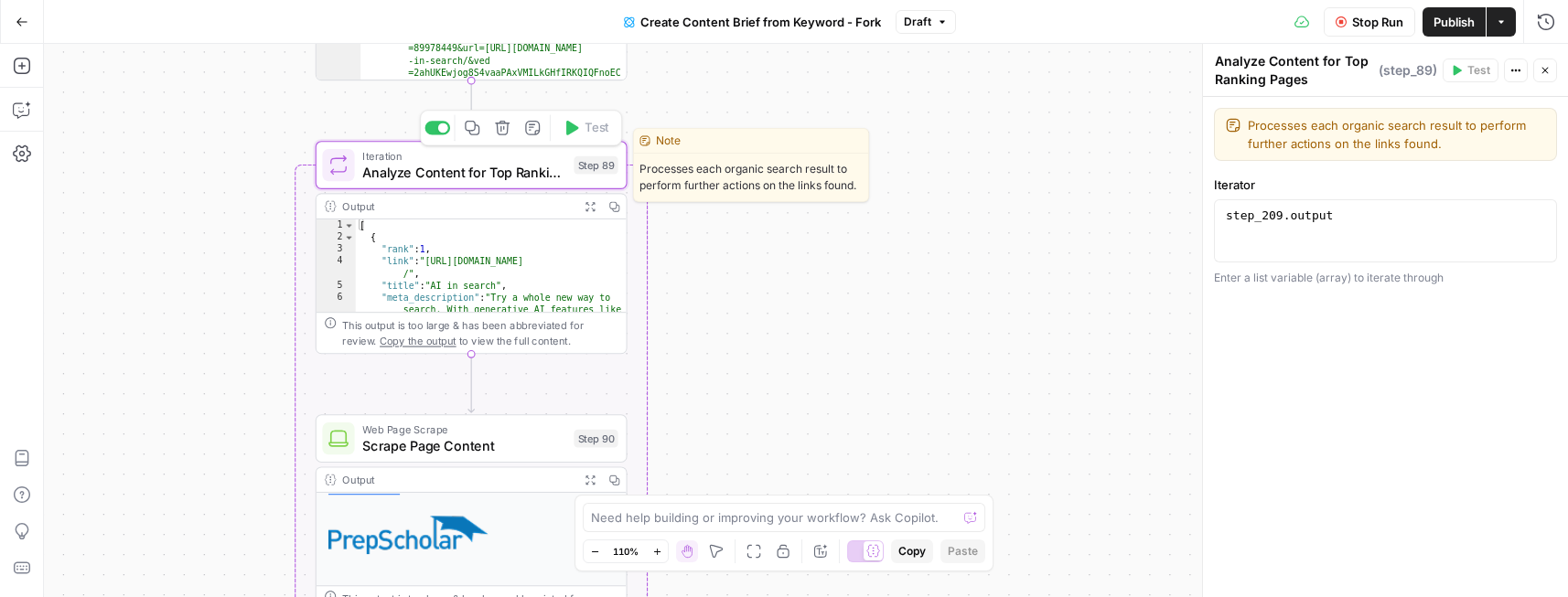
click at [460, 178] on span "Analyze Content for Top Ranking Pages" at bounding box center [464, 172] width 203 height 20
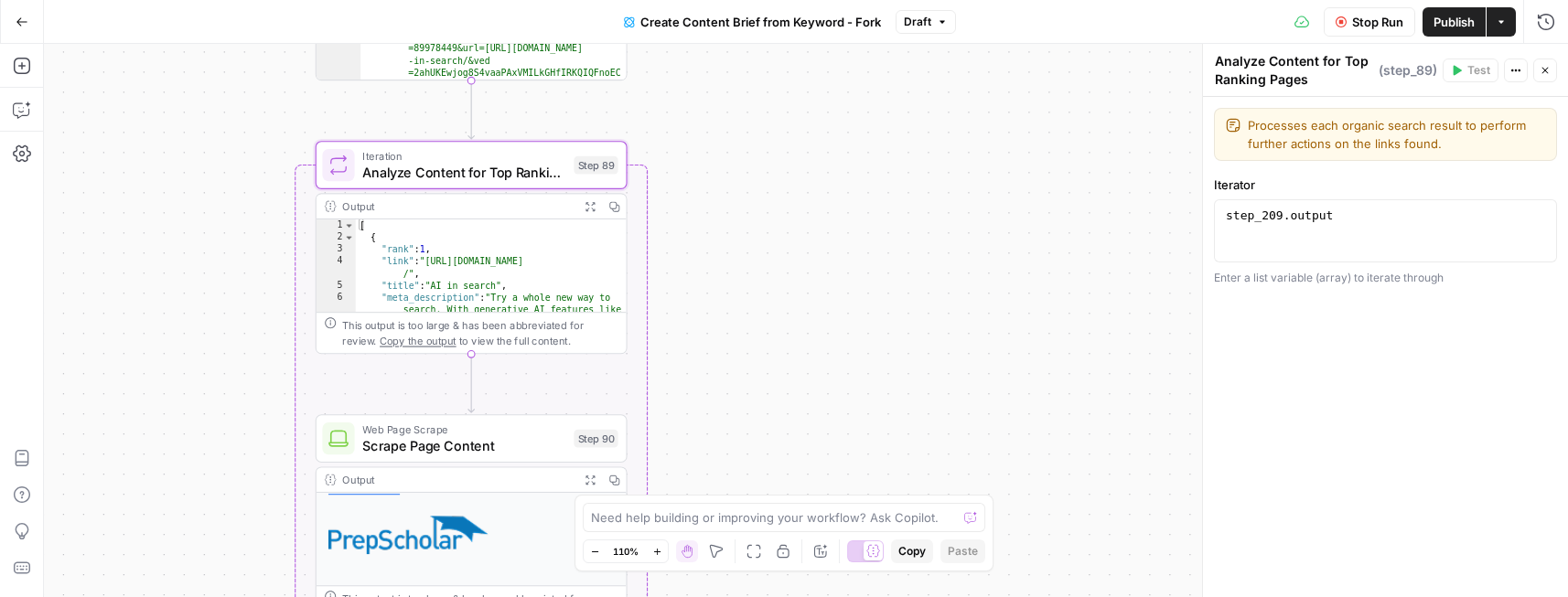
type textarea "*"
click at [459, 232] on div "[ { "rank" : 1 , "link" : "https://search.google/ai-in-search /" , "title" : "A…" at bounding box center [491, 302] width 271 height 165
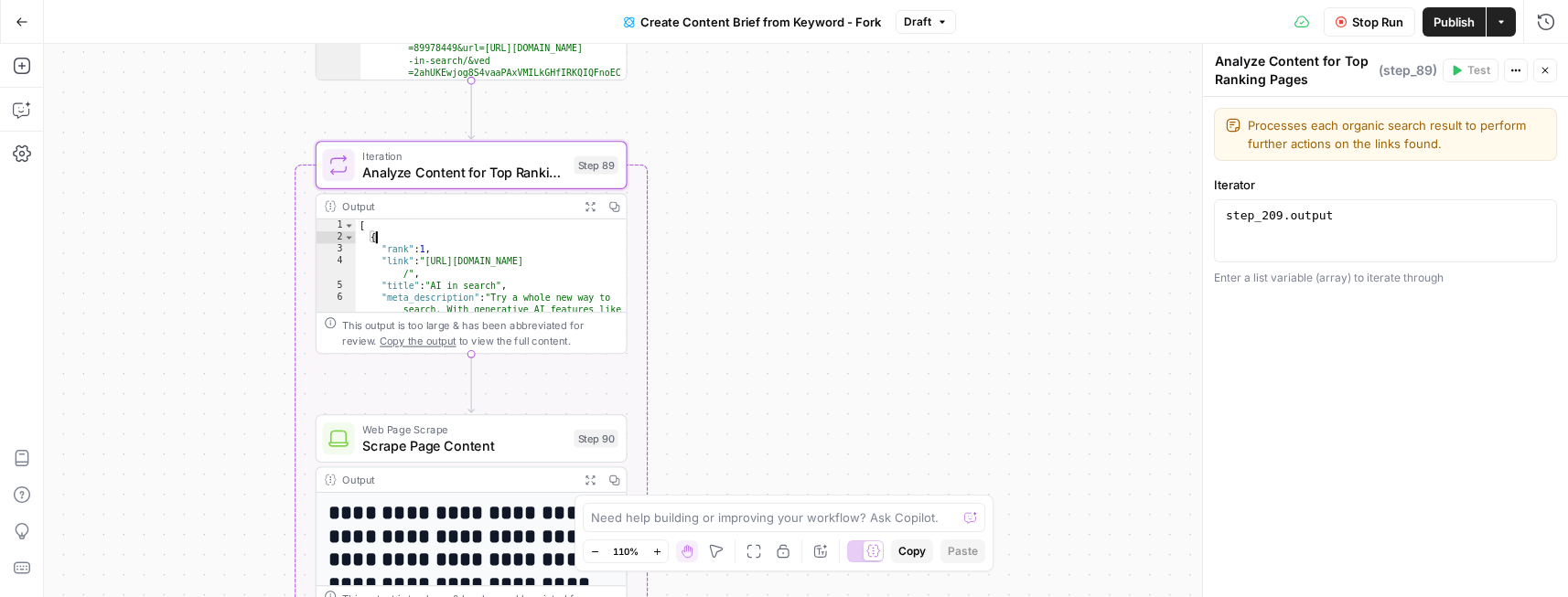
scroll to position [425, 0]
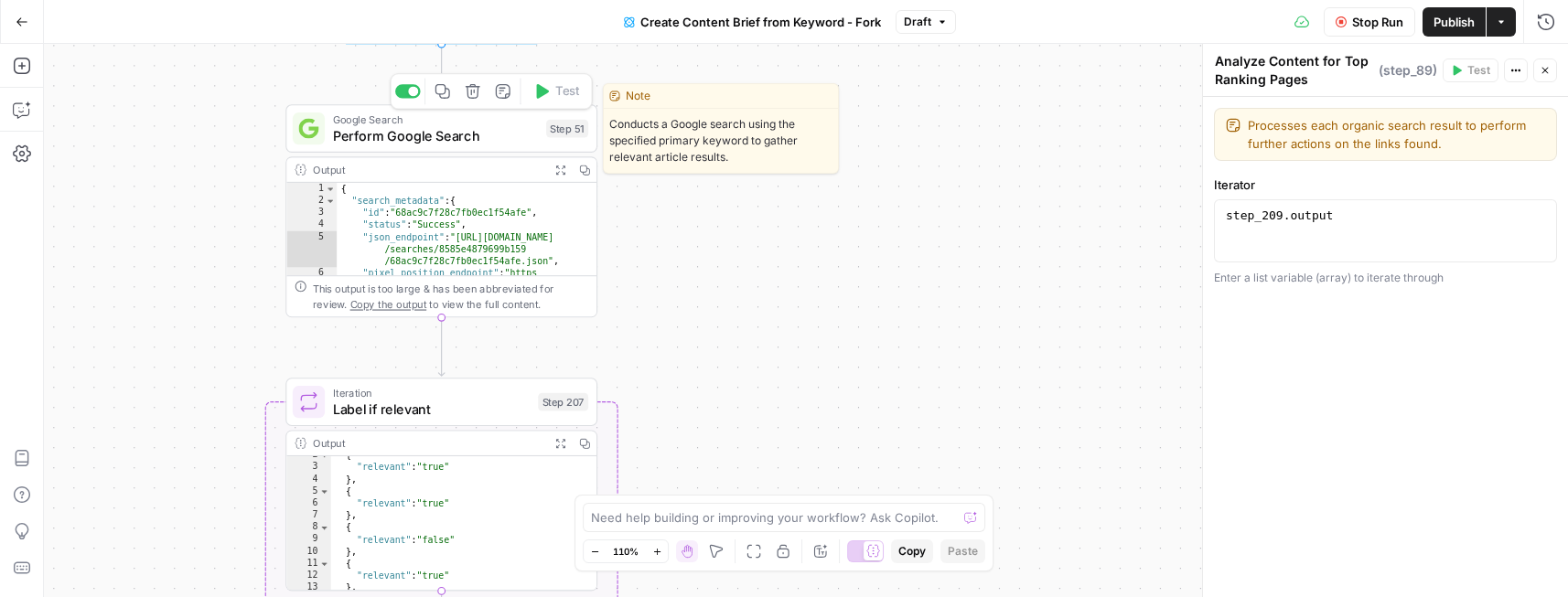
click at [474, 134] on span "Perform Google Search" at bounding box center [435, 135] width 205 height 20
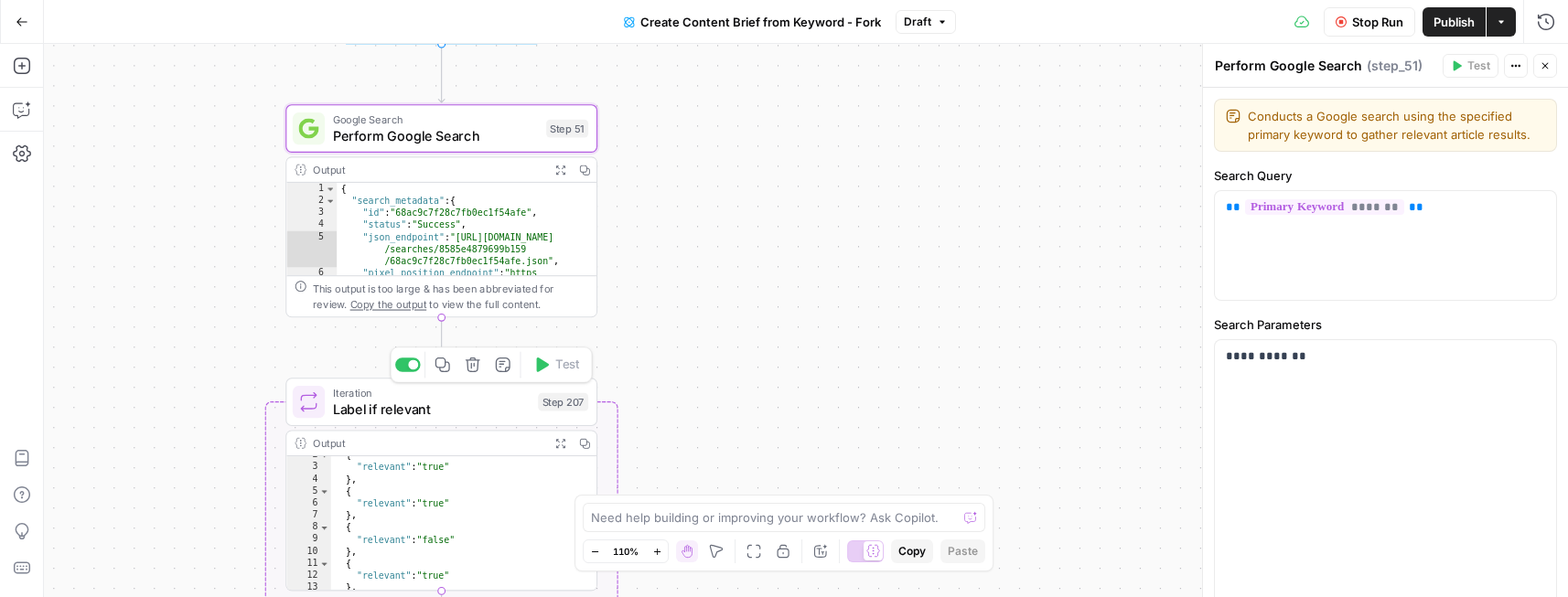
click at [471, 407] on span "Label if relevant" at bounding box center [431, 408] width 197 height 20
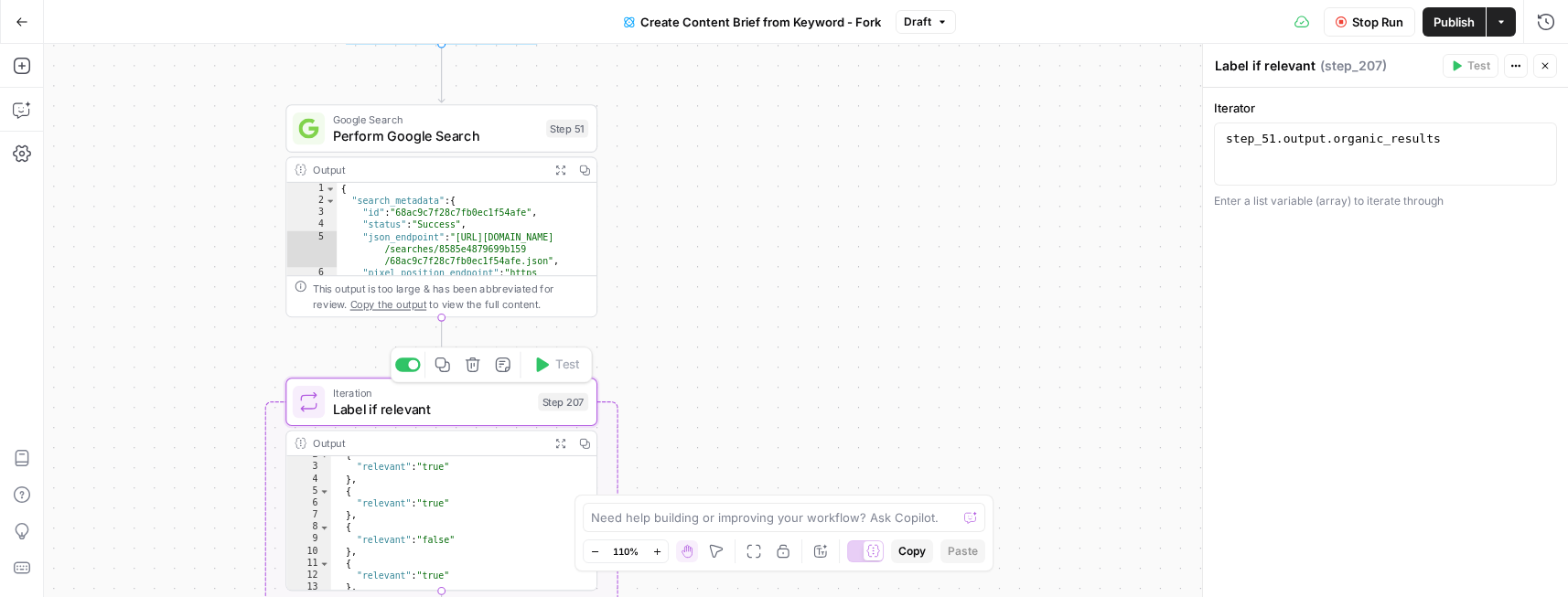
click at [479, 397] on span "Iteration" at bounding box center [431, 392] width 197 height 16
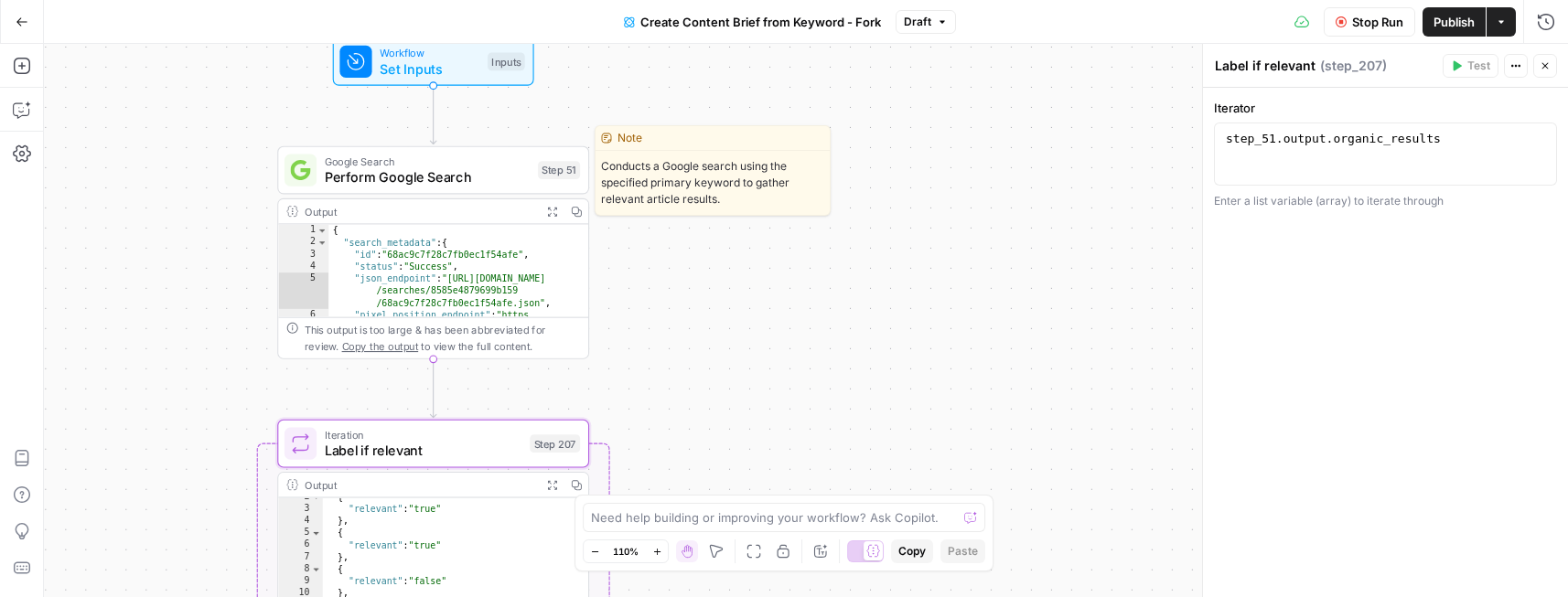
click at [478, 172] on span "Perform Google Search" at bounding box center [428, 177] width 205 height 20
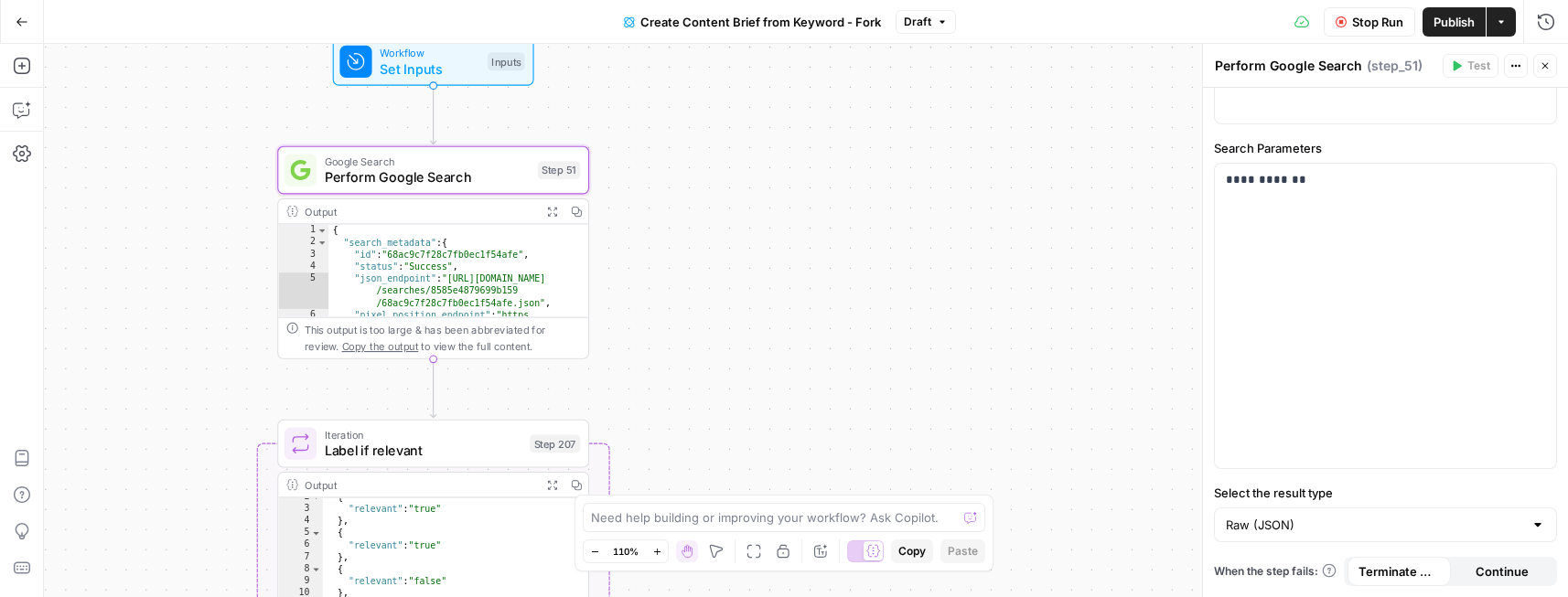
scroll to position [0, 0]
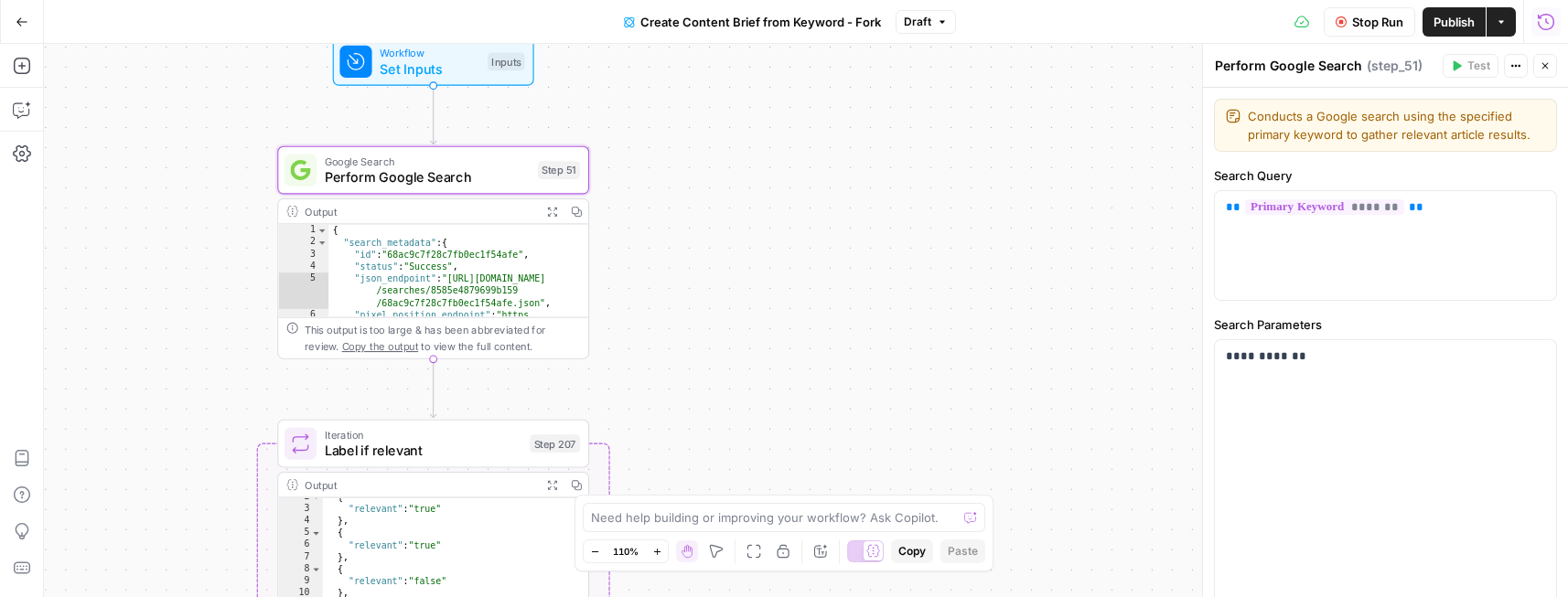
click at [1545, 24] on icon "button" at bounding box center [1546, 22] width 18 height 18
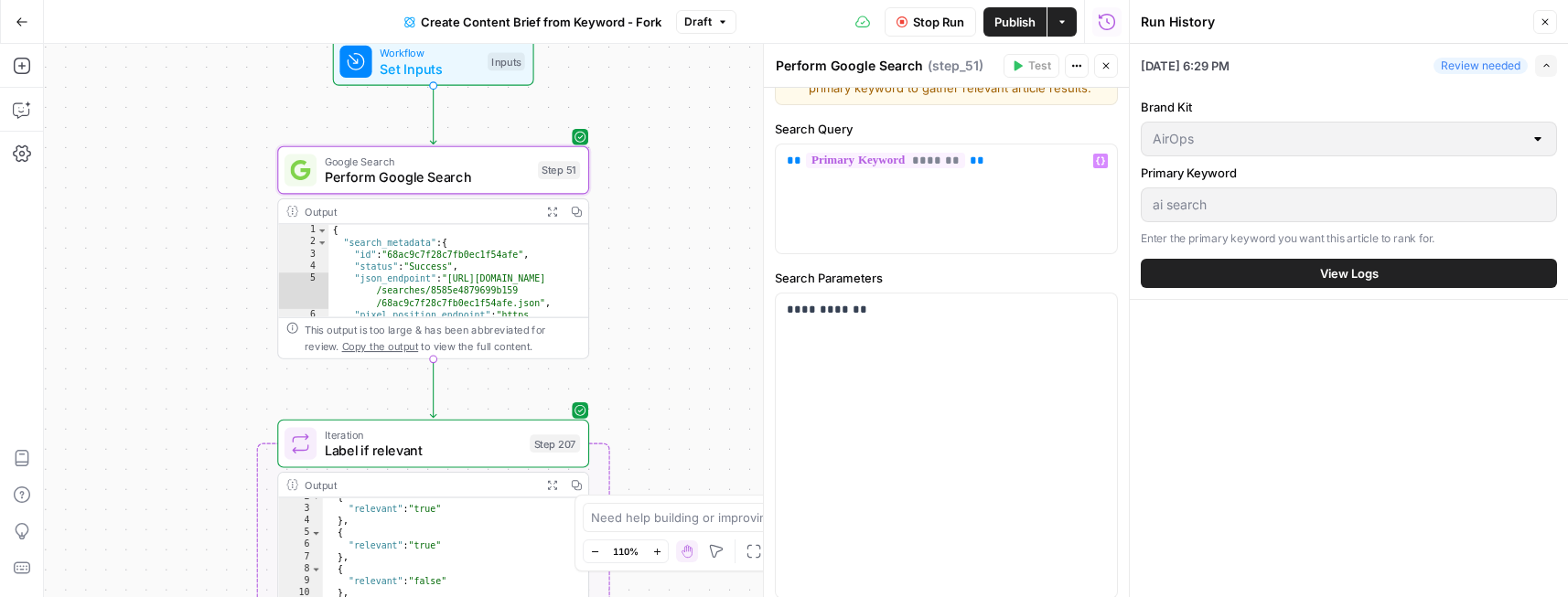
scroll to position [53, 0]
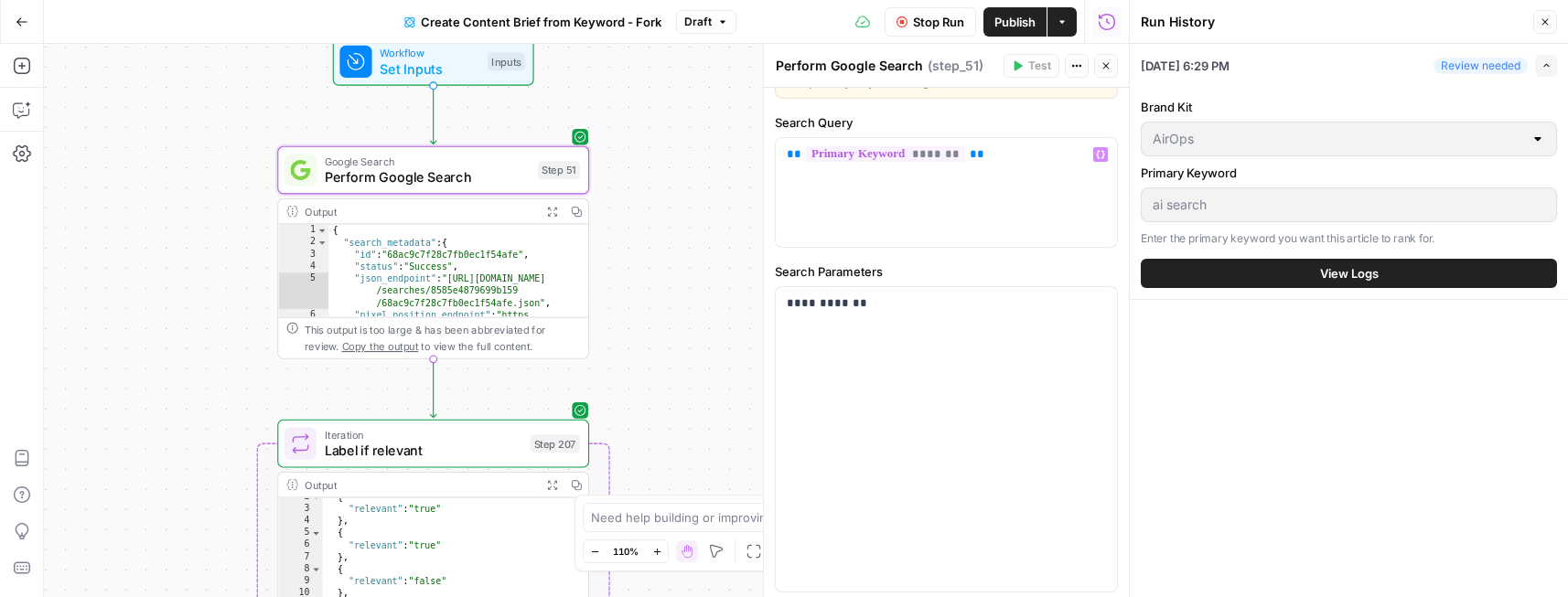
click at [1261, 276] on button "View Logs" at bounding box center [1349, 273] width 416 height 29
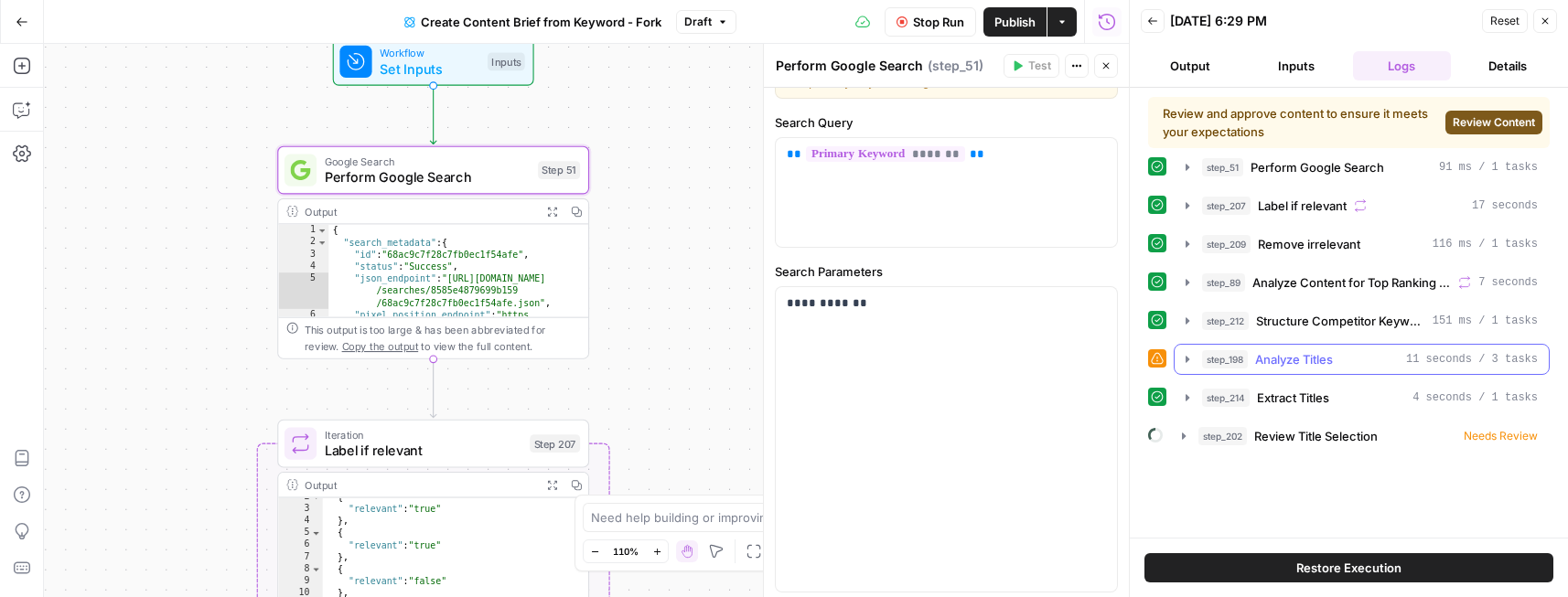
click at [1186, 360] on icon "button" at bounding box center [1188, 358] width 4 height 7
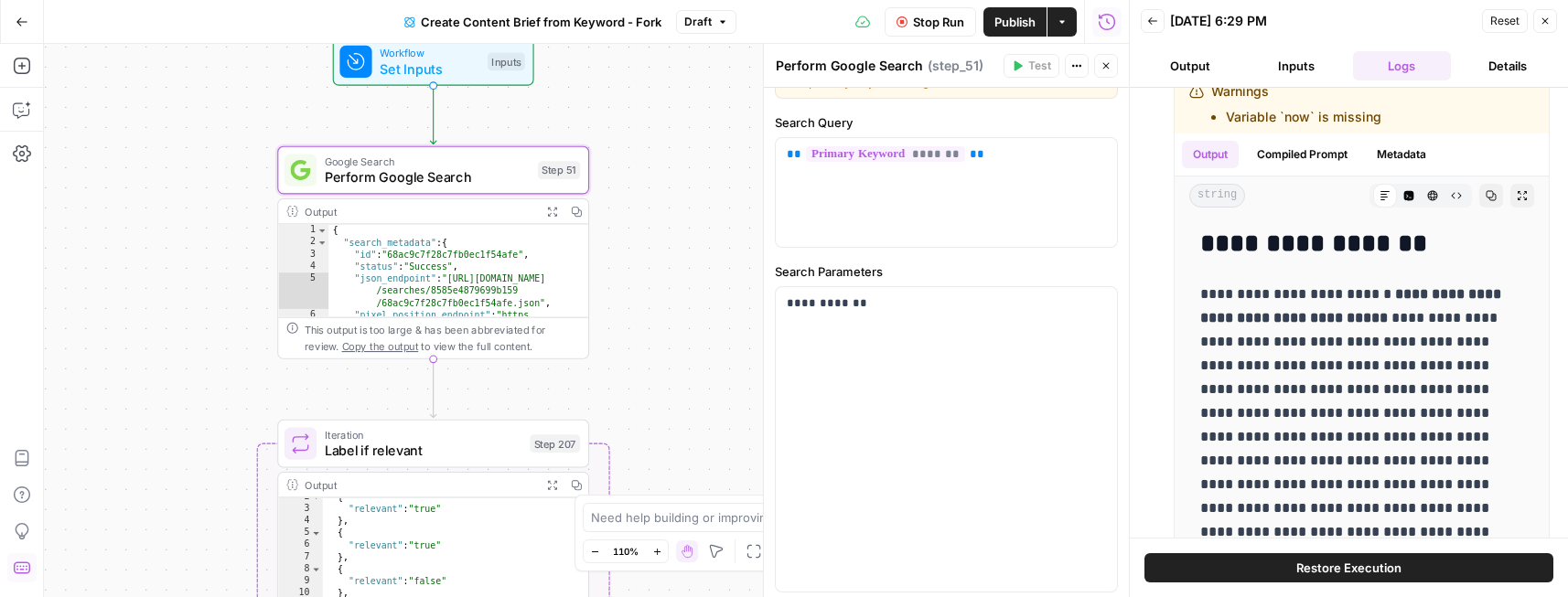
scroll to position [250, 0]
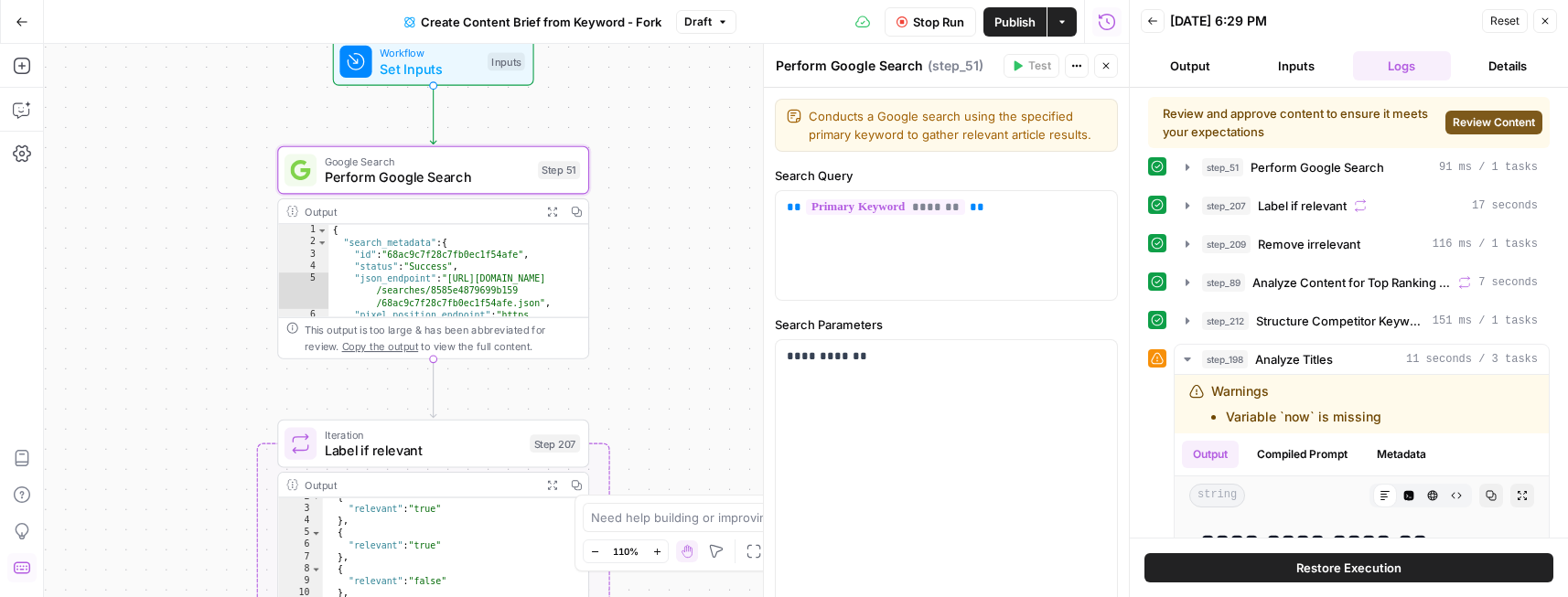
scroll to position [250, 0]
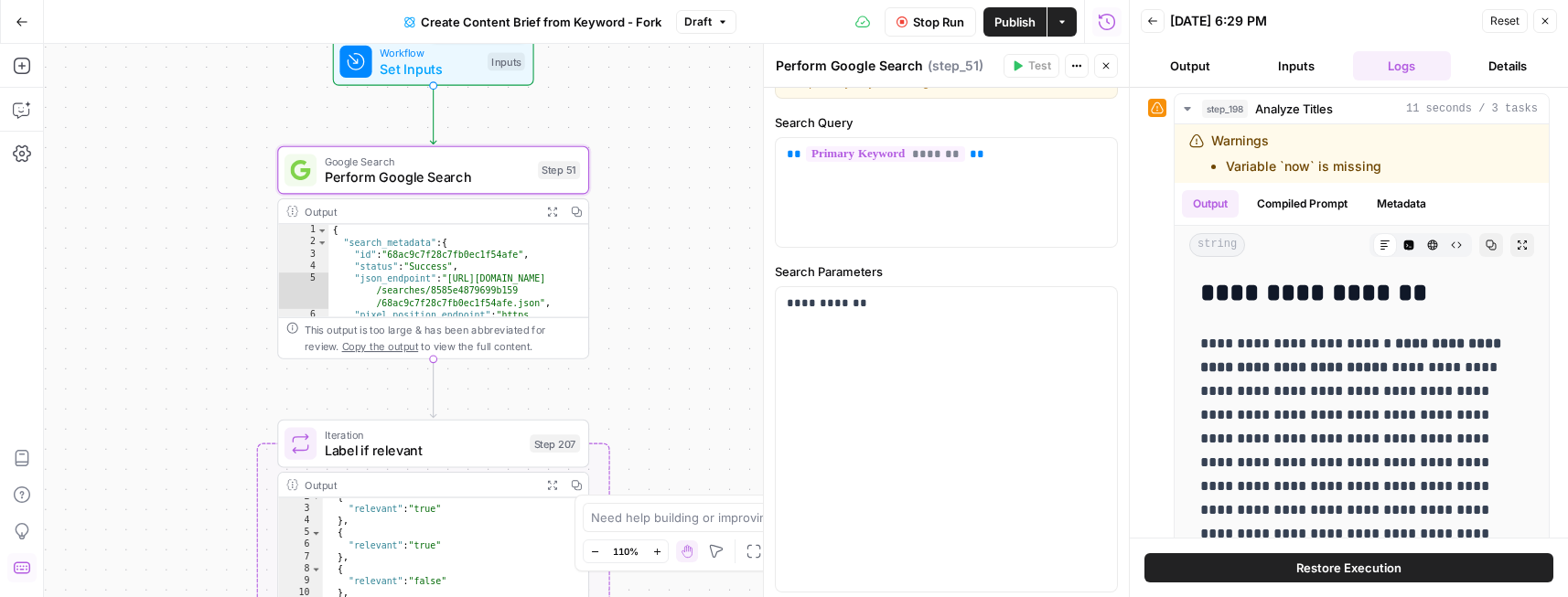
click at [455, 62] on span "Set Inputs" at bounding box center [429, 68] width 100 height 20
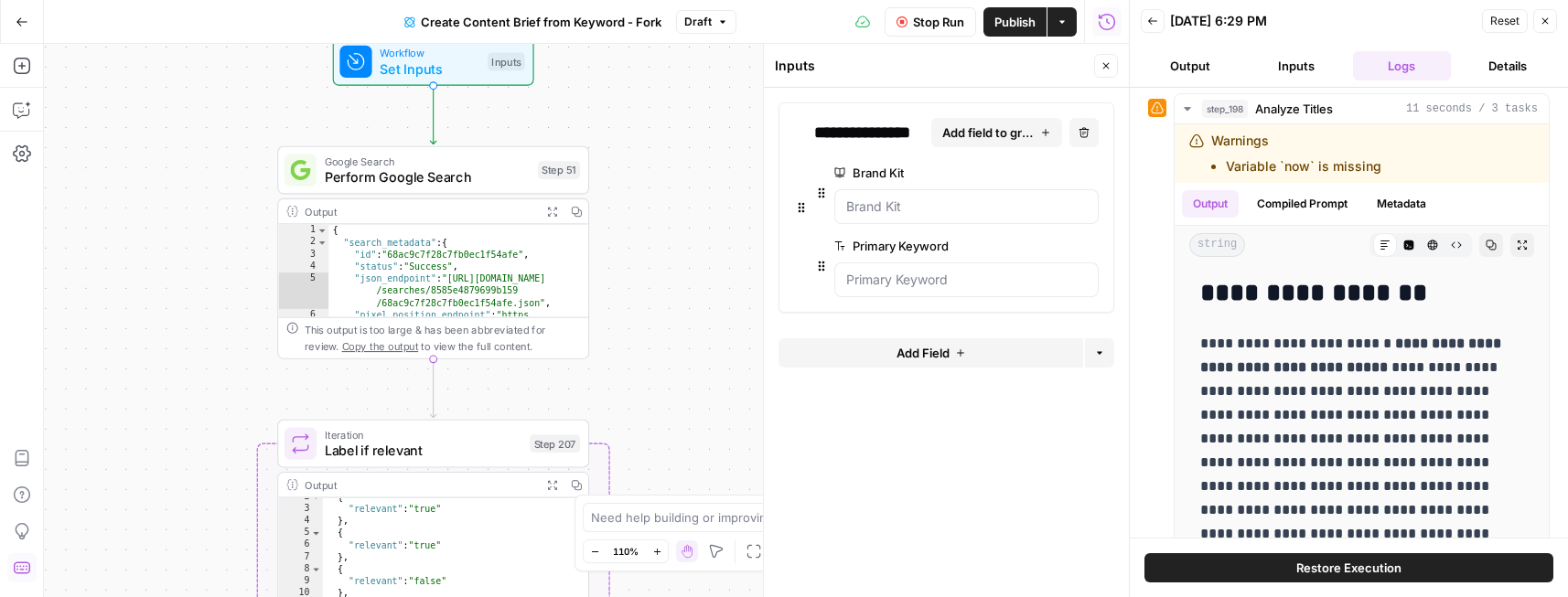
click at [1540, 20] on icon "button" at bounding box center [1545, 21] width 11 height 11
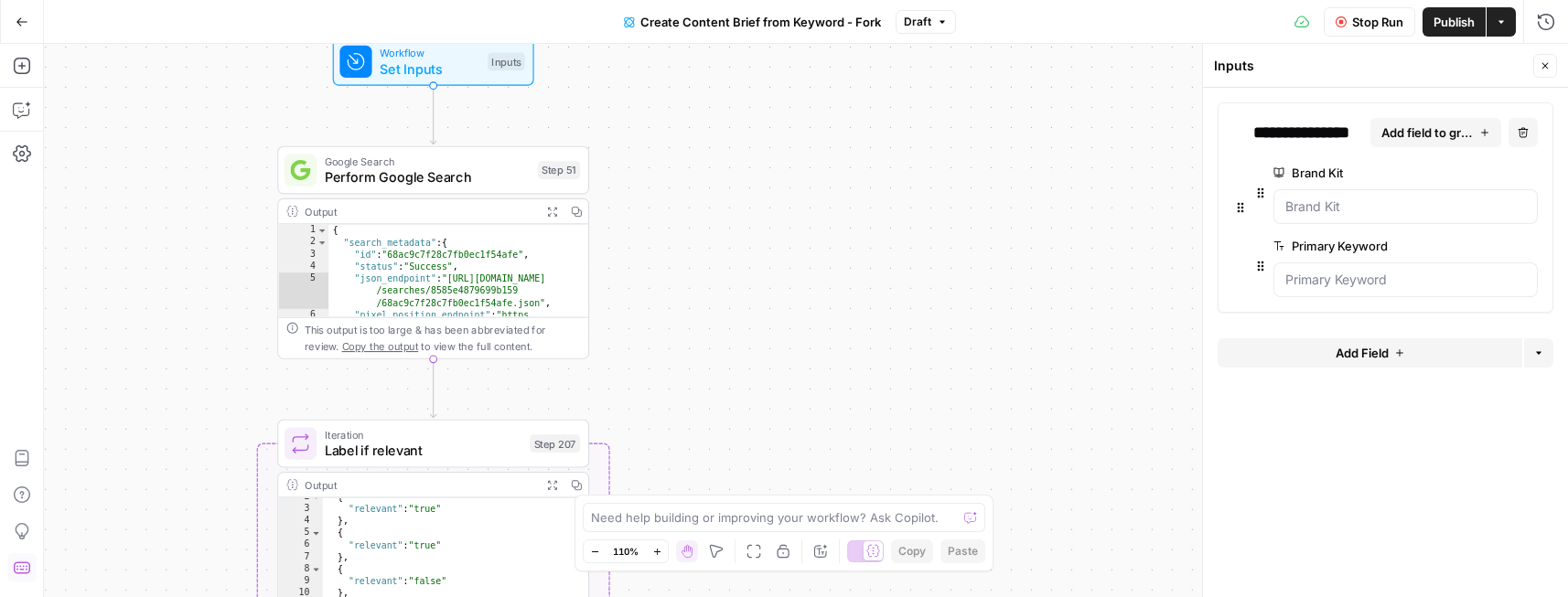
click at [1340, 352] on span "Add Field" at bounding box center [1362, 353] width 53 height 18
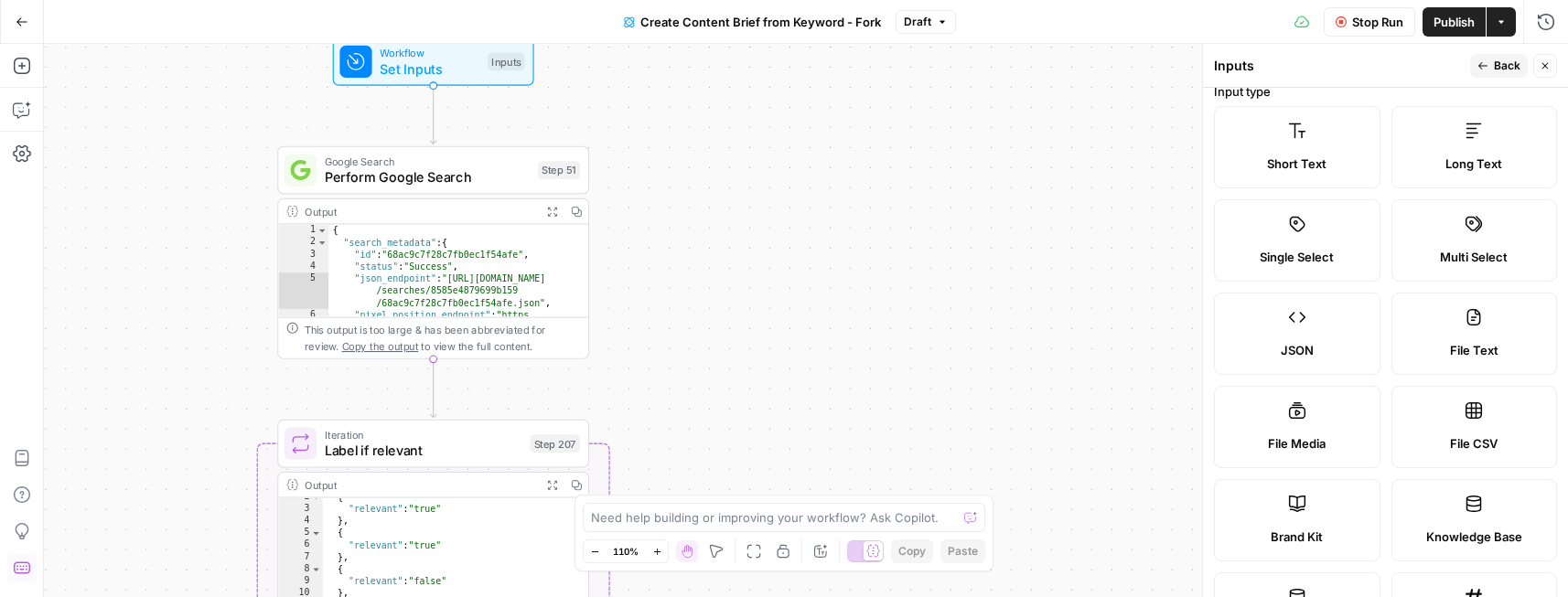
scroll to position [0, 0]
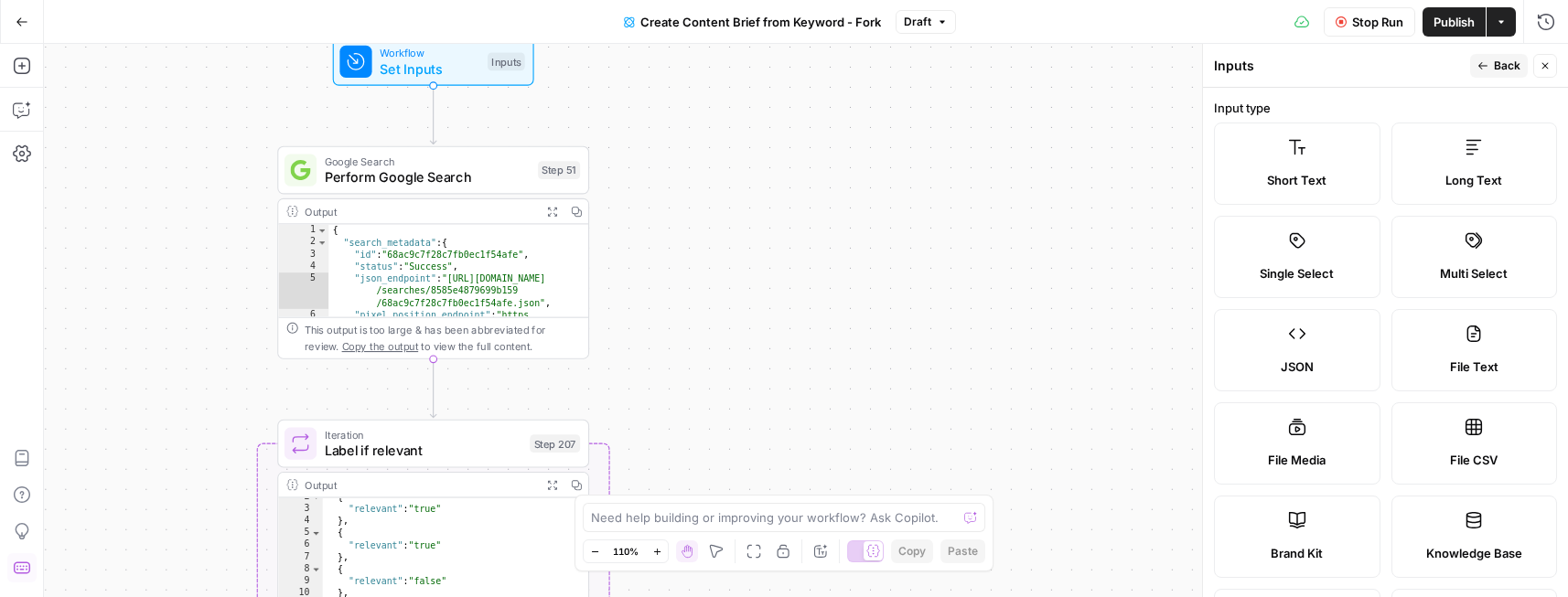
scroll to position [425, 0]
